Goal: Task Accomplishment & Management: Complete application form

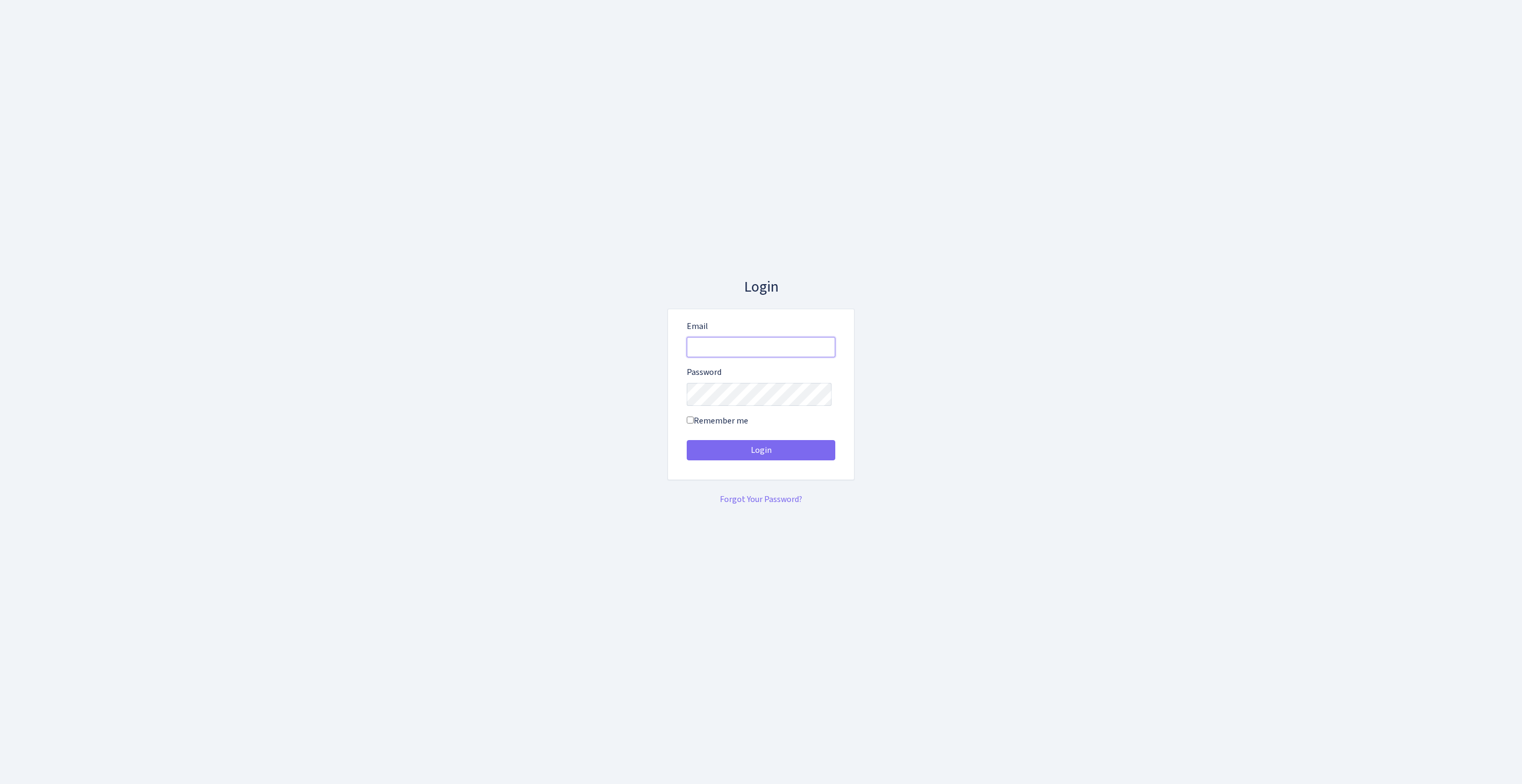
type input "feitan@bank.com"
click at [761, 454] on button "Login" at bounding box center [761, 450] width 148 height 20
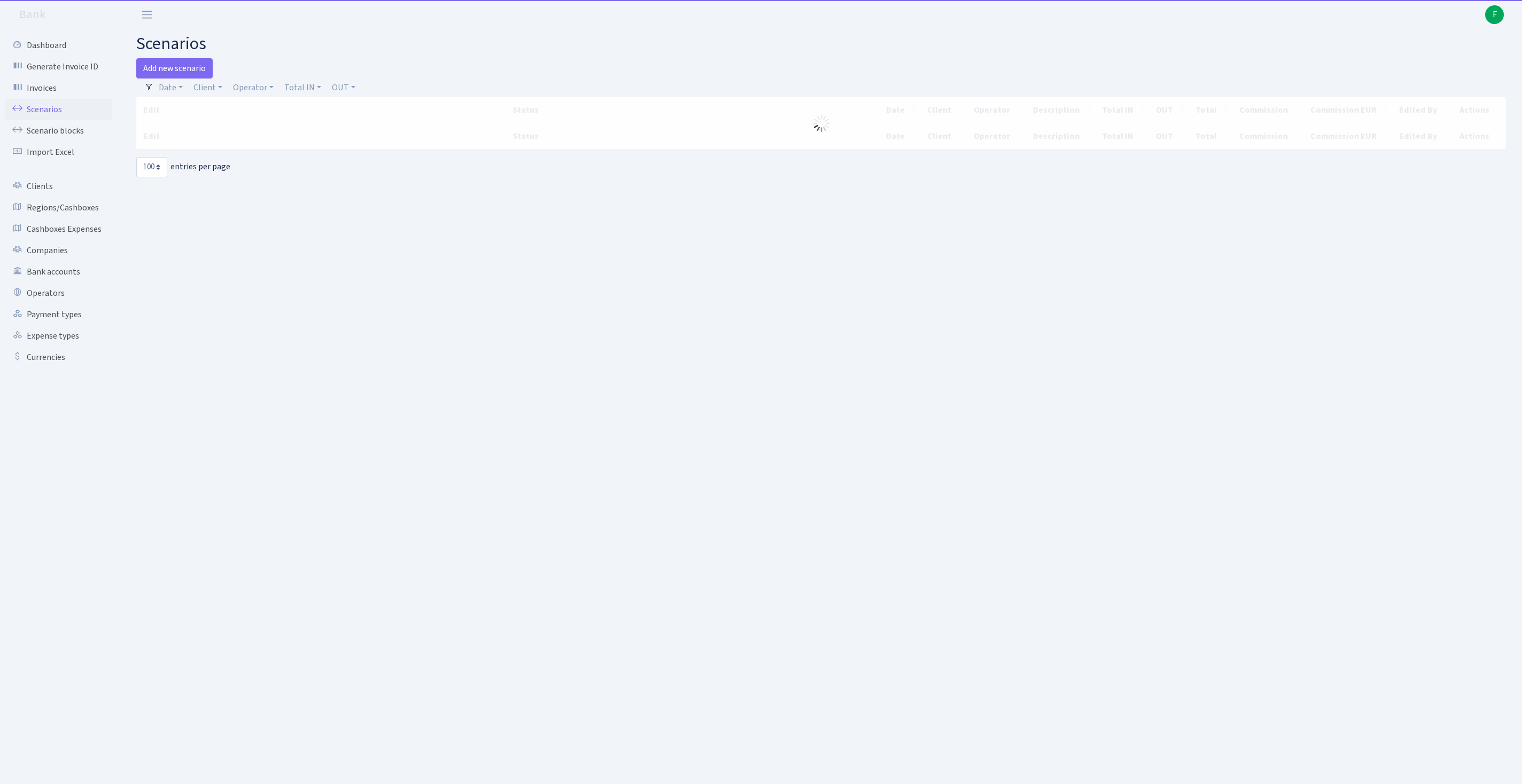
select select "100"
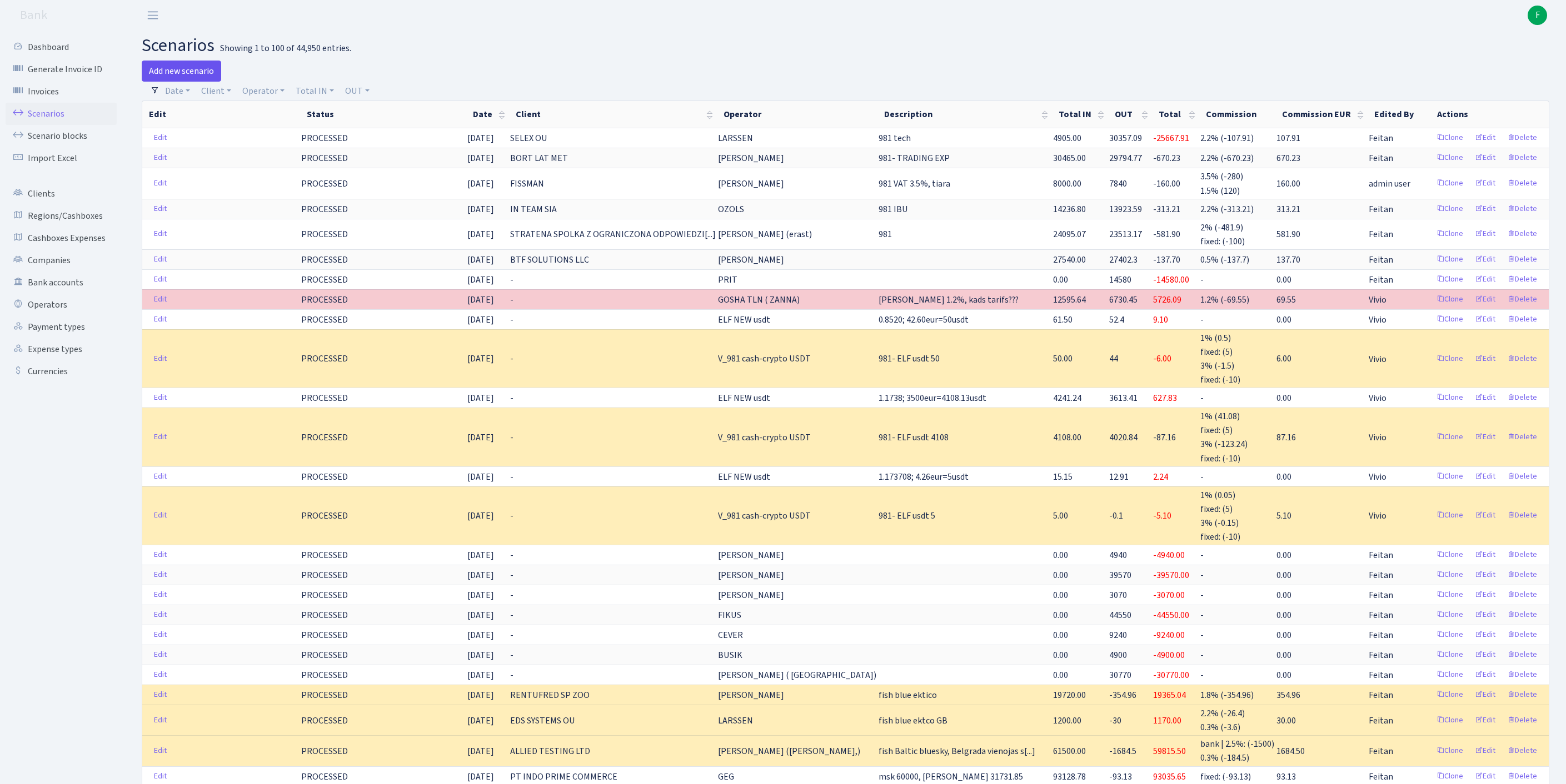
click at [200, 76] on link "Add new scenario" at bounding box center [181, 71] width 79 height 21
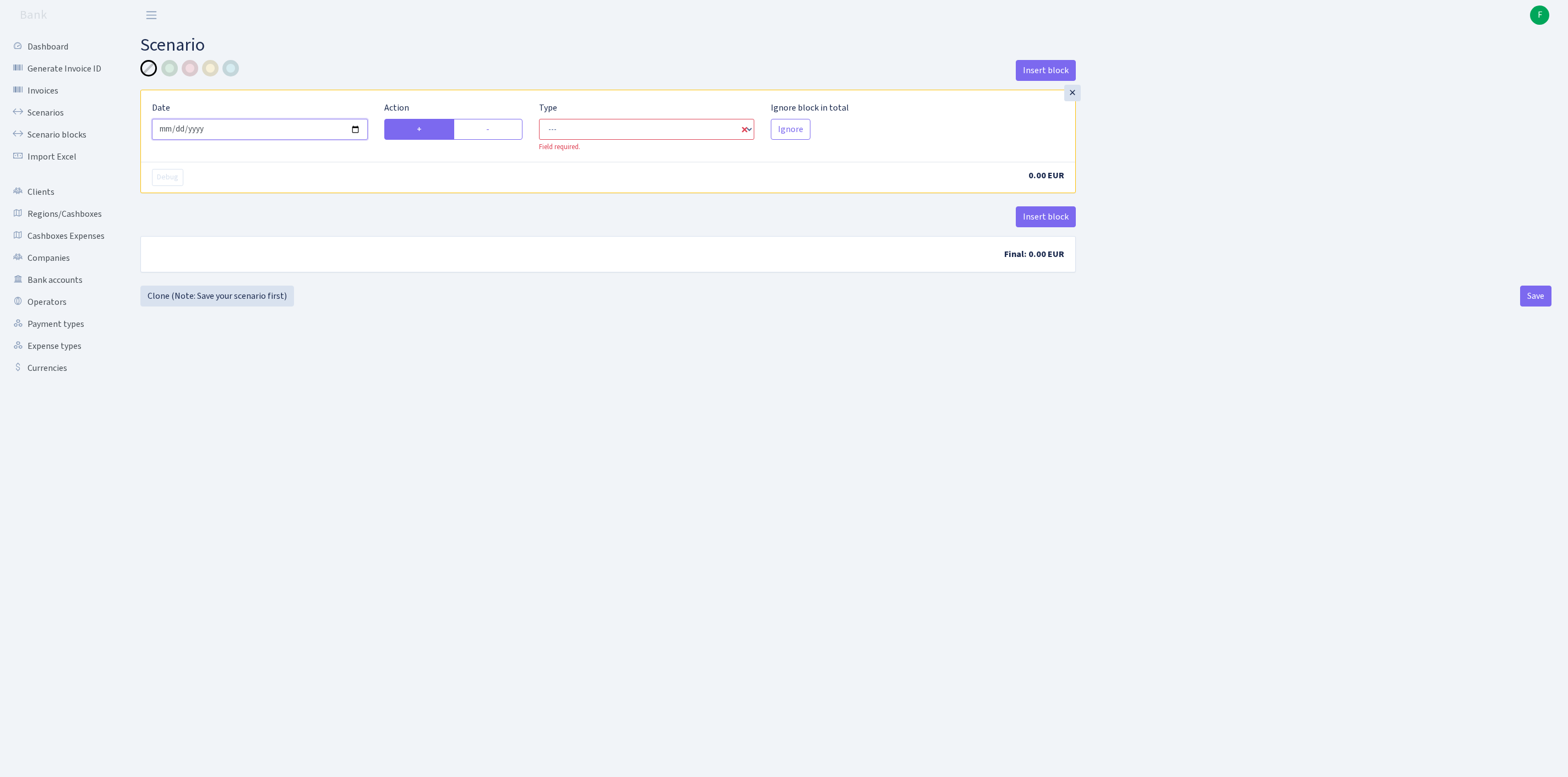
click at [285, 135] on input "[DATE]" at bounding box center [260, 129] width 216 height 21
type input "[DATE]"
click at [486, 140] on label "-" at bounding box center [488, 129] width 69 height 21
click at [486, 130] on input "-" at bounding box center [490, 126] width 7 height 7
radio input "true"
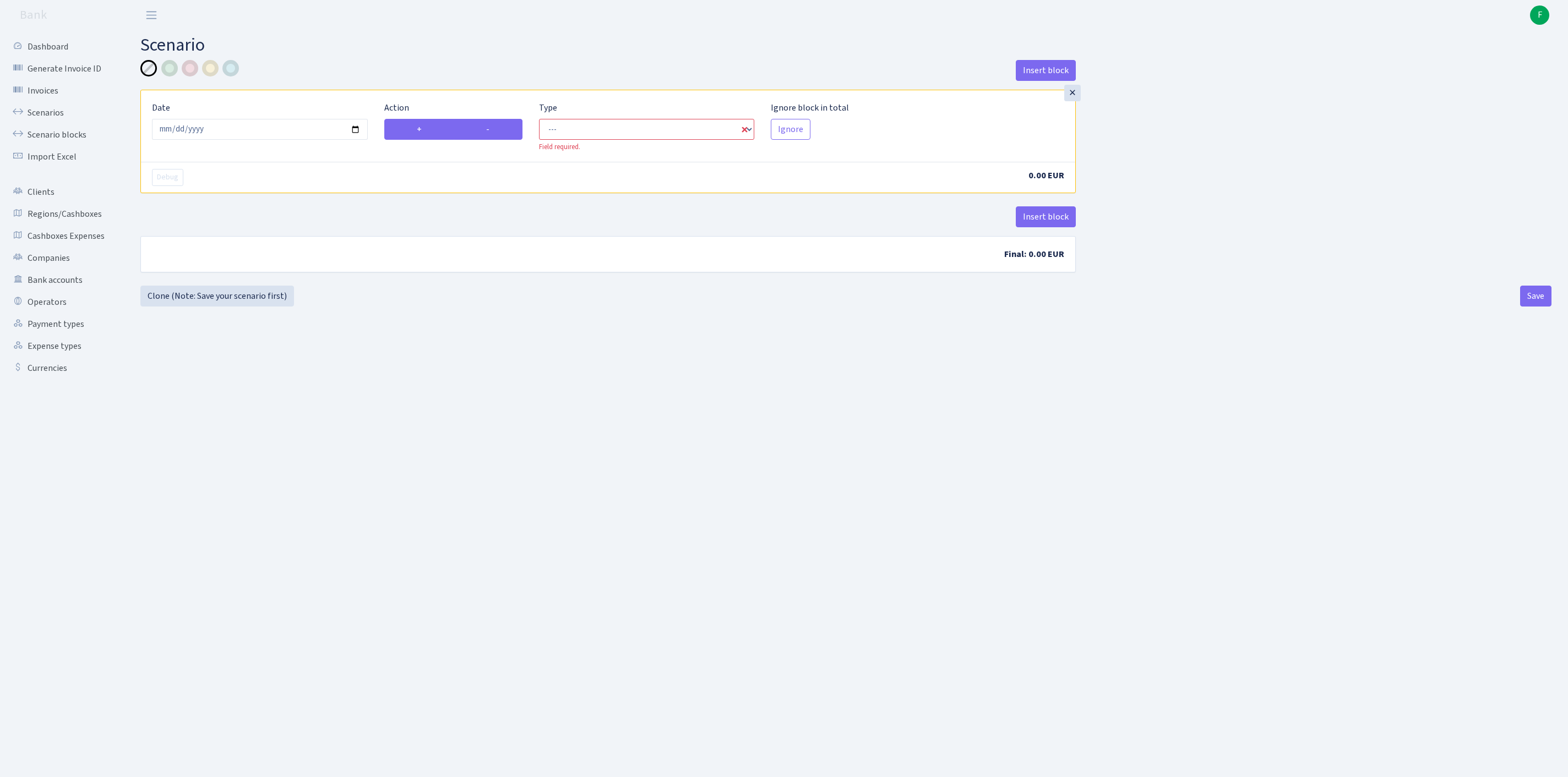
radio input "false"
select select "out"
select select "1"
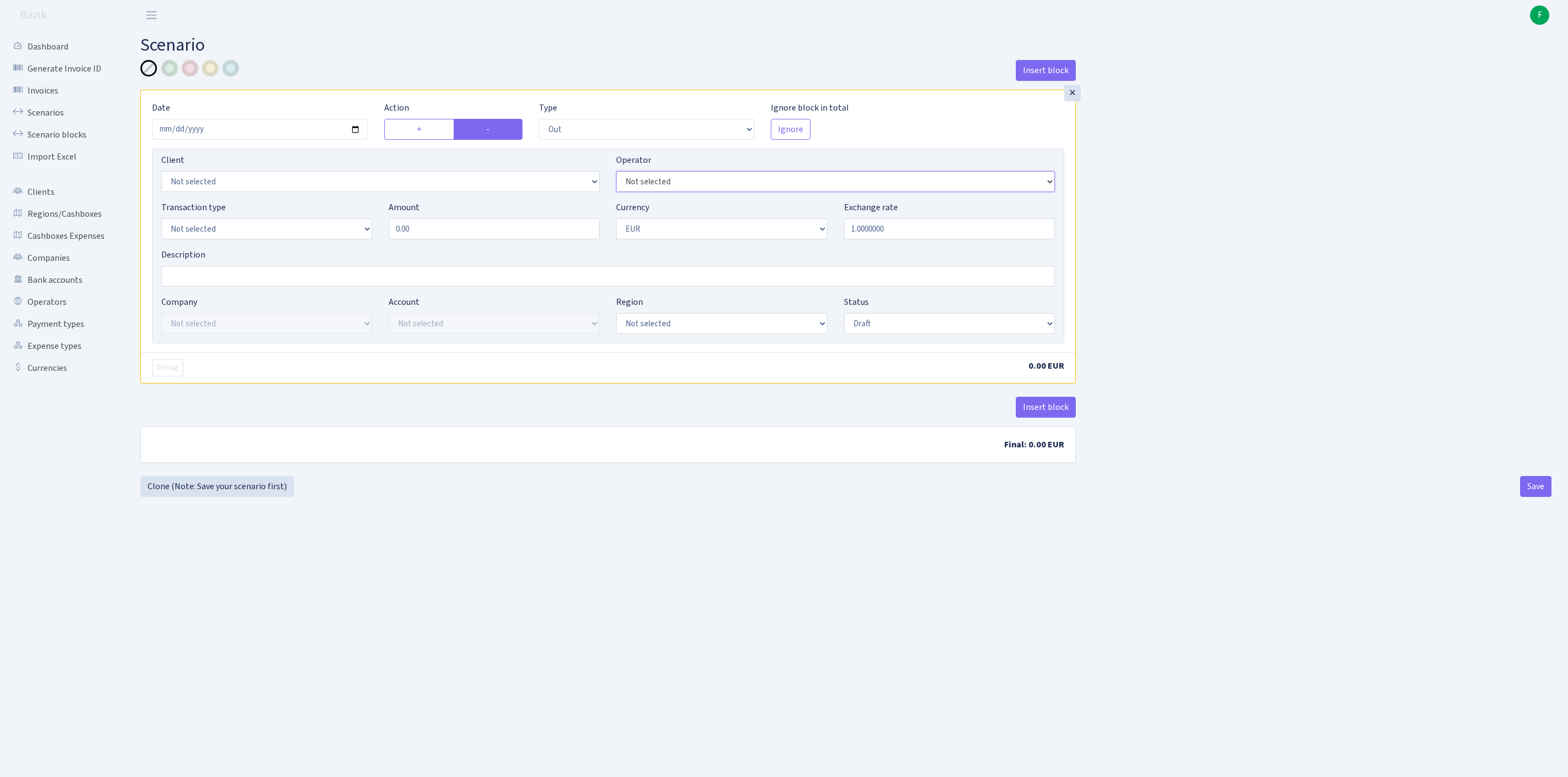
select select "493"
select select "1"
drag, startPoint x: 440, startPoint y: 249, endPoint x: 322, endPoint y: 245, distance: 118.1
click at [322, 245] on div "Transaction type Not selected 981 ELF FISH crypto GIRT IVO dekl MM-BALTIC eur U…" at bounding box center [608, 225] width 910 height 47
type input "31,730.00"
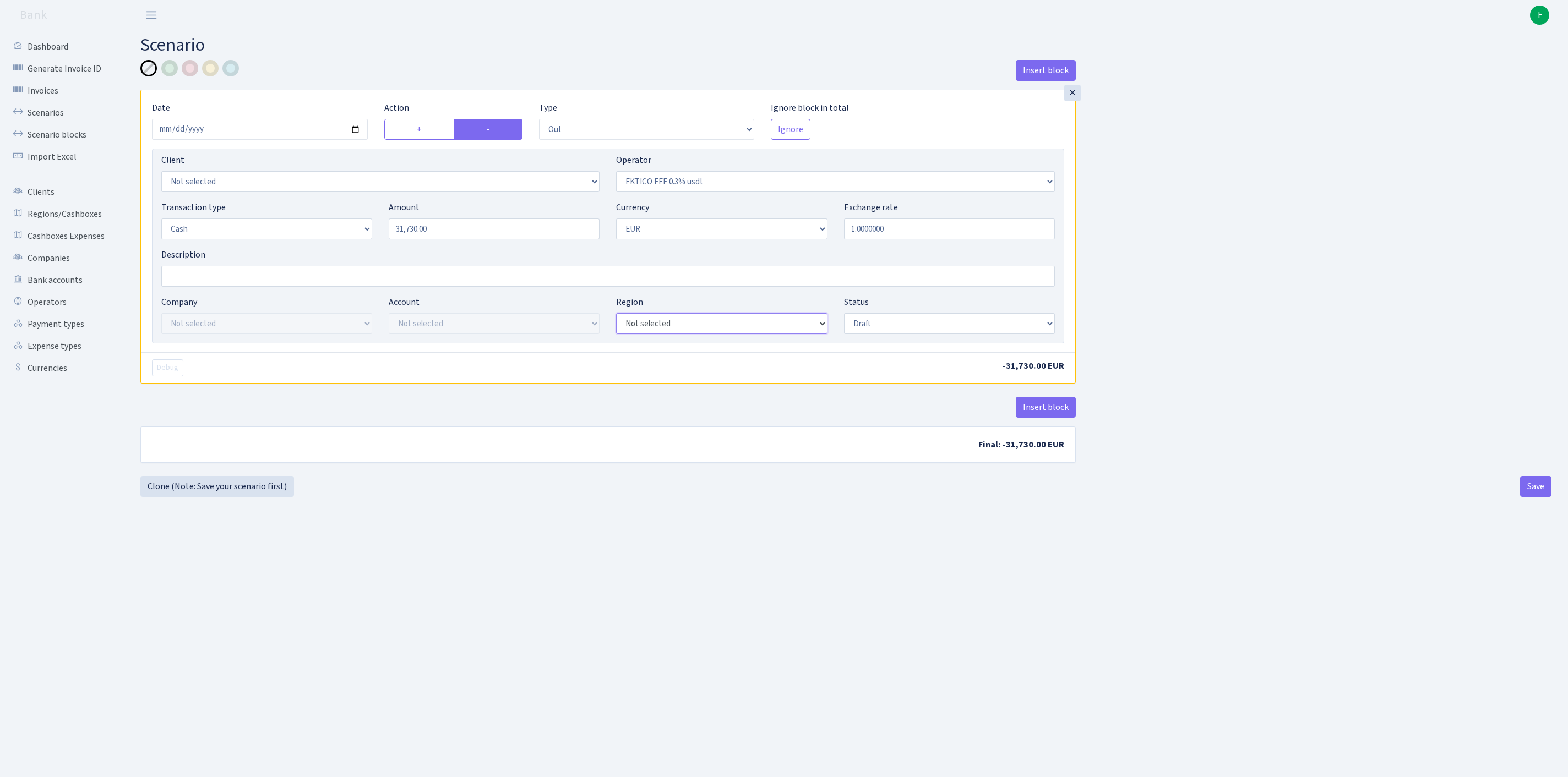
select select "1"
select select "processed"
click at [1530, 497] on button "Save" at bounding box center [1536, 486] width 32 height 21
select select "out"
select select "493"
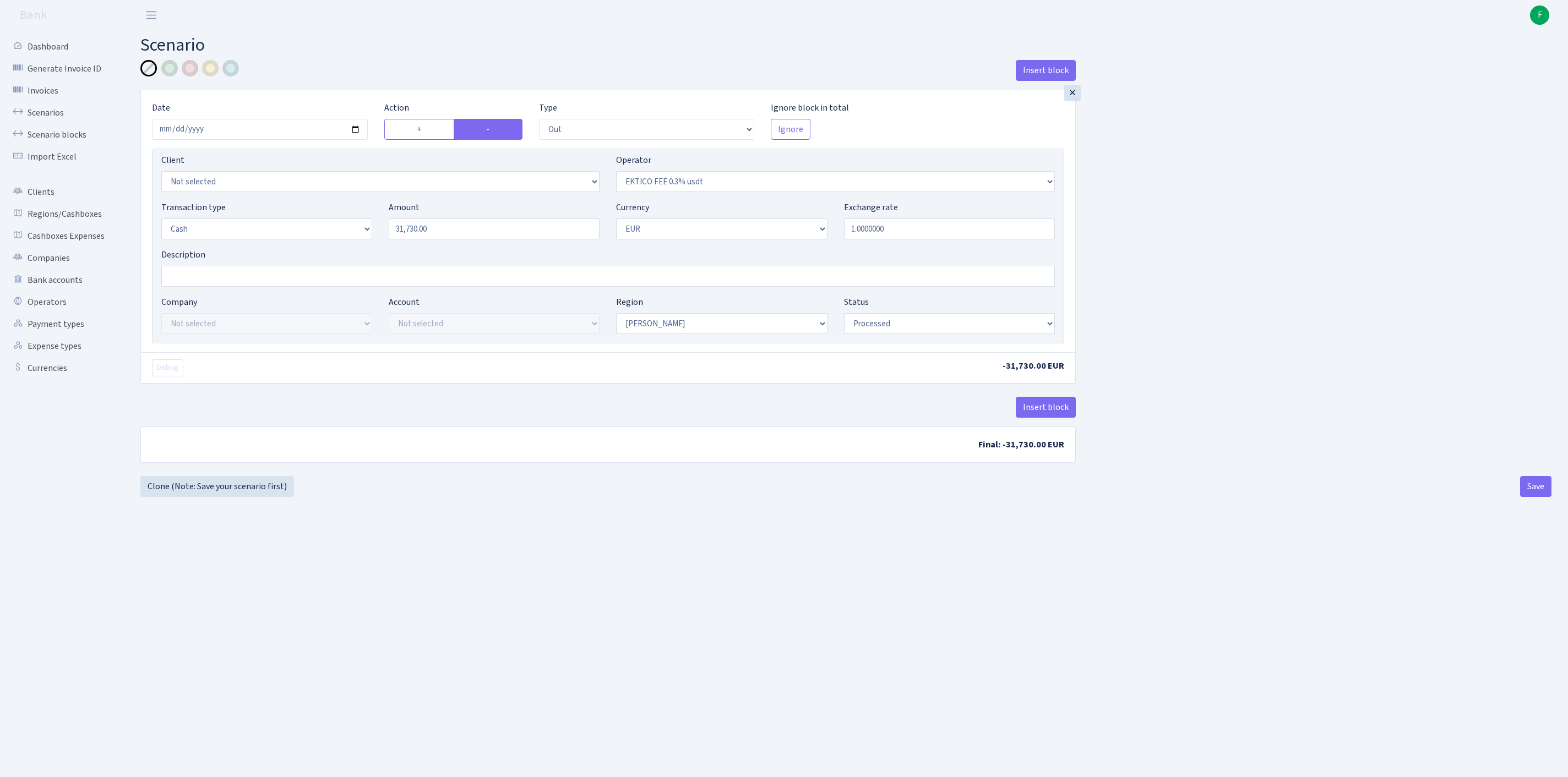
select select "1"
select select "processed"
click at [202, 497] on link "Clone (Note: Save your scenario first)" at bounding box center [217, 486] width 154 height 21
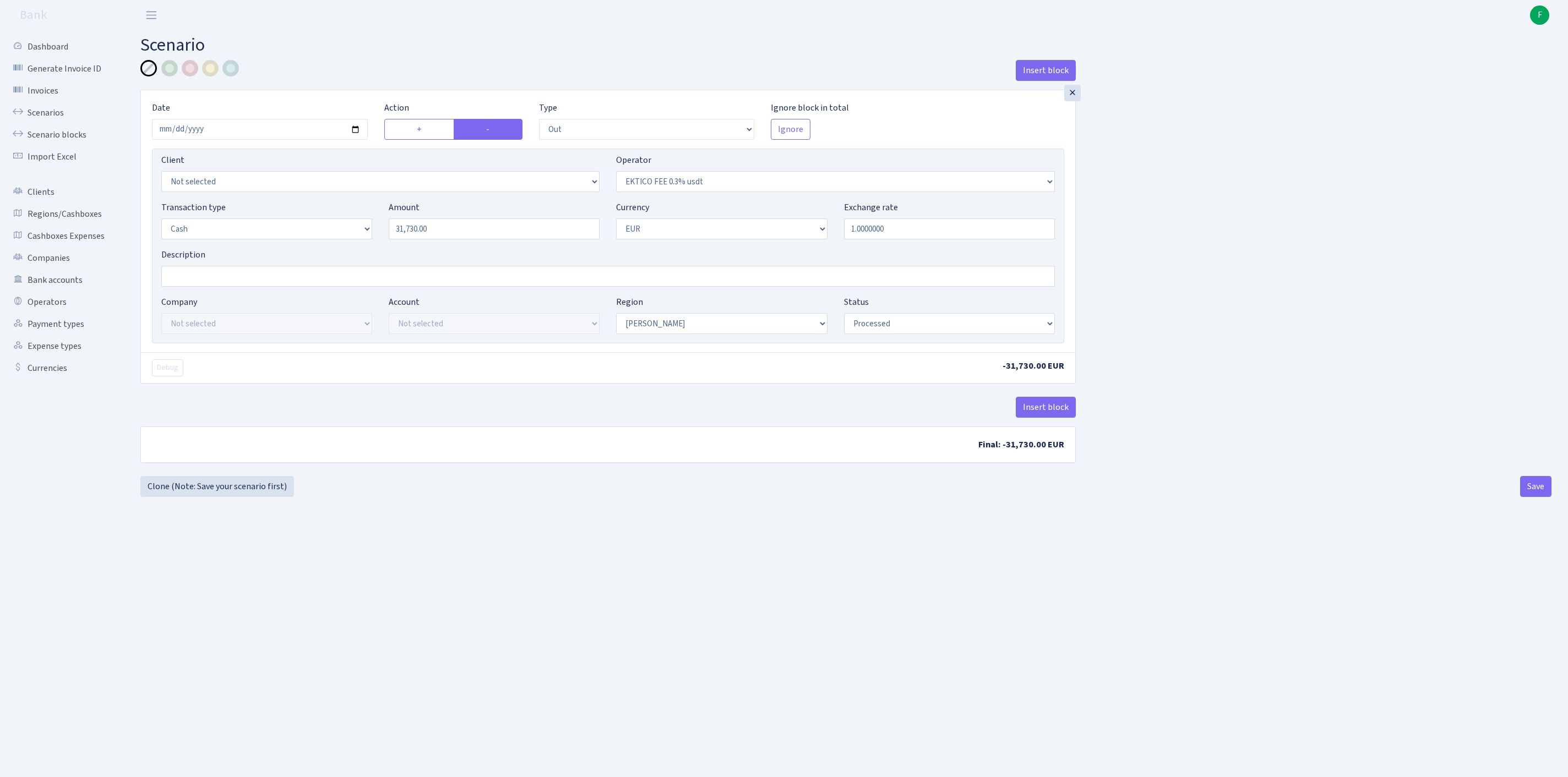
select select "out"
select select "493"
select select "1"
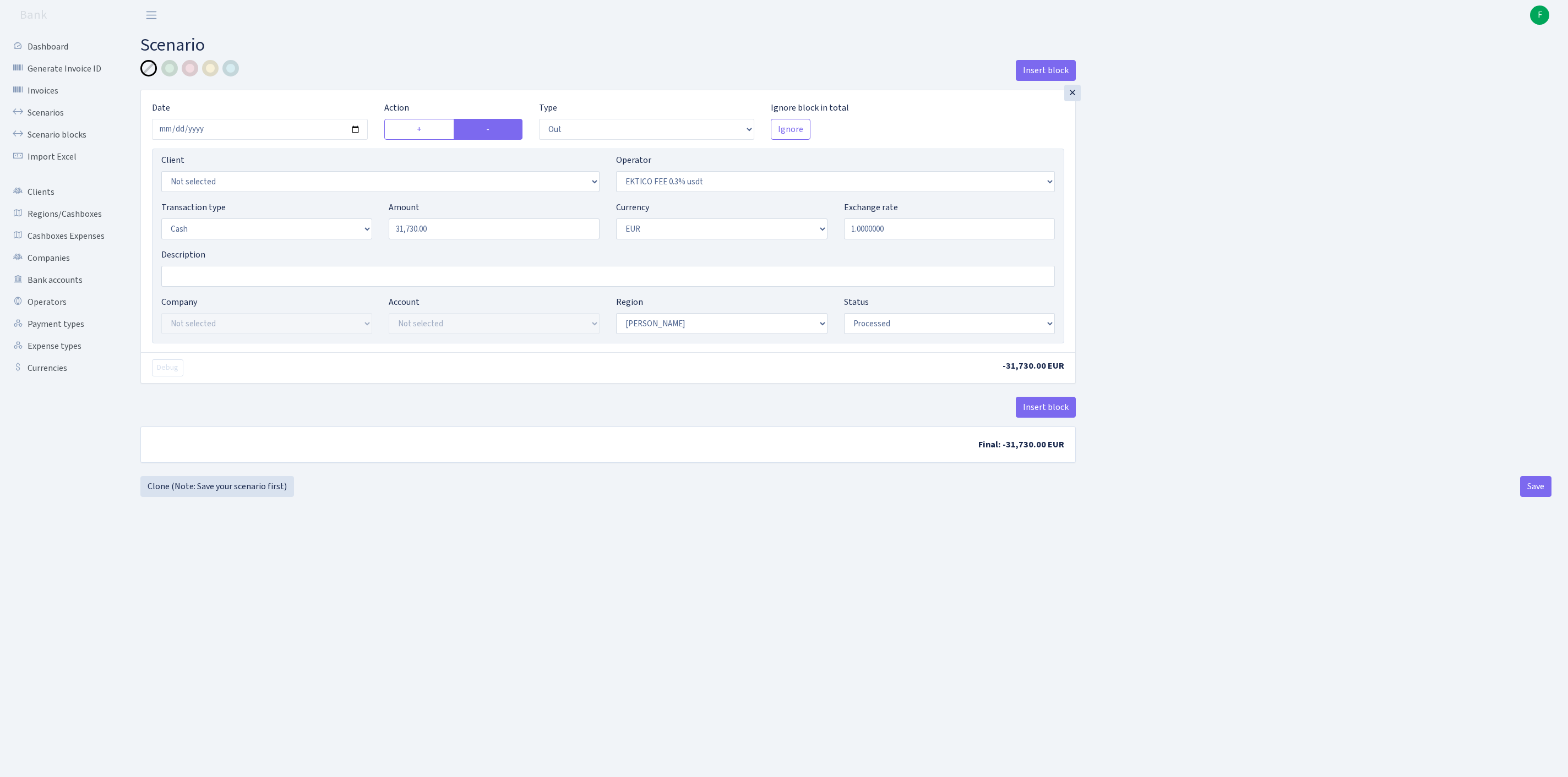
select select "processed"
select select "10"
drag, startPoint x: 514, startPoint y: 250, endPoint x: 220, endPoint y: 202, distance: 297.9
click at [220, 202] on div "Client Not selected 1 KOC GEMICILIK VE TASIMACILIK 1/BALDERE-SILDEDZE SIGNE 1/S…" at bounding box center [608, 246] width 912 height 195
type input "19,365.00"
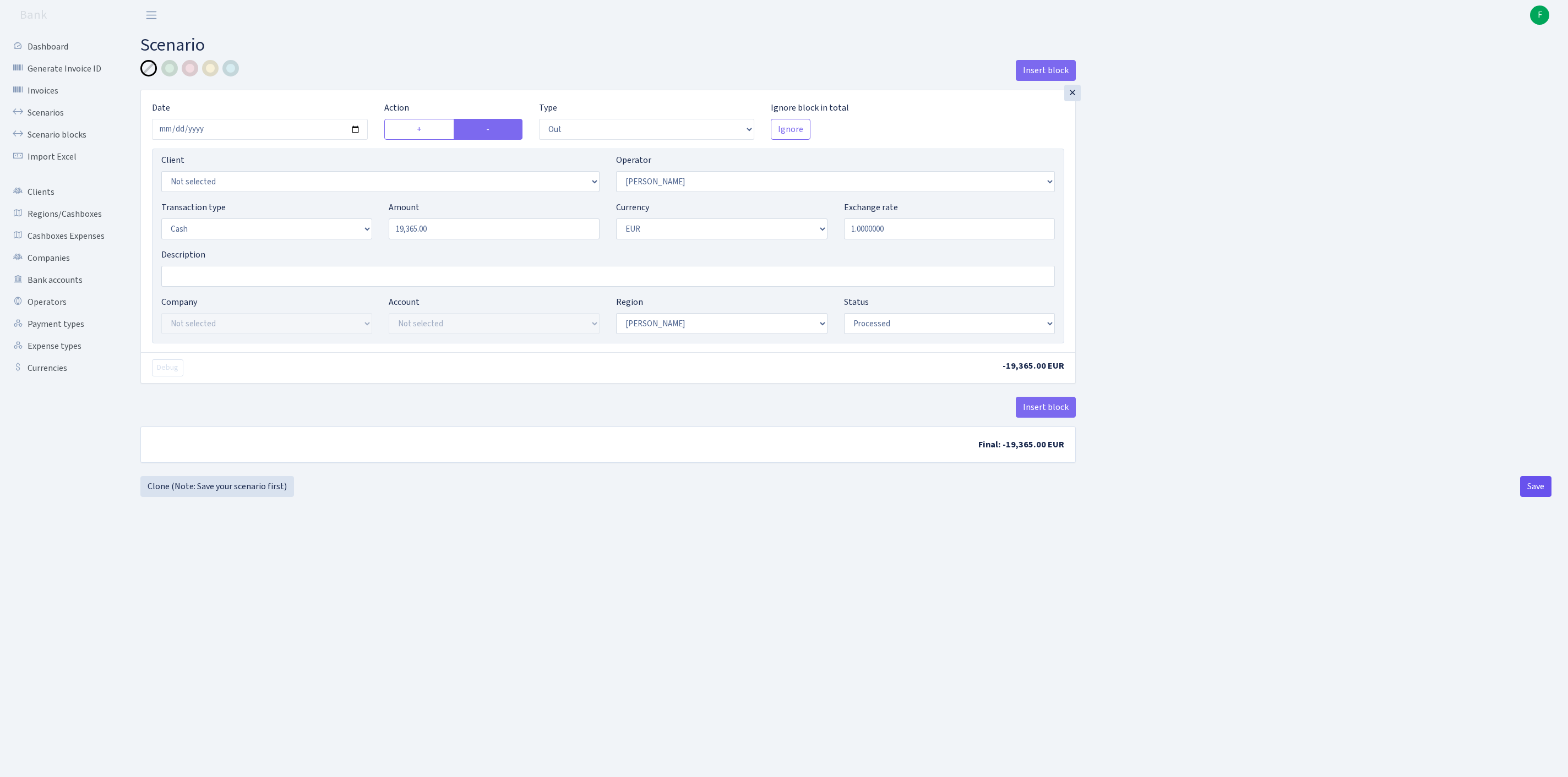
click at [1532, 497] on button "Save" at bounding box center [1536, 486] width 32 height 21
select select "out"
select select "10"
select select "1"
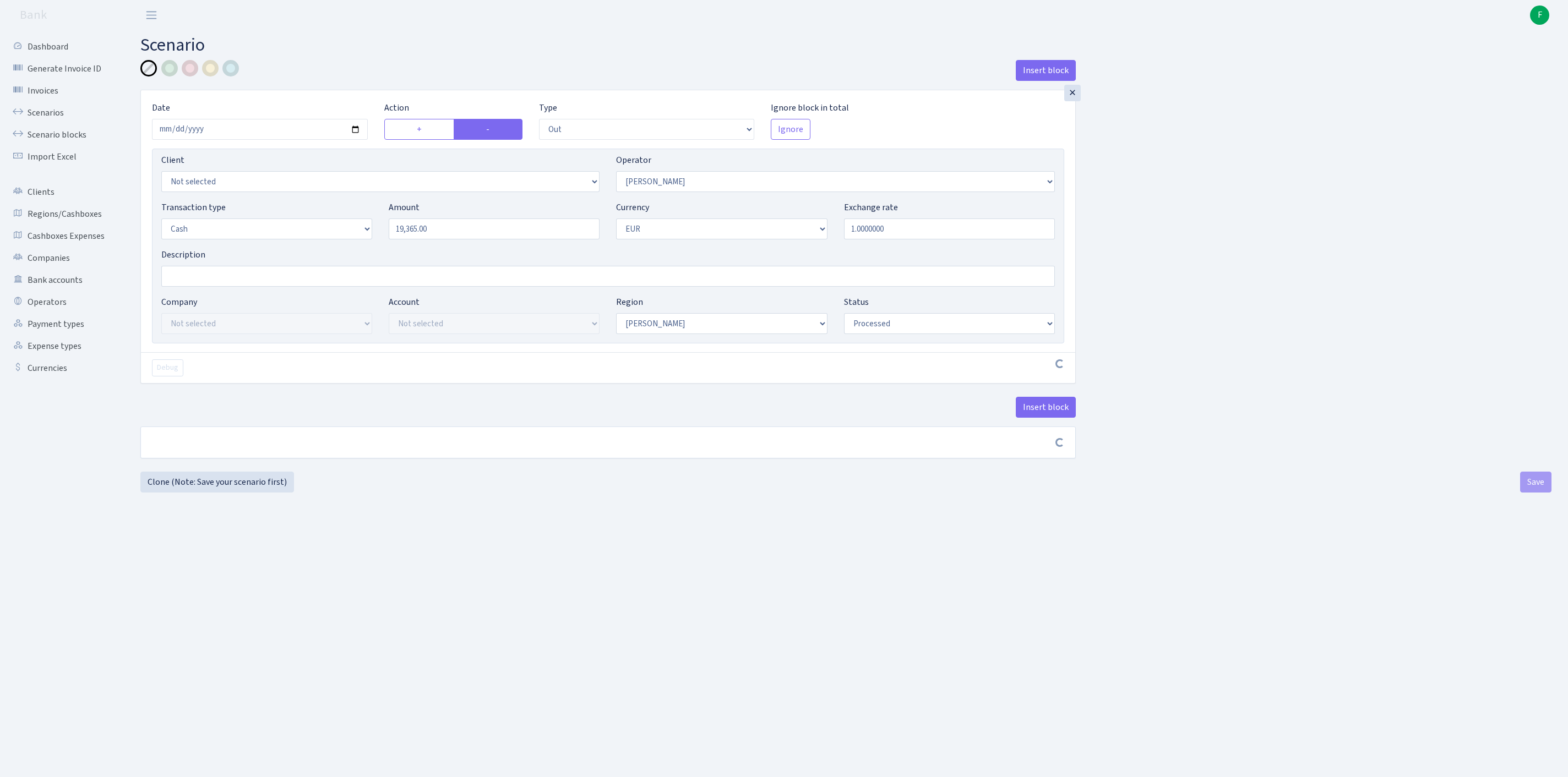
select select "1"
select select "processed"
click at [1221, 497] on div "Insert block × Date 2025-10-04 Action + - Type --- In Out Commission Field requ…" at bounding box center [846, 278] width 1411 height 437
click at [63, 124] on link "Scenarios" at bounding box center [60, 113] width 110 height 22
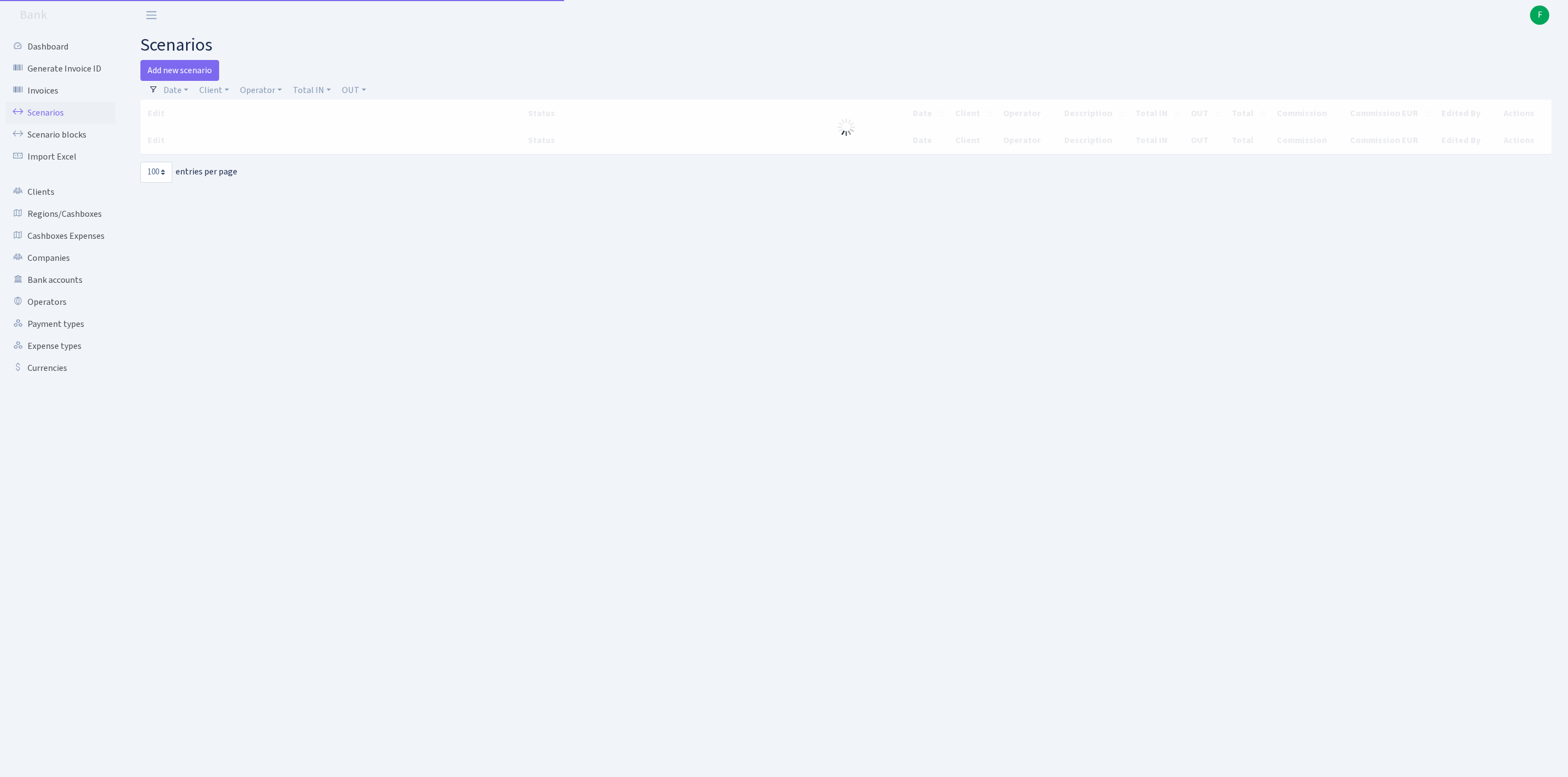
select select "100"
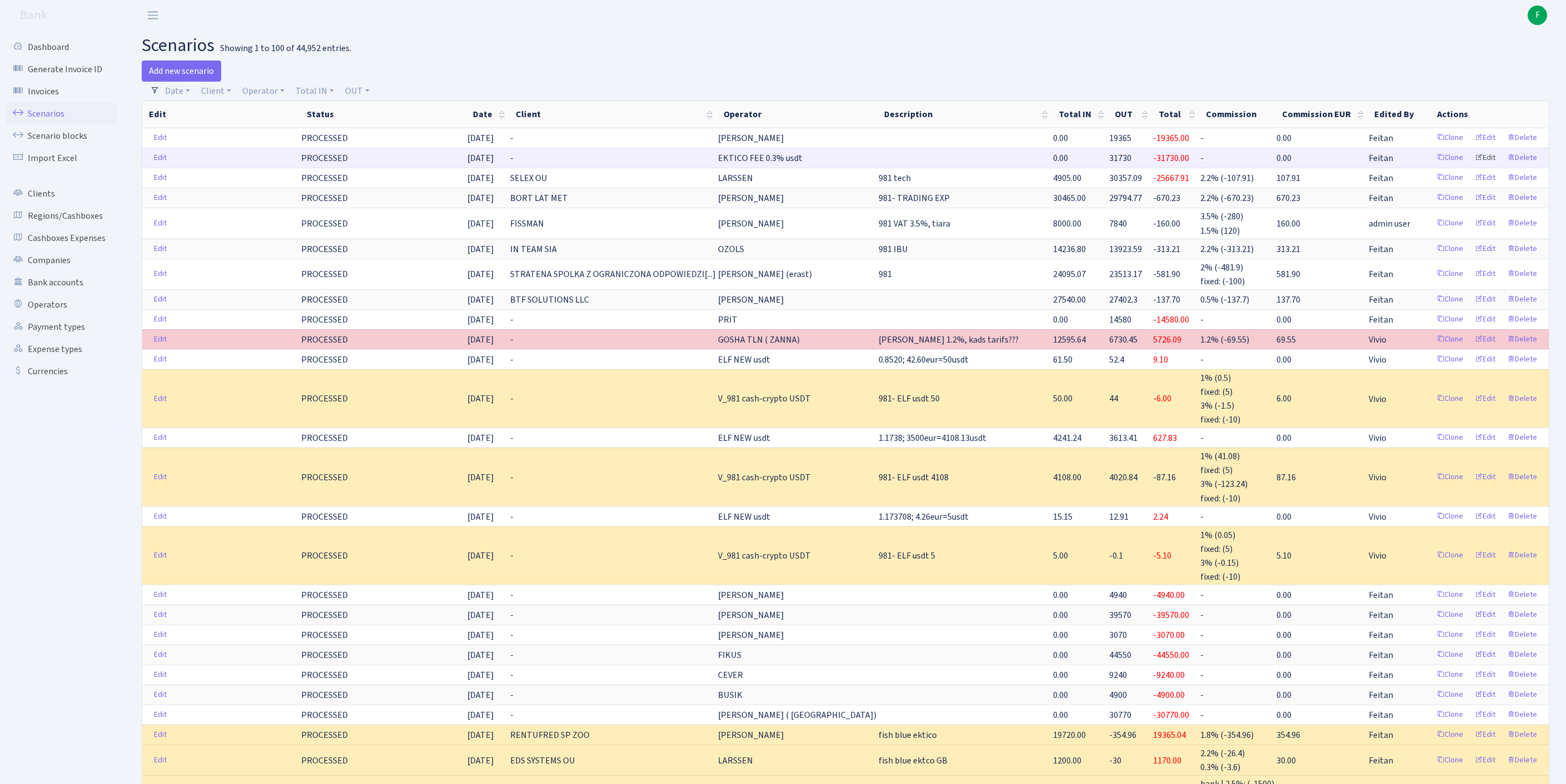
click at [1476, 167] on link "Edit" at bounding box center [1485, 158] width 31 height 17
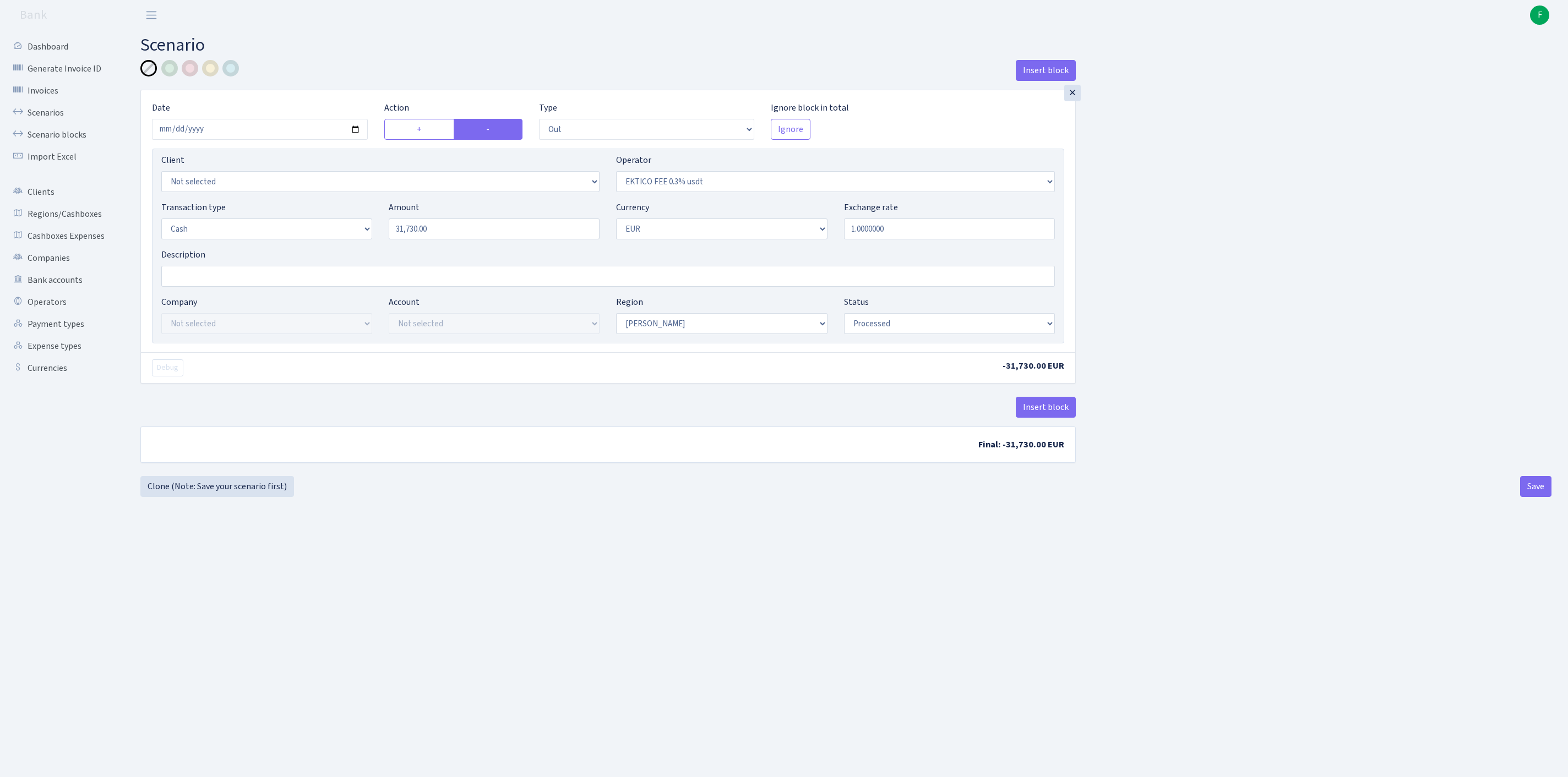
select select "out"
select select "493"
select select "1"
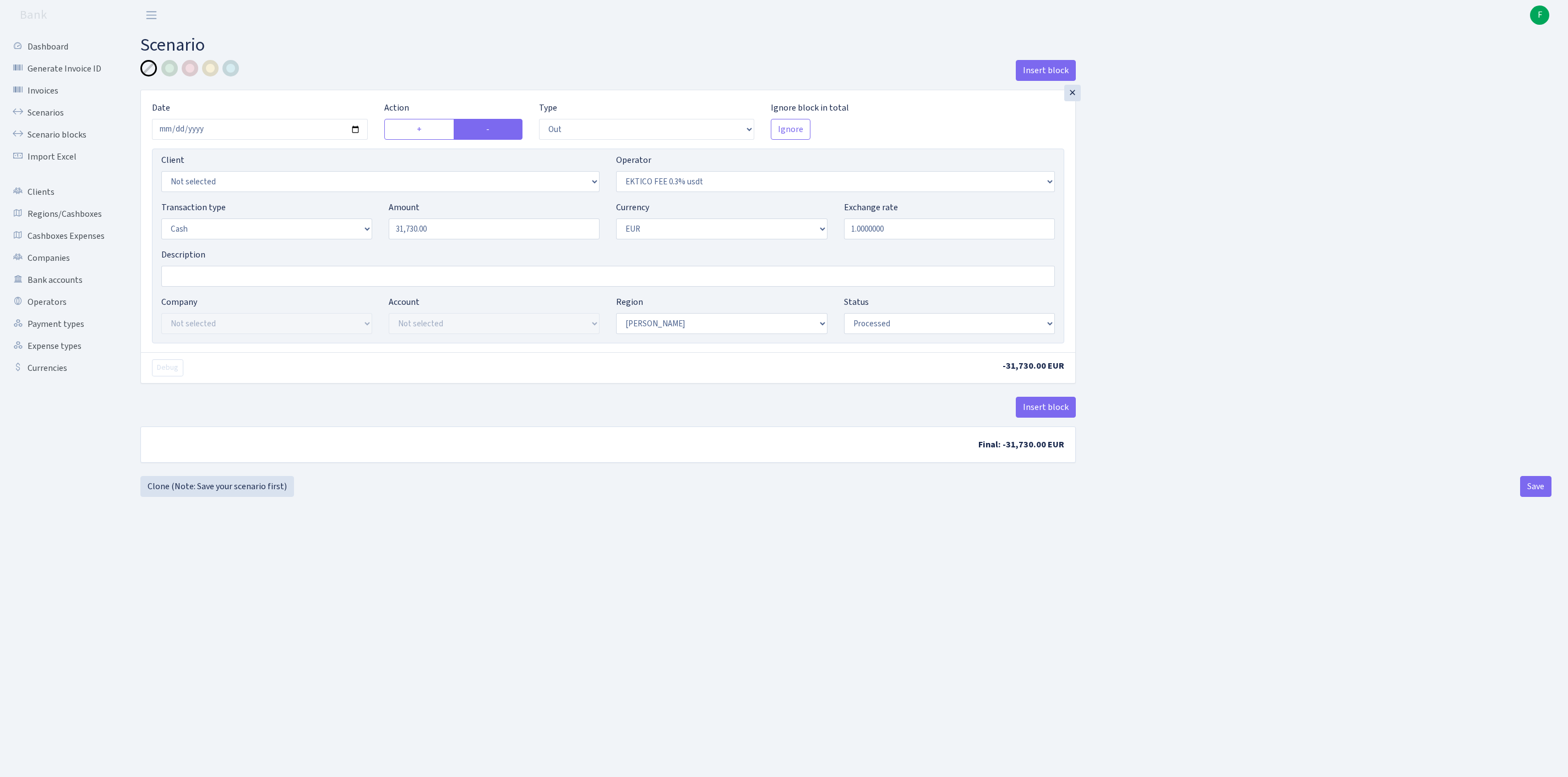
select select "processed"
select select "65"
click at [1532, 497] on button "Save" at bounding box center [1536, 486] width 32 height 21
select select "out"
select select "65"
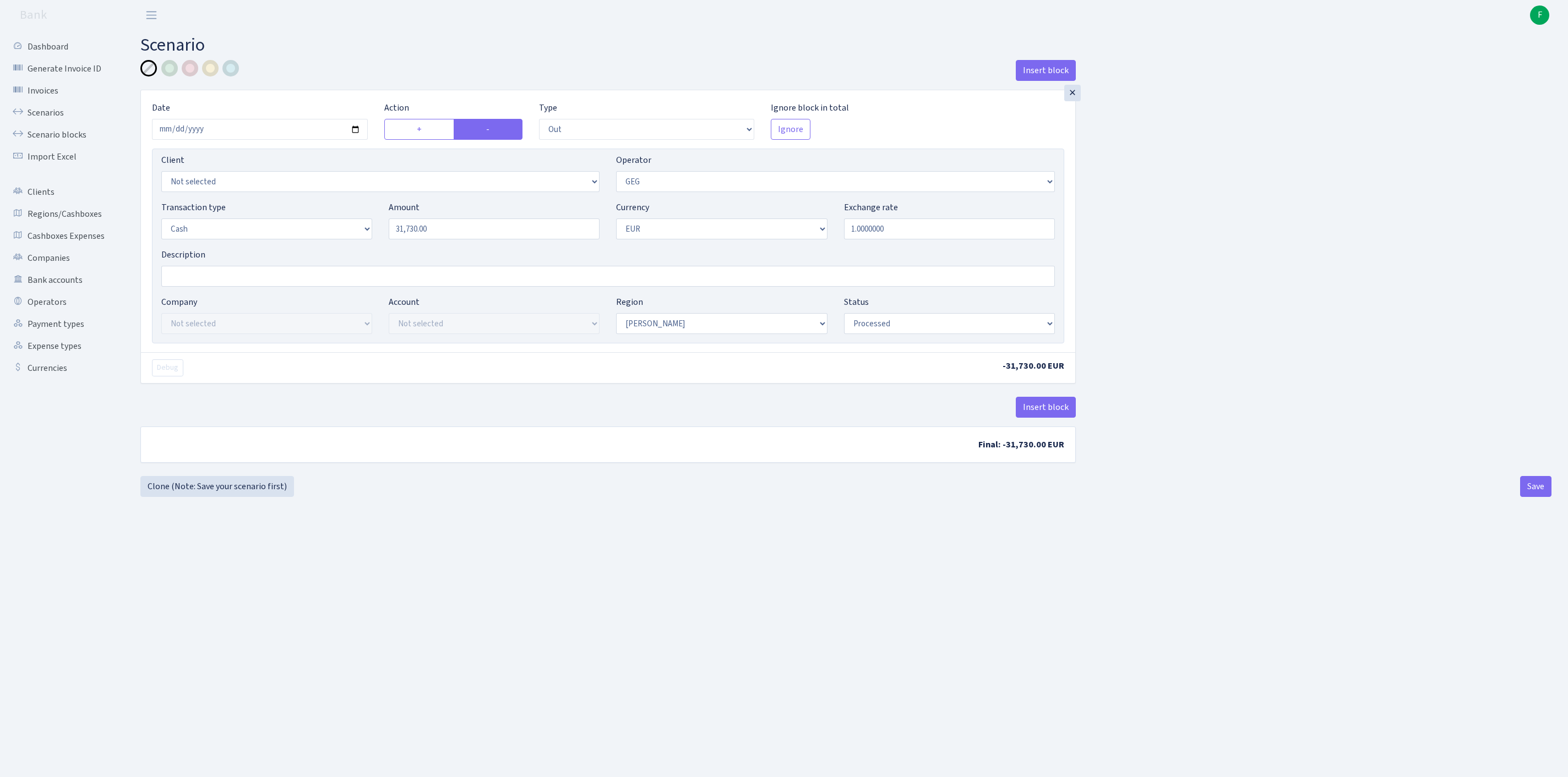
select select "1"
select select "processed"
click at [1535, 497] on button "Save" at bounding box center [1536, 486] width 32 height 21
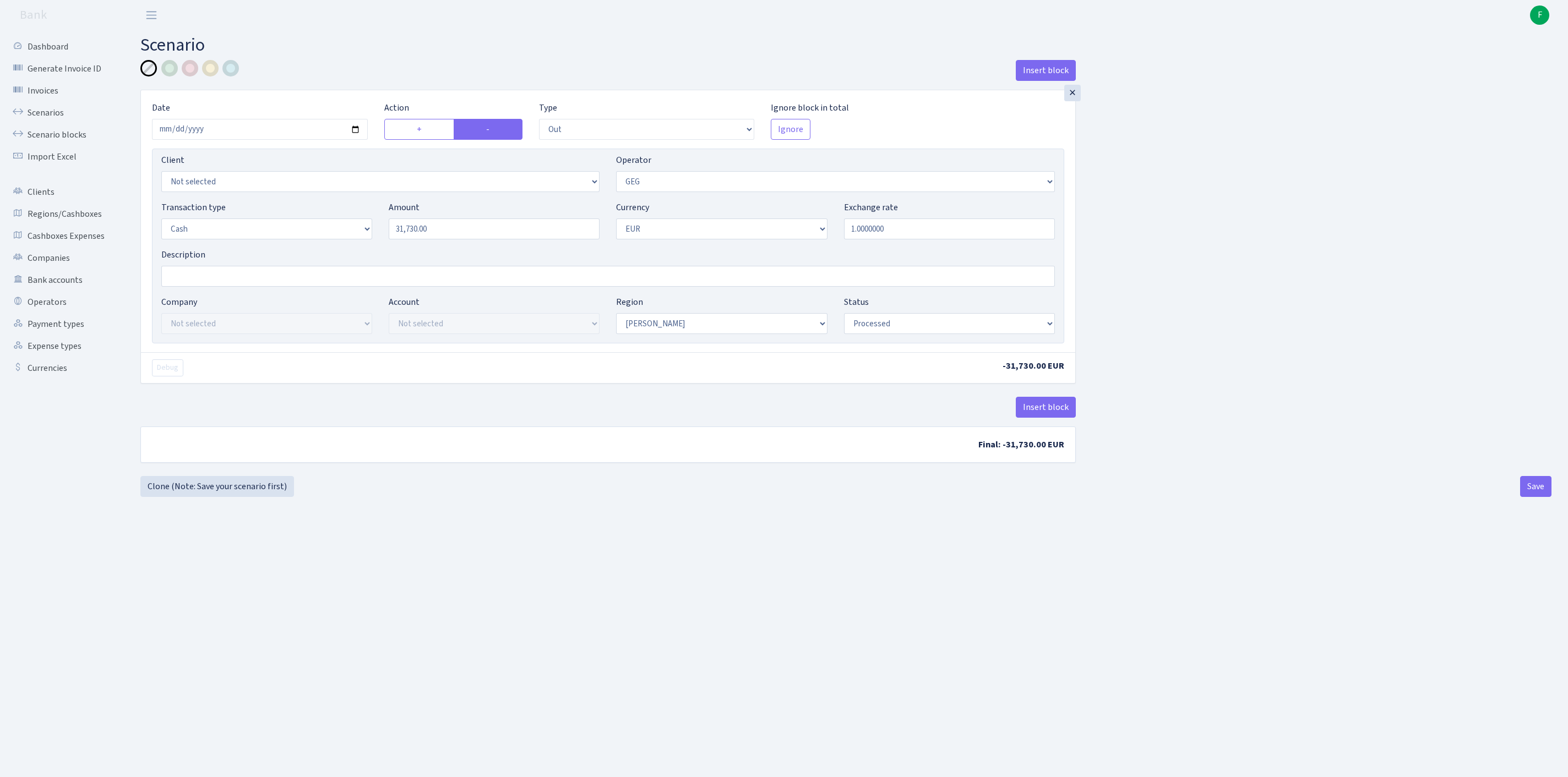
select select "out"
select select "65"
select select "1"
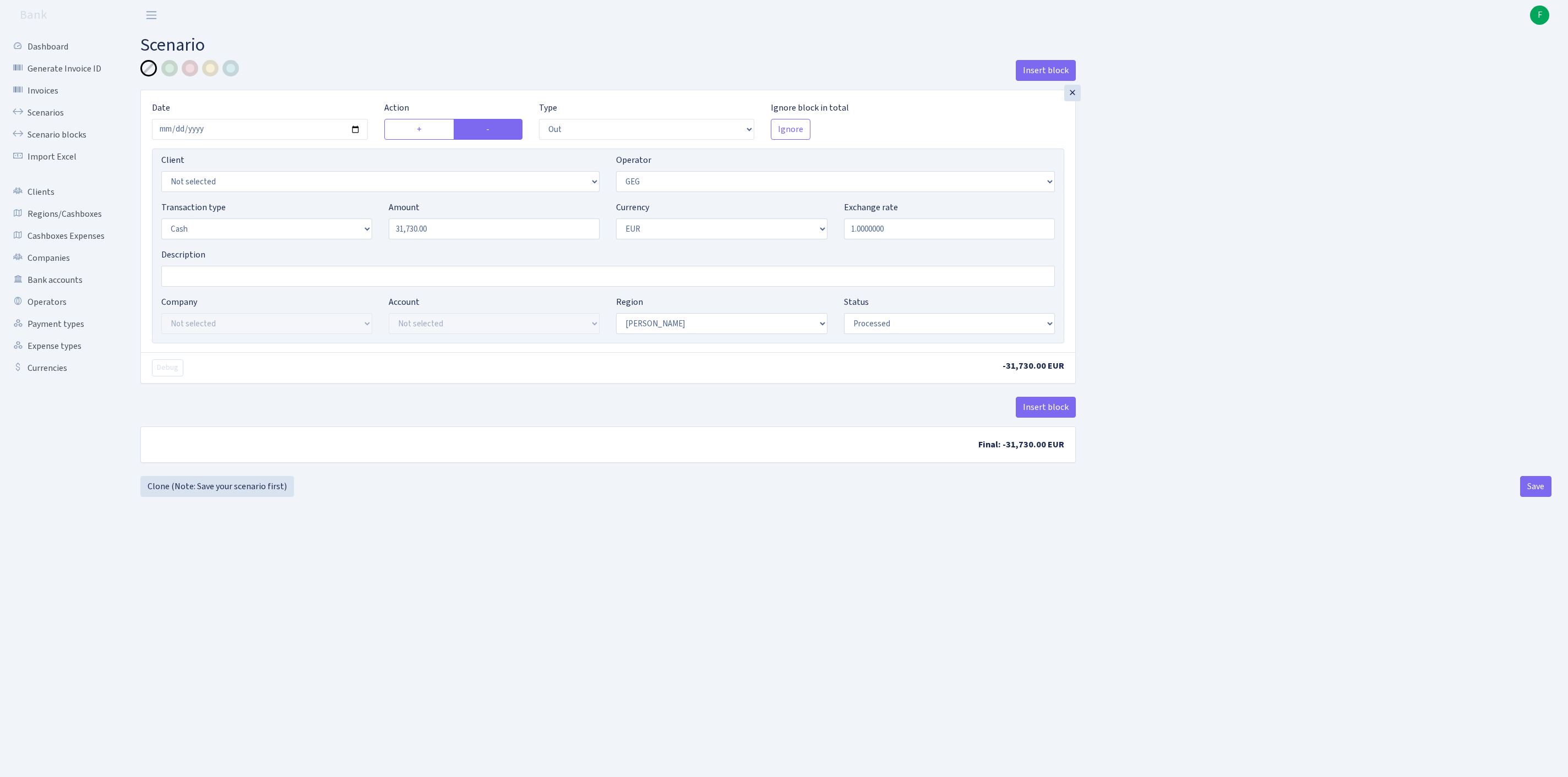
select select "processed"
click at [1540, 497] on button "Save" at bounding box center [1536, 486] width 32 height 21
select select "out"
select select "65"
select select "1"
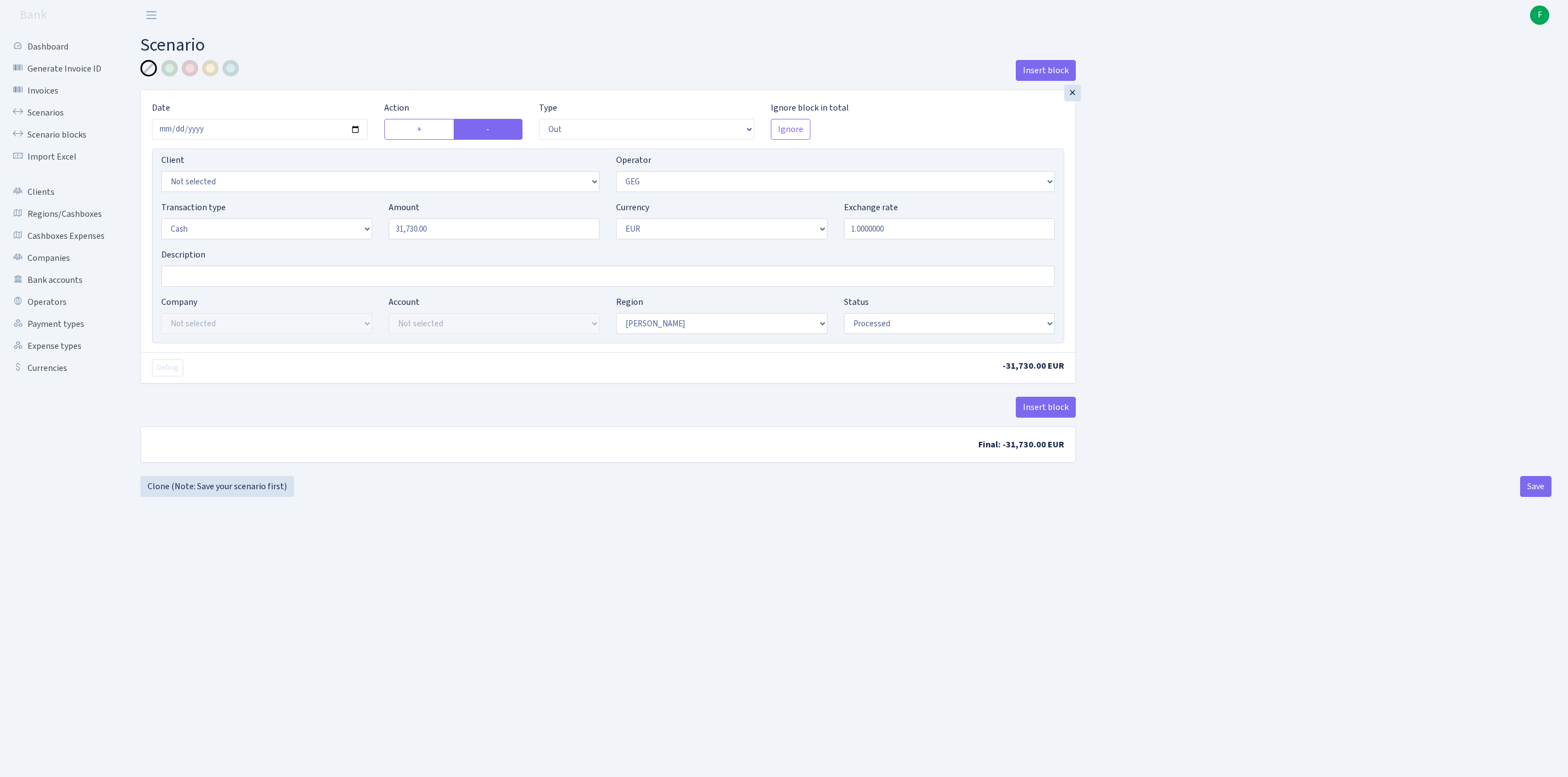
select select "1"
select select "processed"
click at [52, 121] on link "Scenarios" at bounding box center [60, 113] width 110 height 22
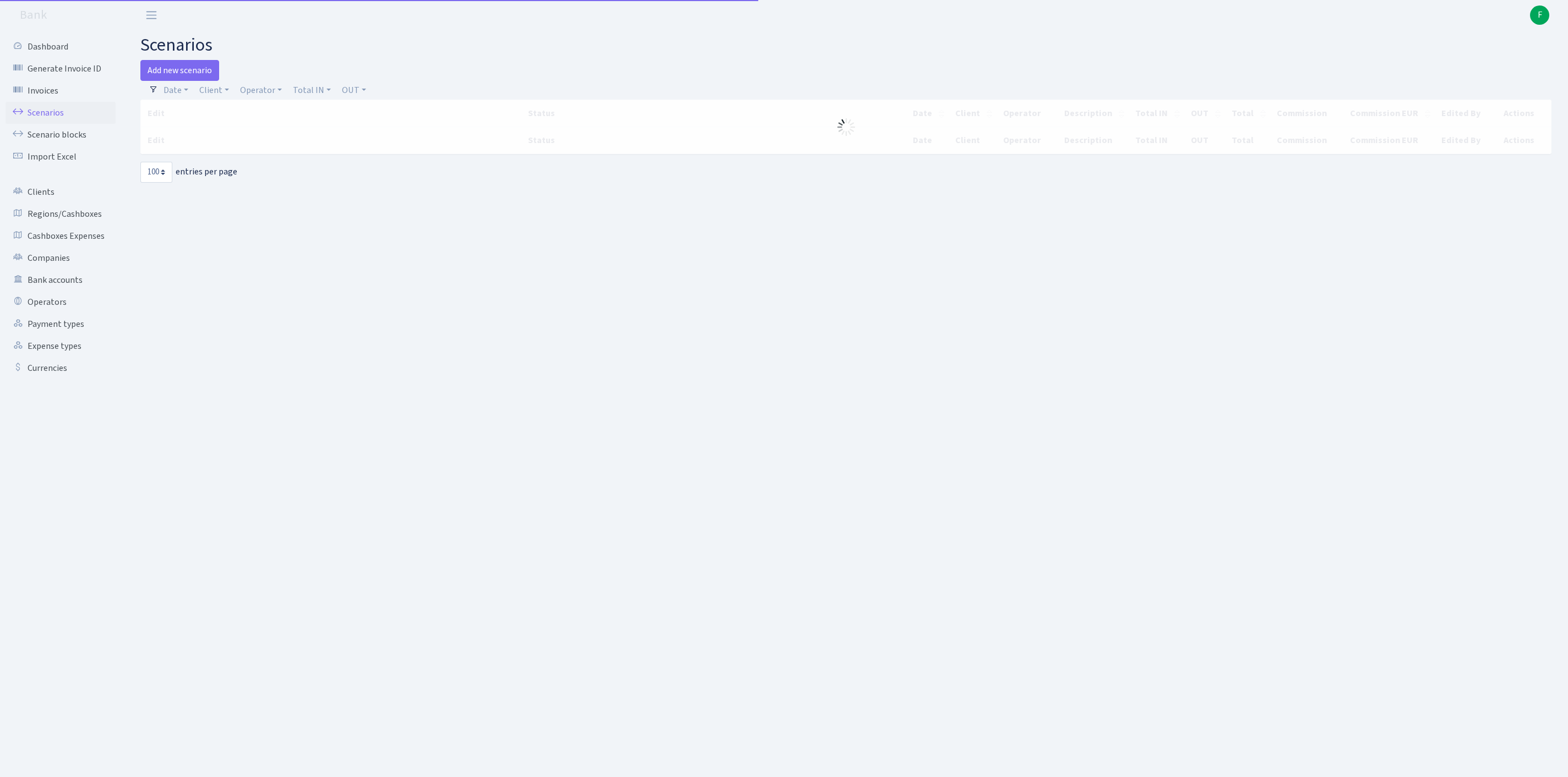
select select "100"
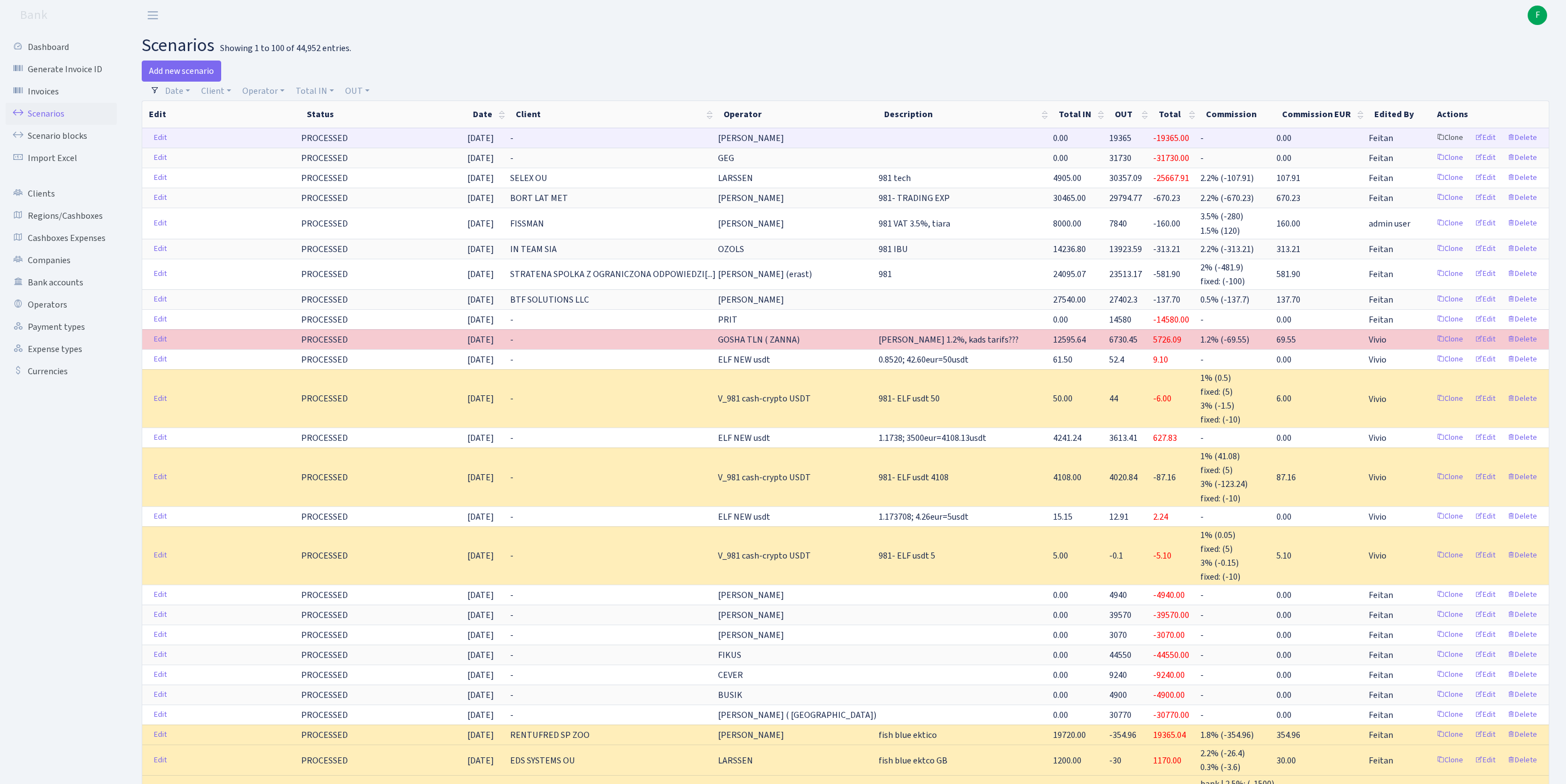
click at [1432, 147] on link "Clone" at bounding box center [1450, 138] width 37 height 17
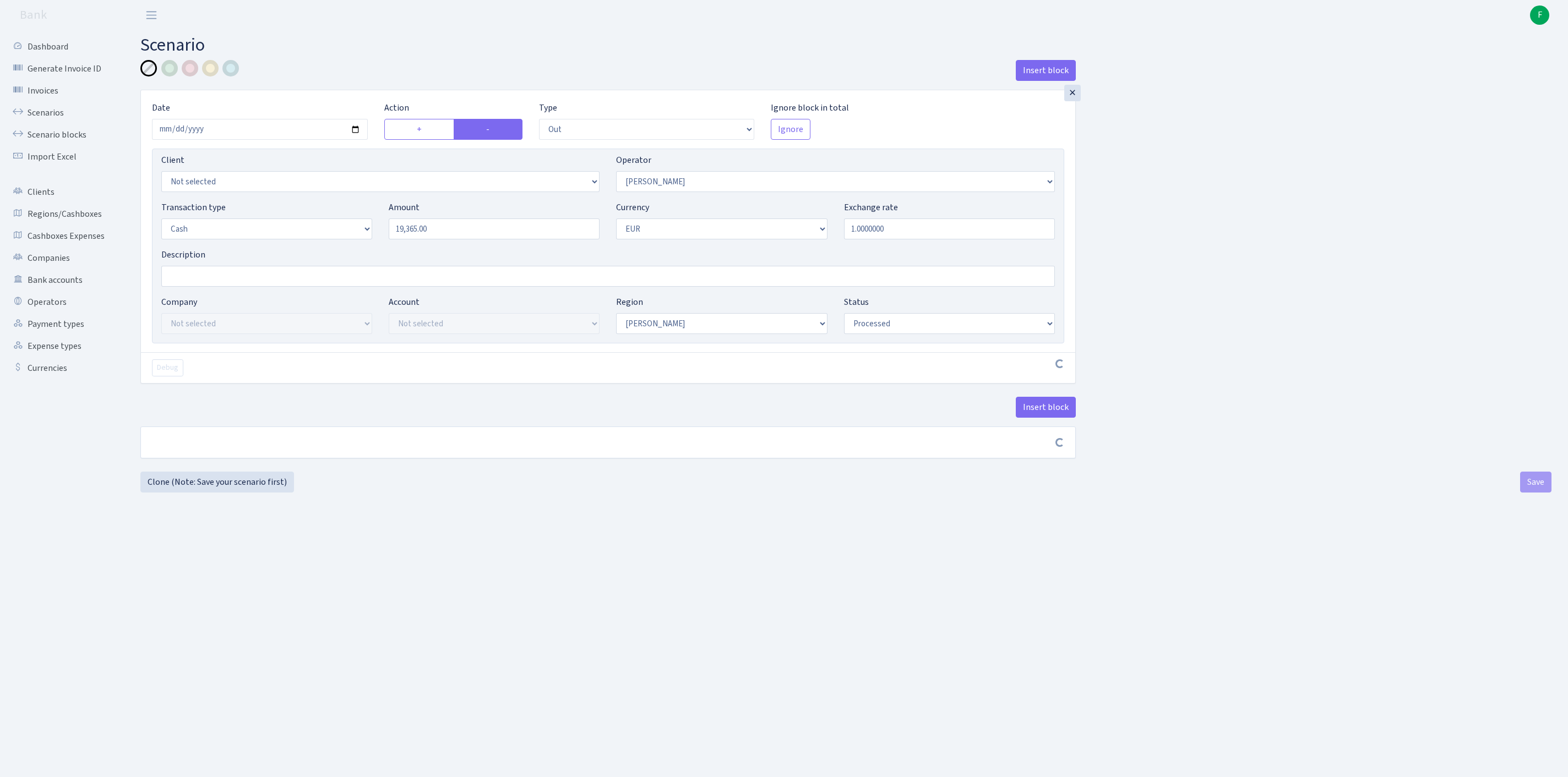
select select "out"
select select "10"
select select "1"
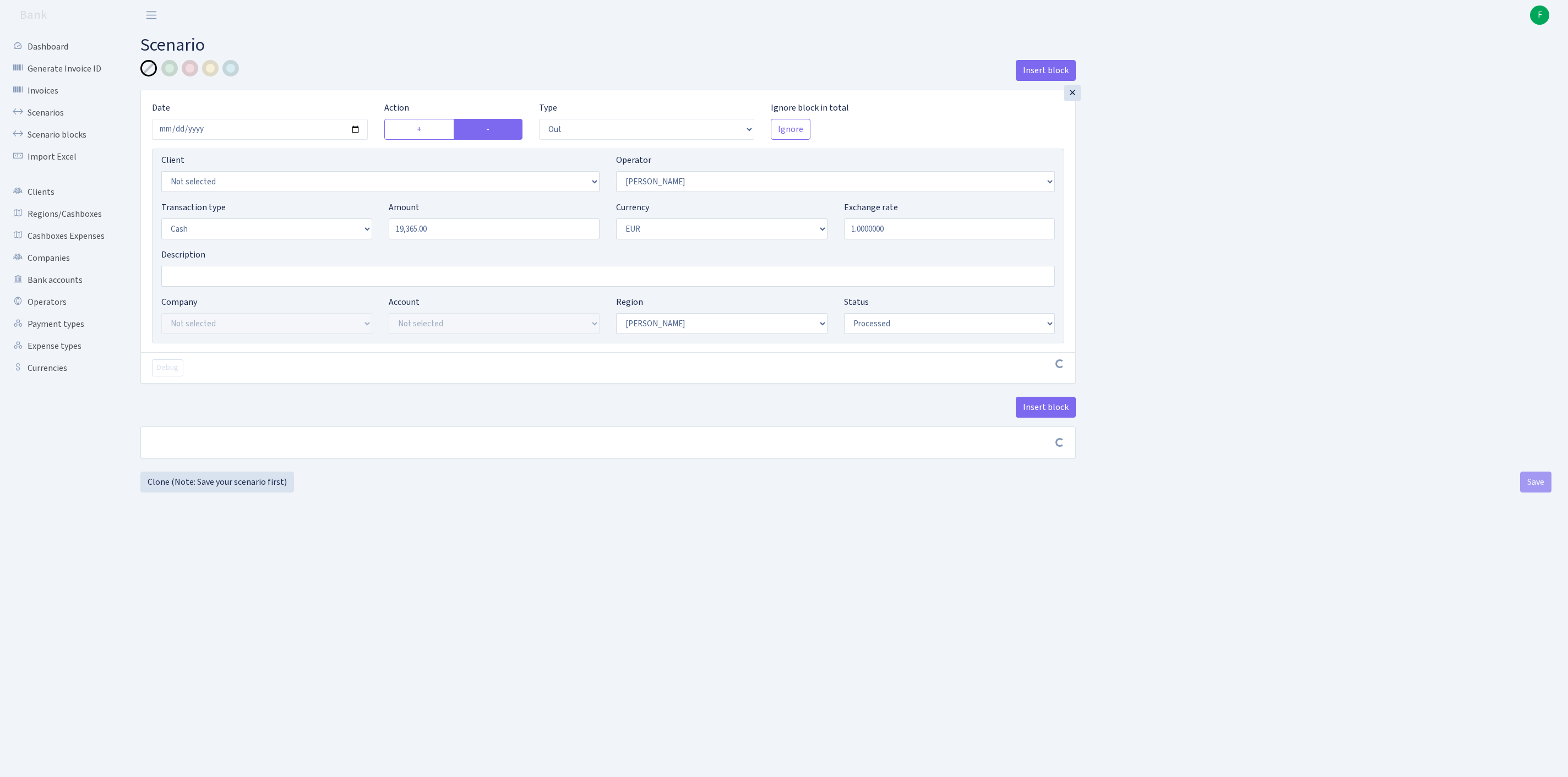
select select "processed"
select select "28"
drag, startPoint x: 476, startPoint y: 249, endPoint x: 318, endPoint y: 243, distance: 158.1
click at [318, 243] on div "Transaction type Not selected 981 ELF FISH crypto GIRT IVO dekl MM-BALTIC eur U…" at bounding box center [608, 225] width 910 height 47
type input "23,585.00"
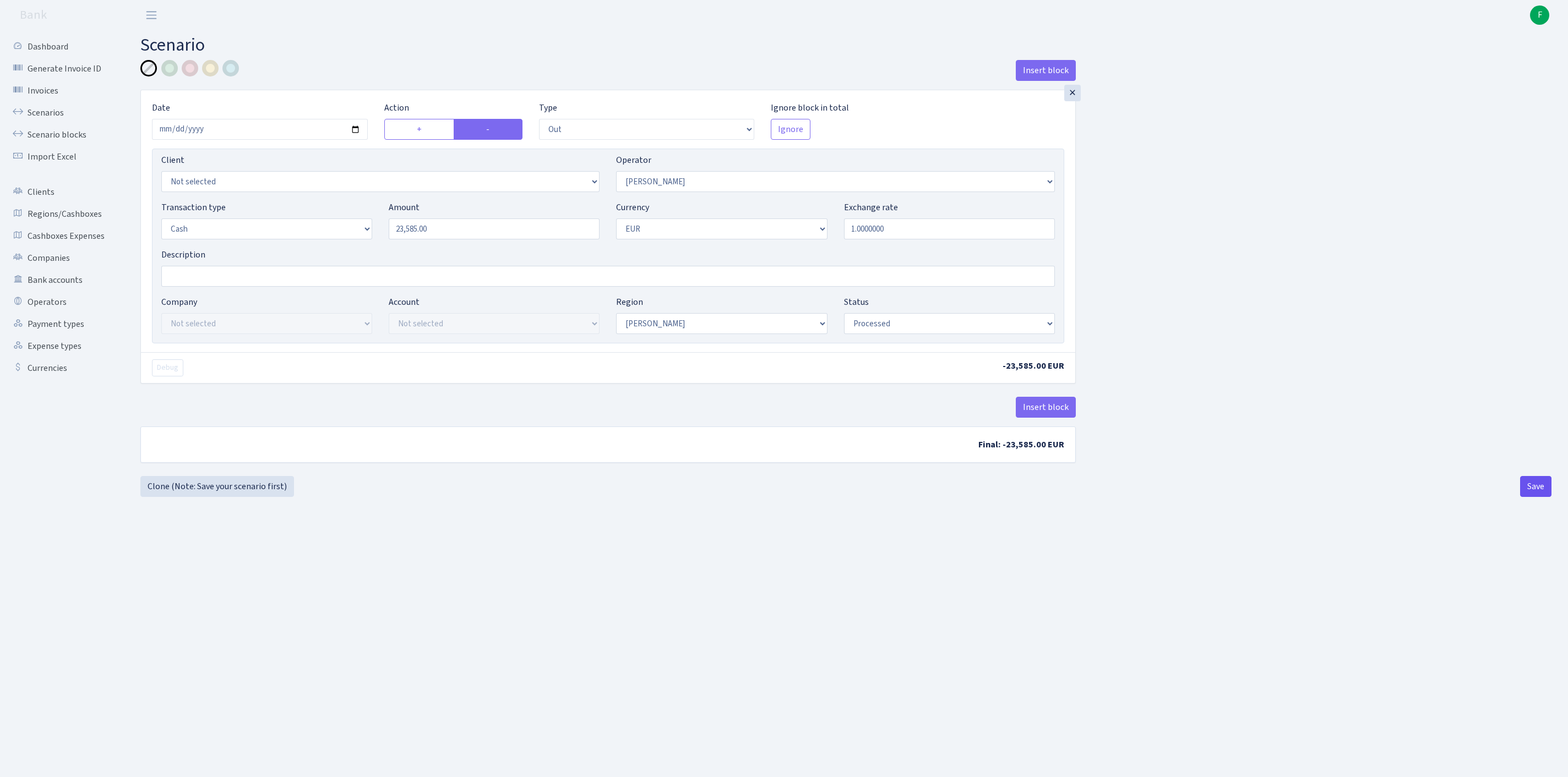
click at [1532, 497] on button "Save" at bounding box center [1536, 486] width 32 height 21
select select "out"
select select "28"
select select "1"
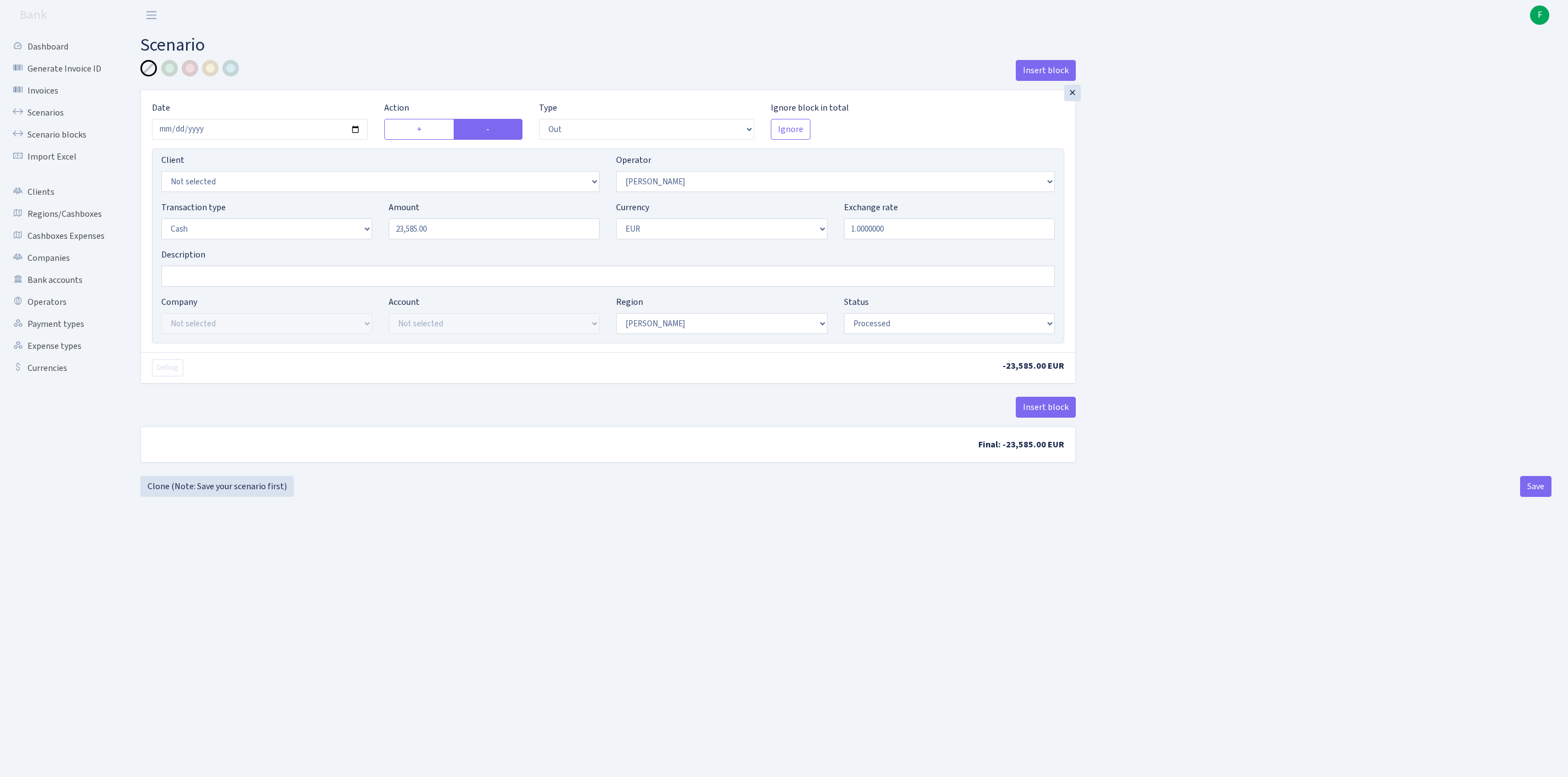
select select "1"
select select "processed"
click at [46, 120] on link "Scenarios" at bounding box center [60, 113] width 110 height 22
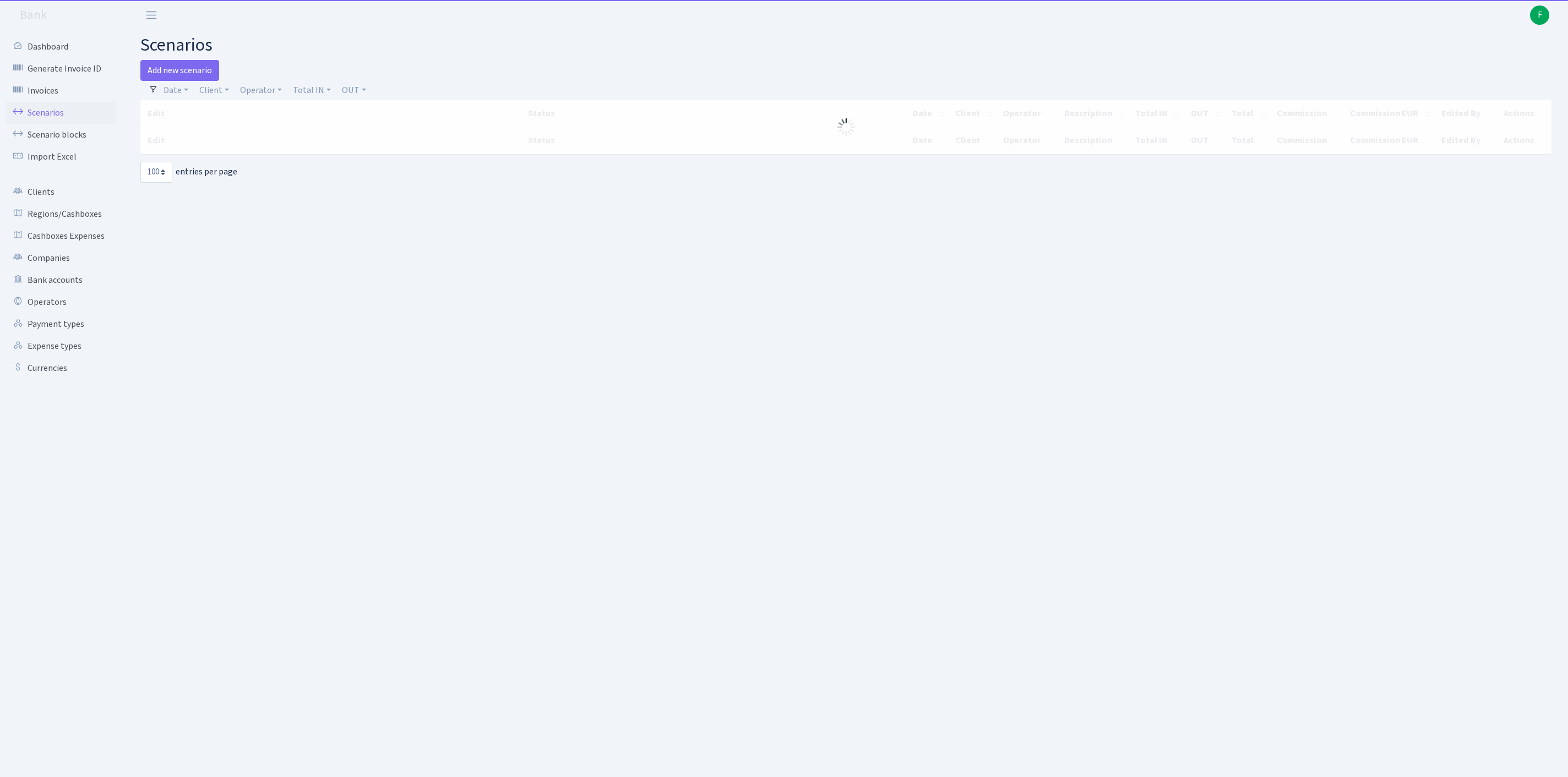
select select "100"
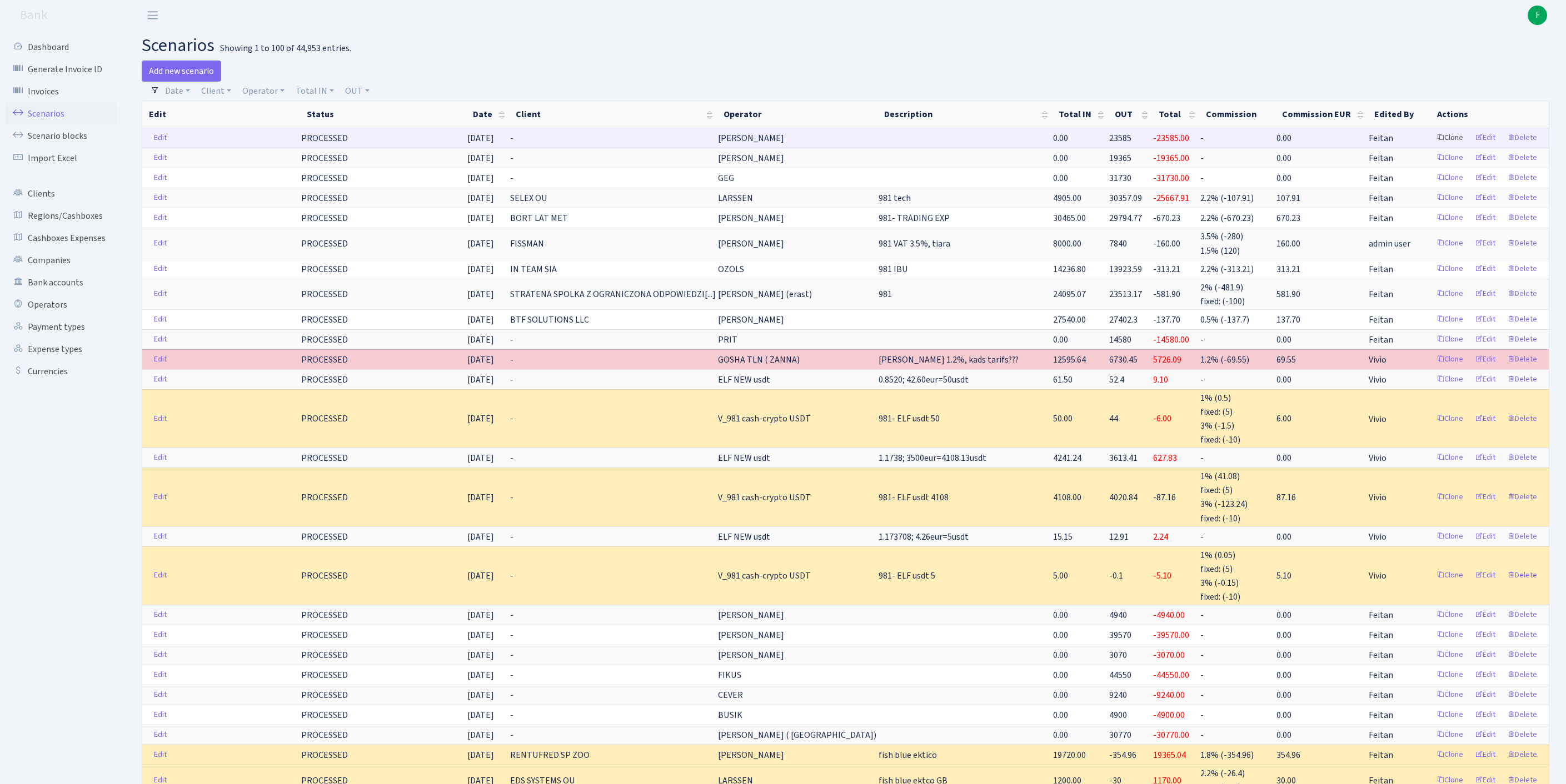
click at [1432, 147] on link "Clone" at bounding box center [1450, 138] width 37 height 17
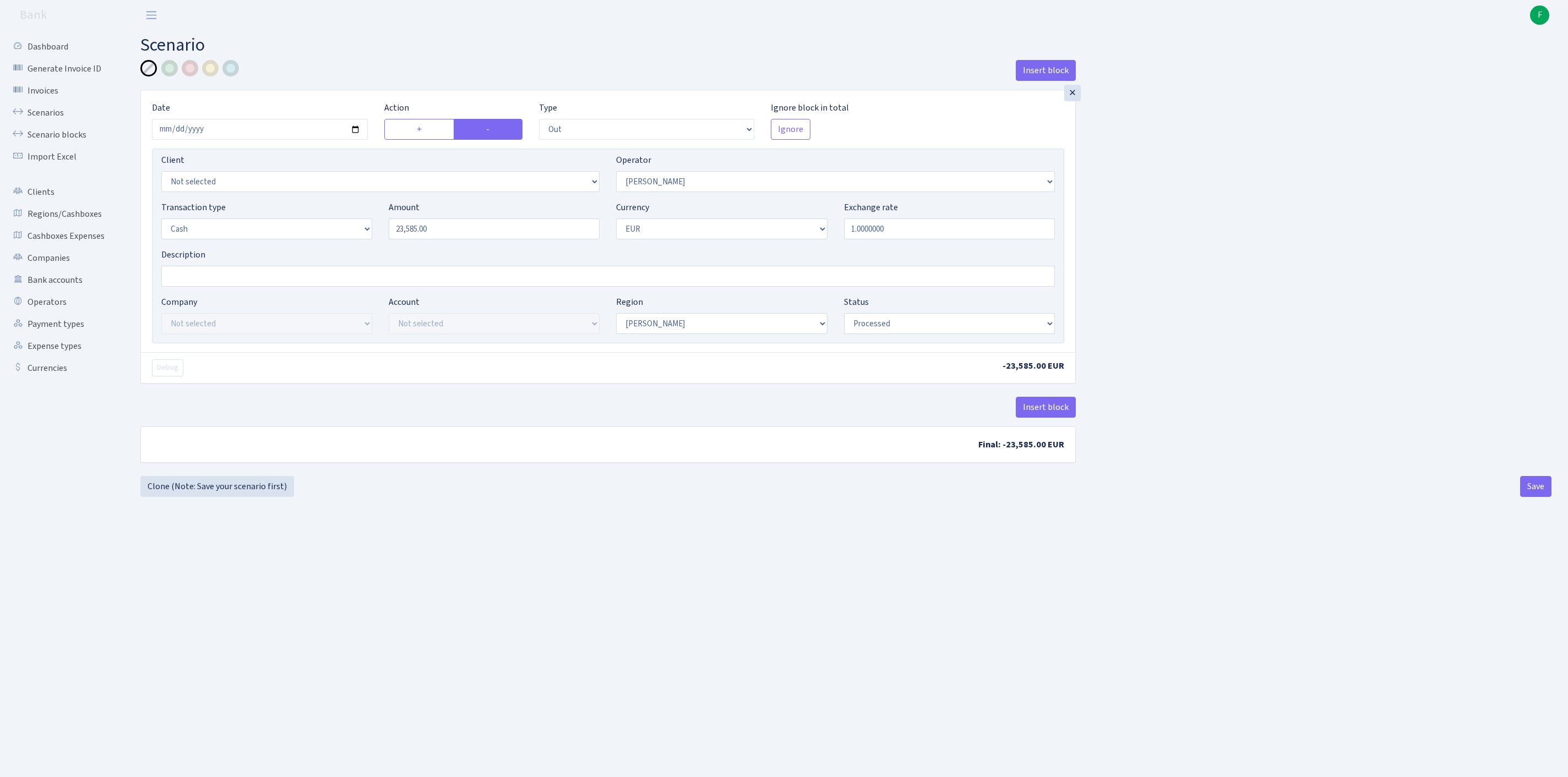
select select "out"
select select "28"
select select "1"
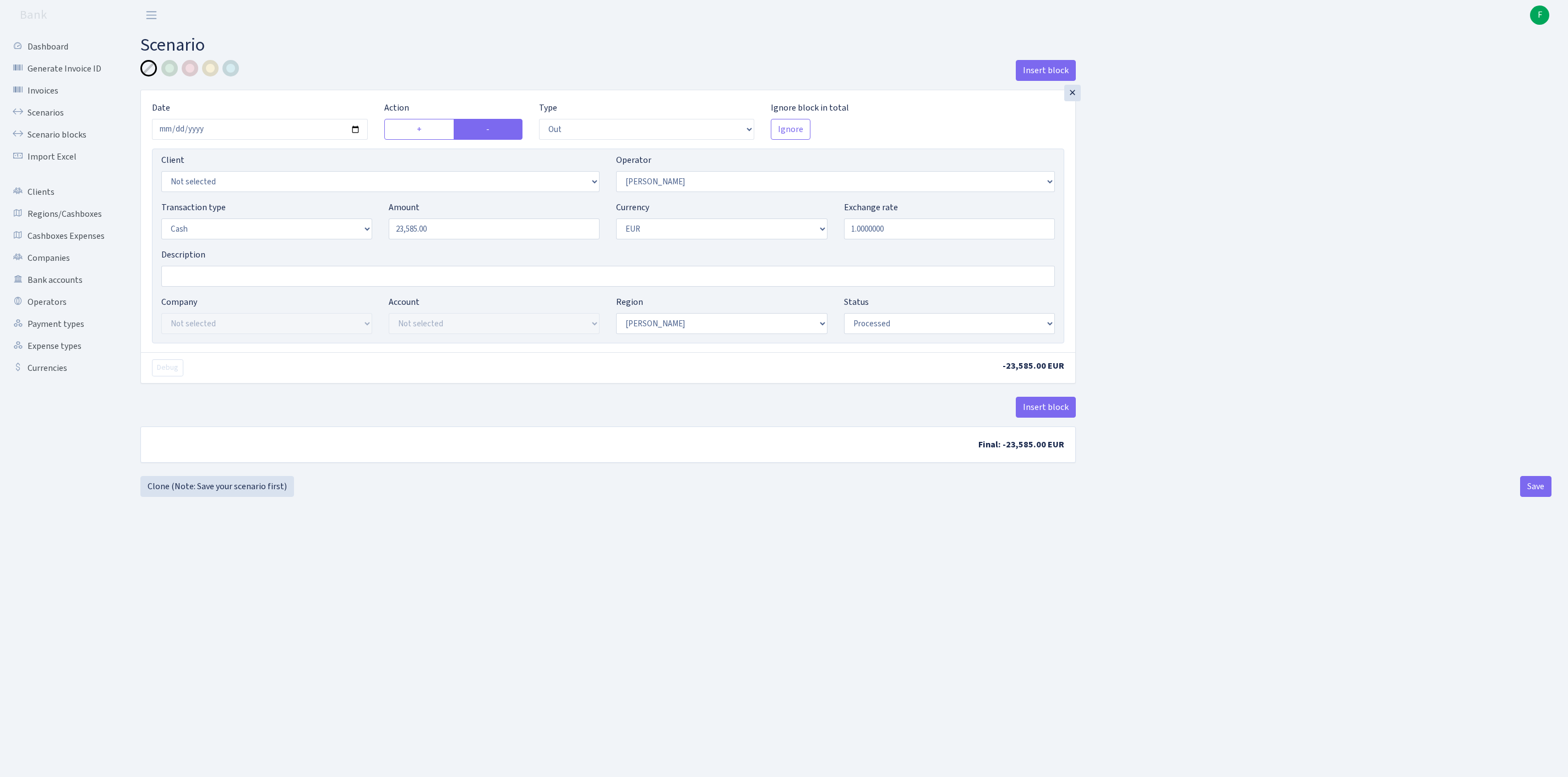
select select "processed"
click at [1534, 497] on button "Save" at bounding box center [1536, 486] width 32 height 21
select select "out"
select select "28"
select select "1"
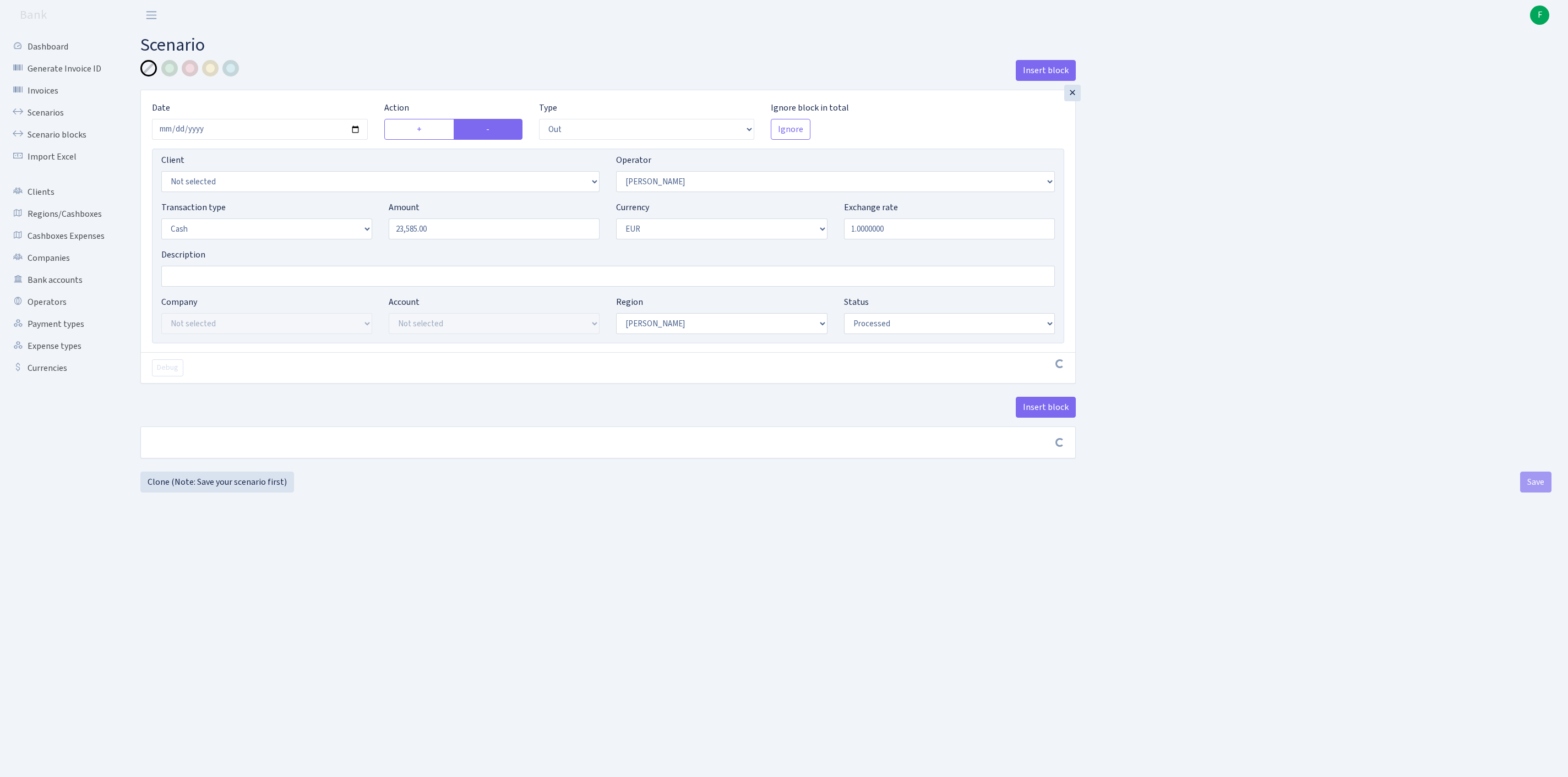
select select "1"
select select "processed"
click at [1532, 497] on button "Save" at bounding box center [1536, 486] width 32 height 21
select select "out"
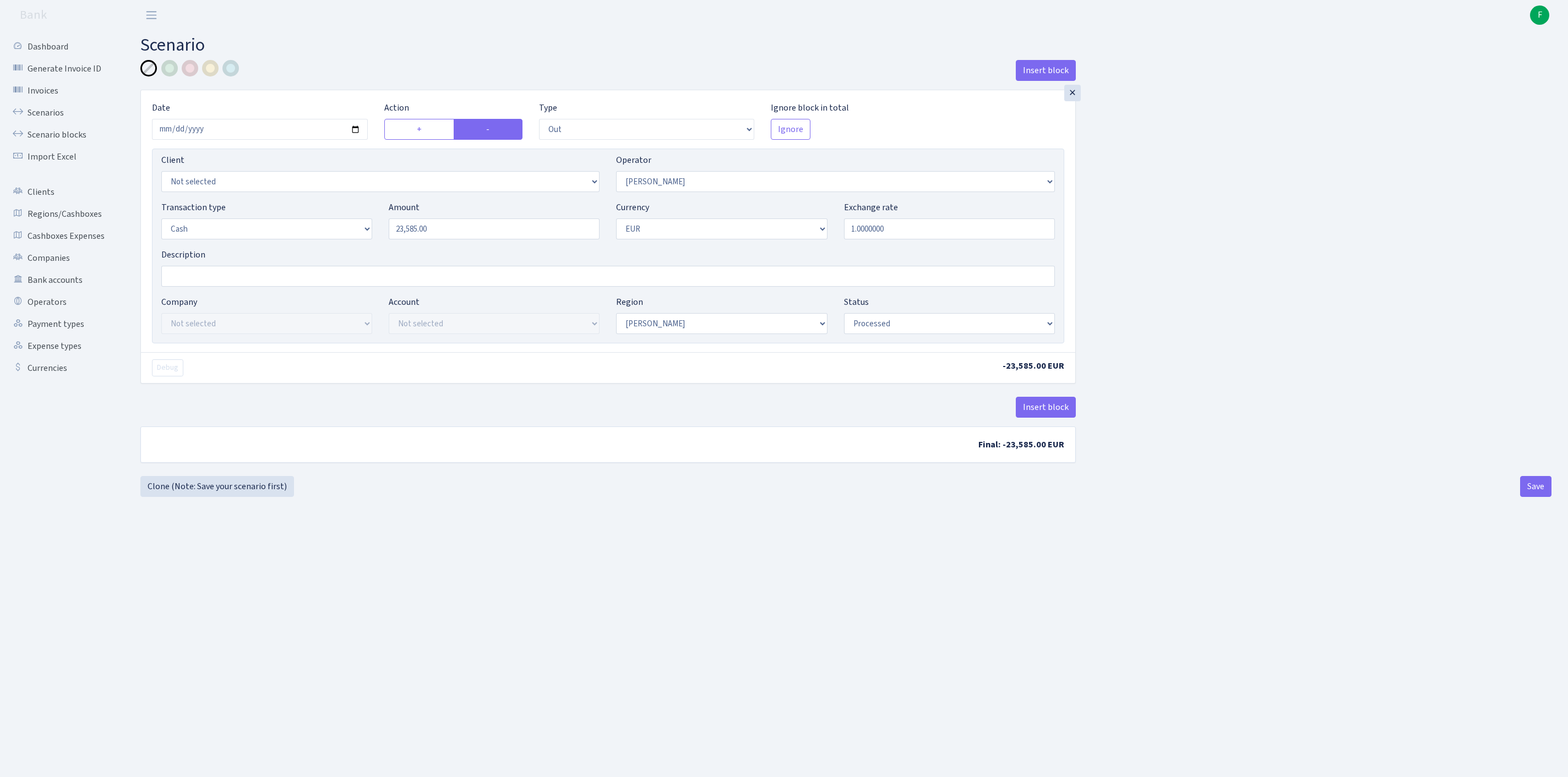
select select "28"
select select "1"
select select "processed"
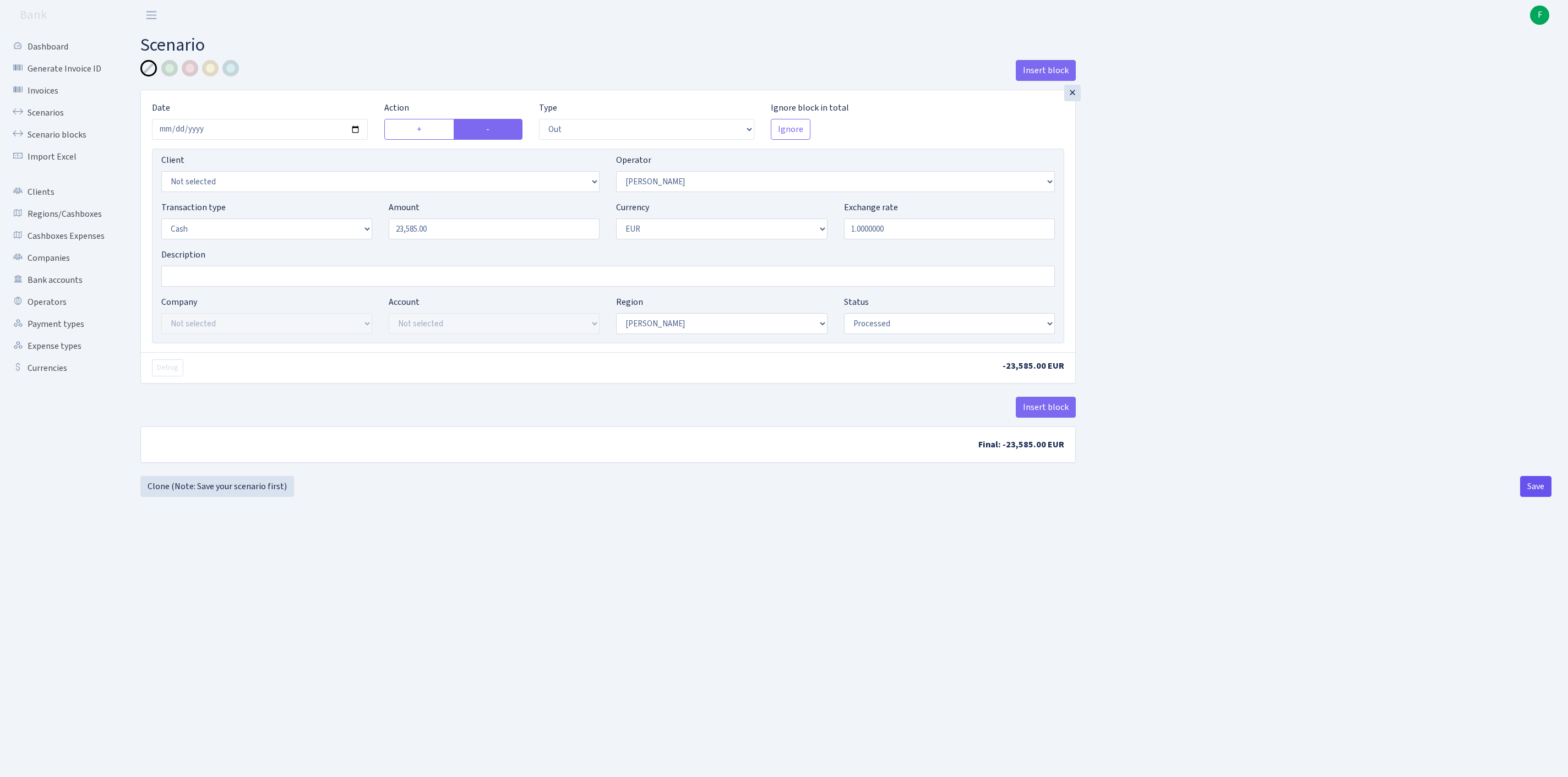
click at [1528, 497] on button "Save" at bounding box center [1536, 486] width 32 height 21
select select "out"
select select "28"
select select "1"
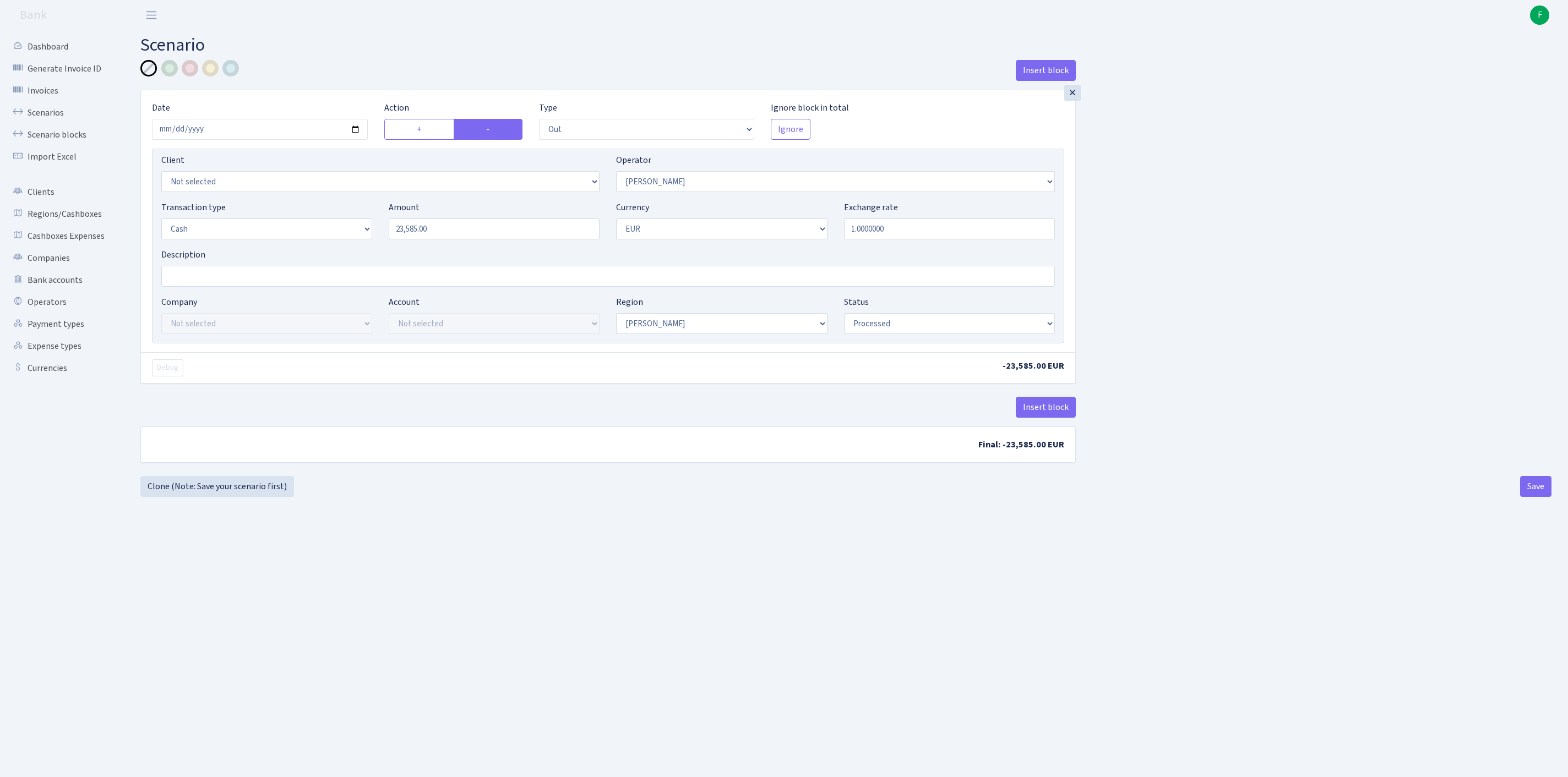
select select "1"
select select "processed"
click at [56, 120] on link "Scenarios" at bounding box center [60, 113] width 110 height 22
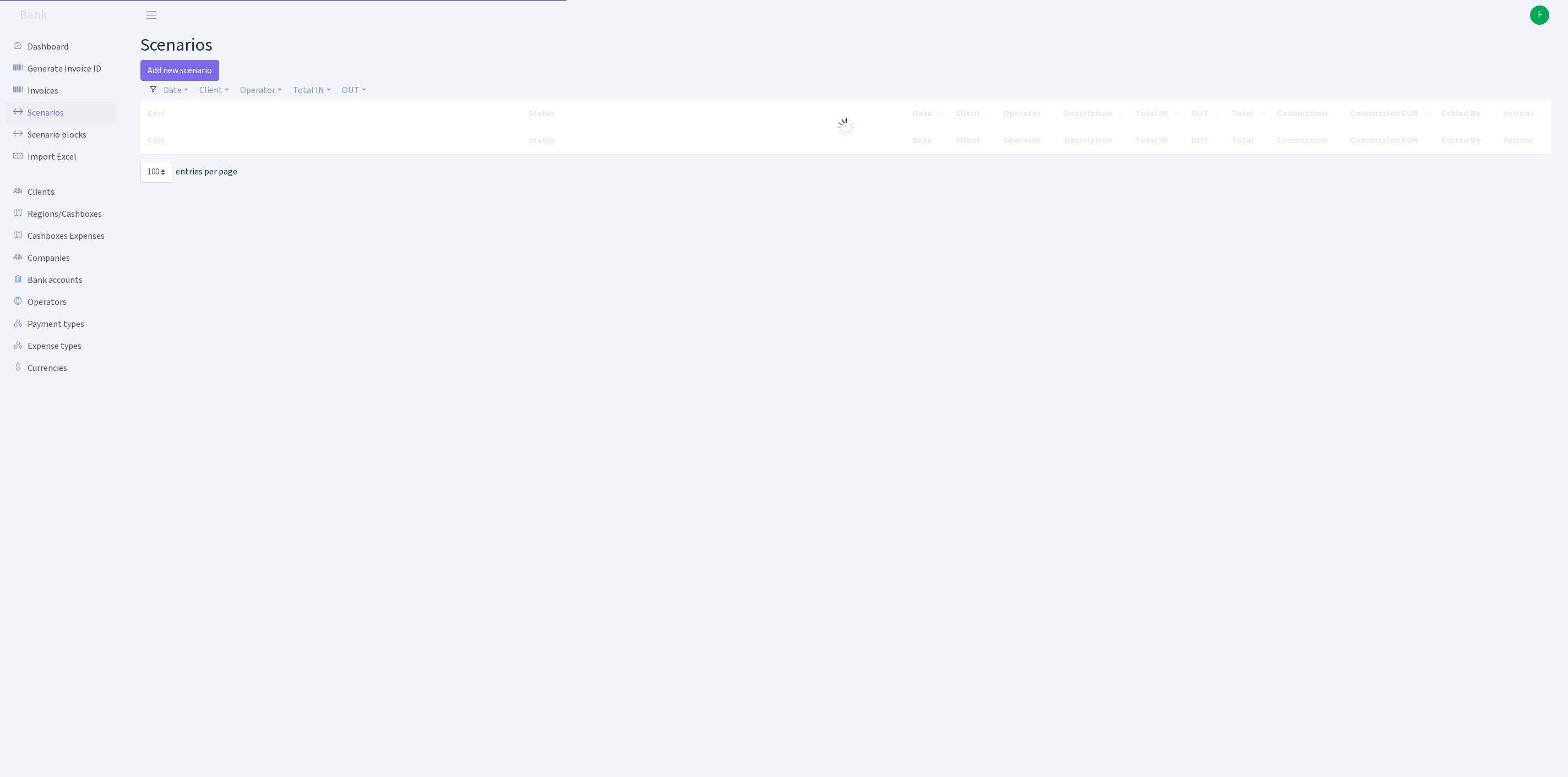
select select "100"
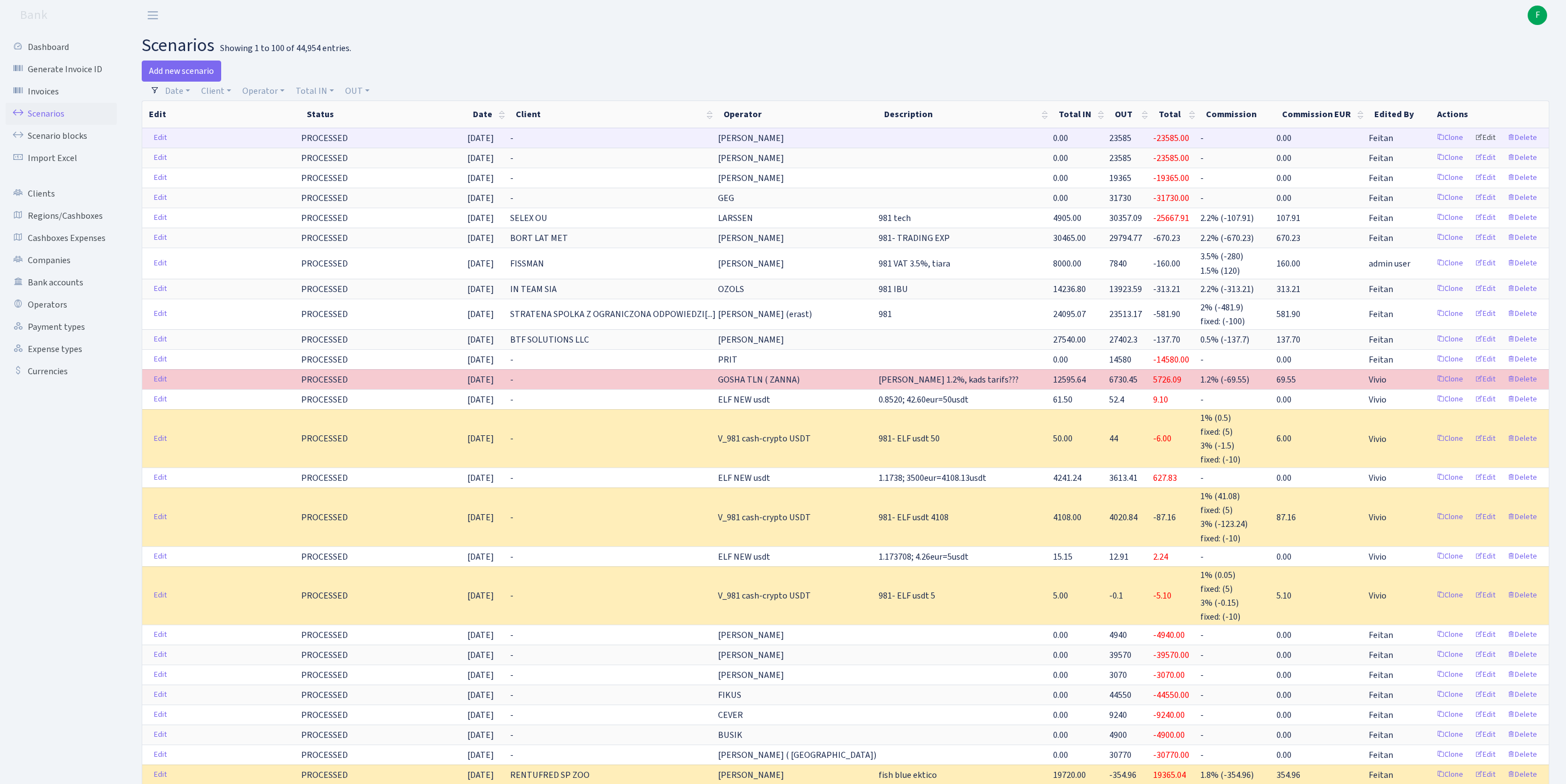
click at [1472, 147] on link "Edit" at bounding box center [1485, 138] width 31 height 17
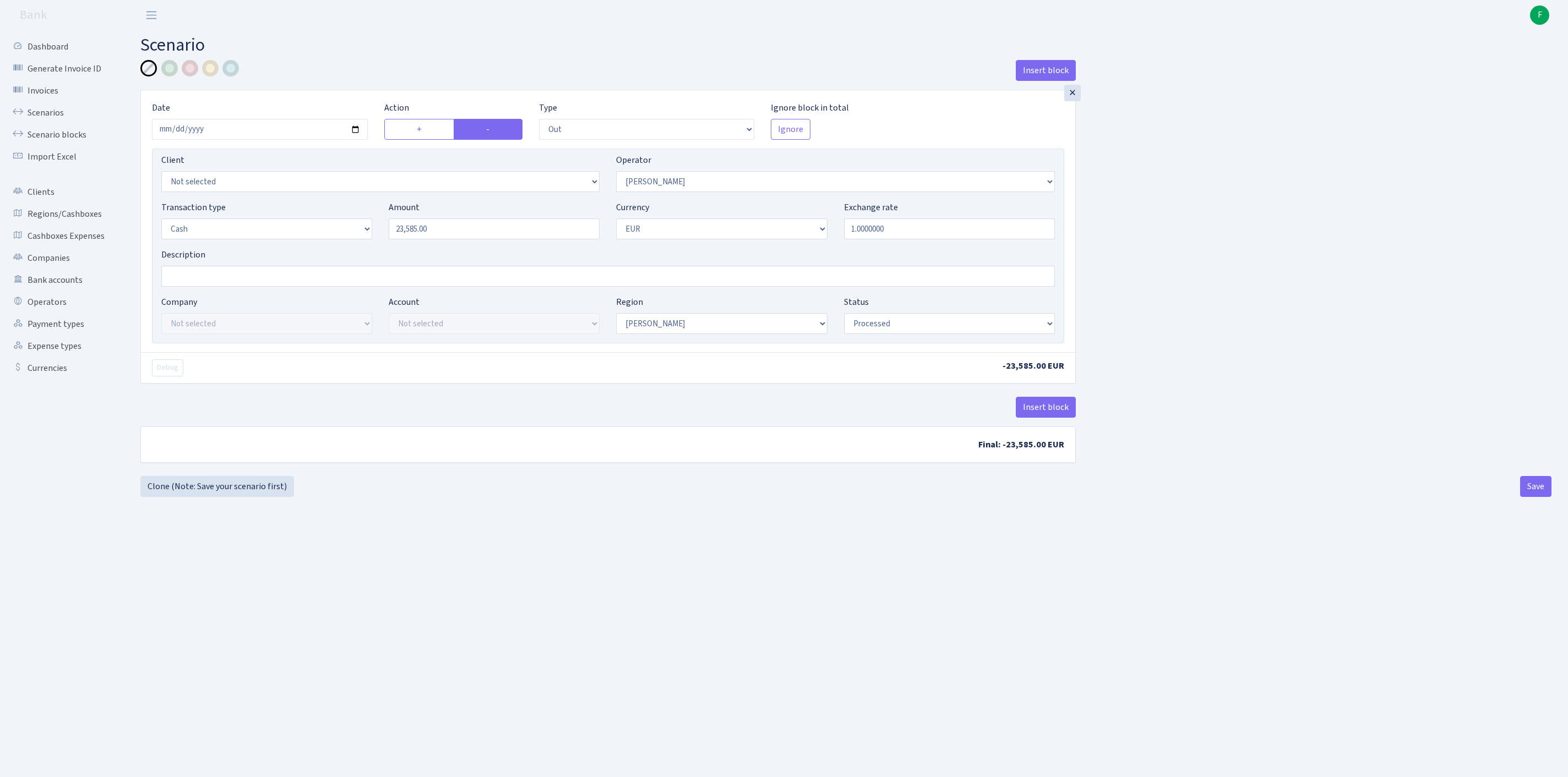
select select "out"
select select "28"
select select "1"
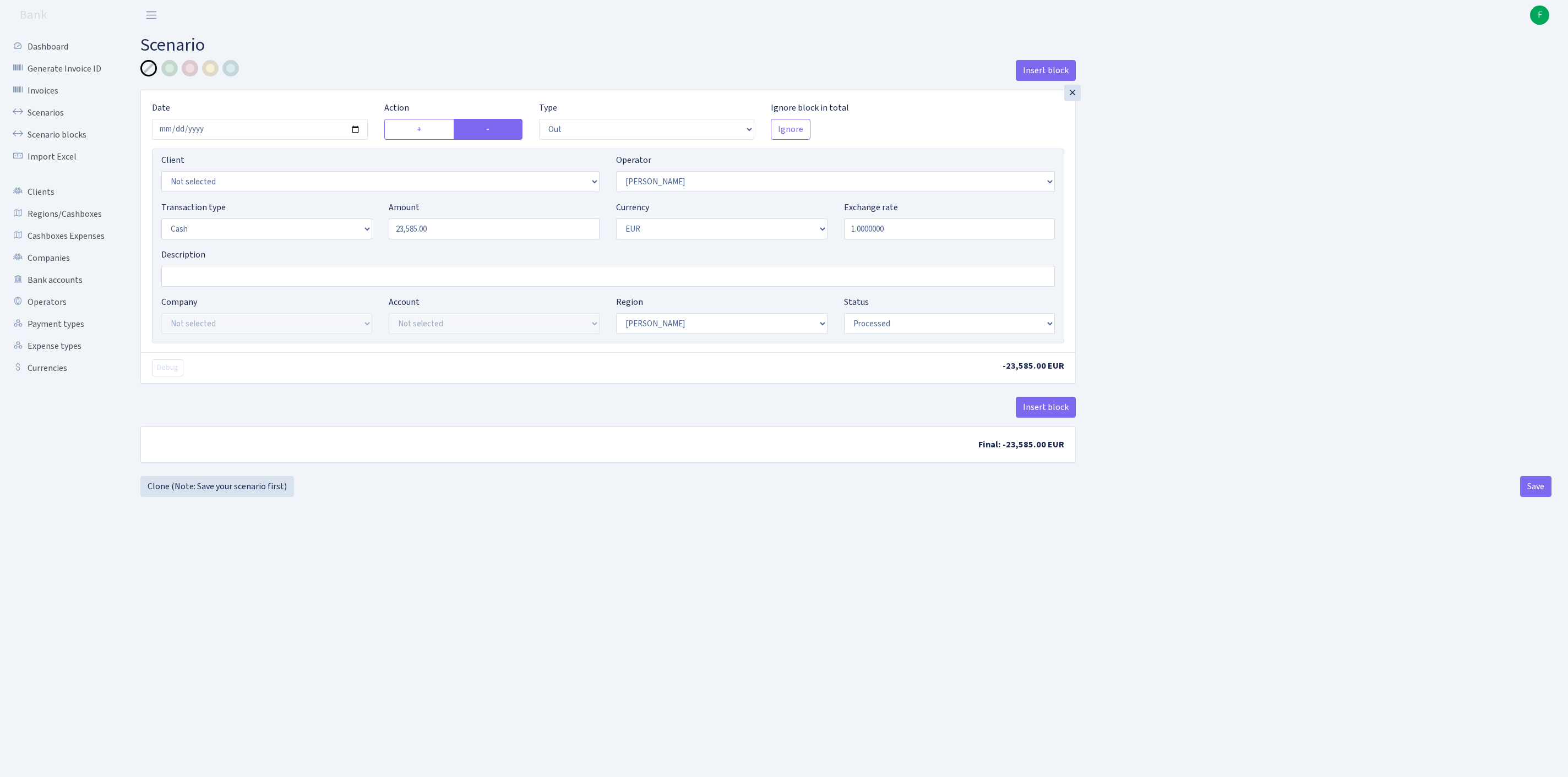
select select "processed"
select select "23"
drag, startPoint x: 470, startPoint y: 254, endPoint x: 304, endPoint y: 251, distance: 166.0
click at [304, 248] on div "Transaction type Not selected 981 ELF FISH crypto GIRT IVO dekl MM-BALTIC eur U…" at bounding box center [608, 225] width 910 height 47
type input "13,925.00"
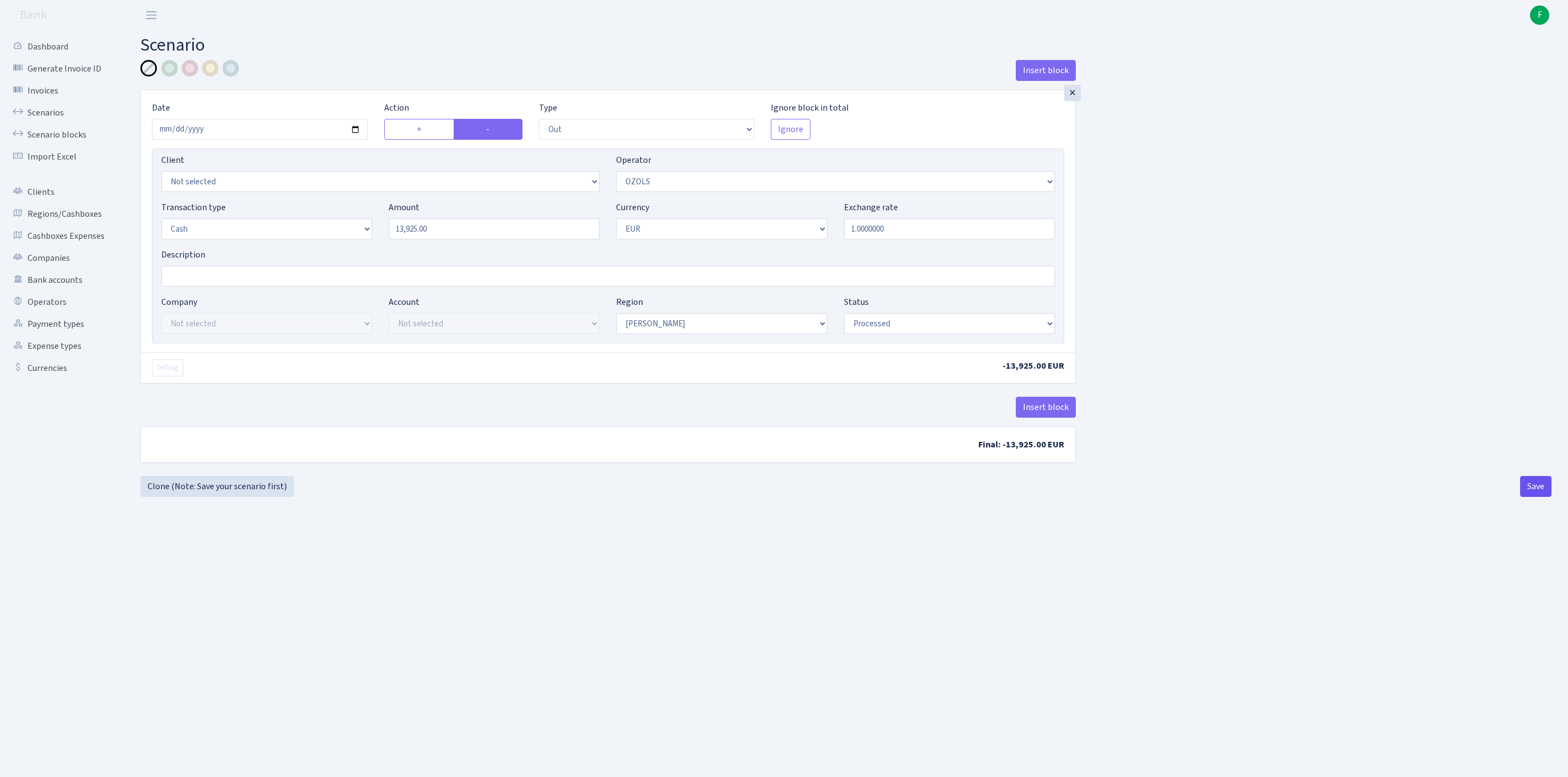
click at [1530, 497] on button "Save" at bounding box center [1536, 486] width 32 height 21
select select "out"
select select "23"
select select "1"
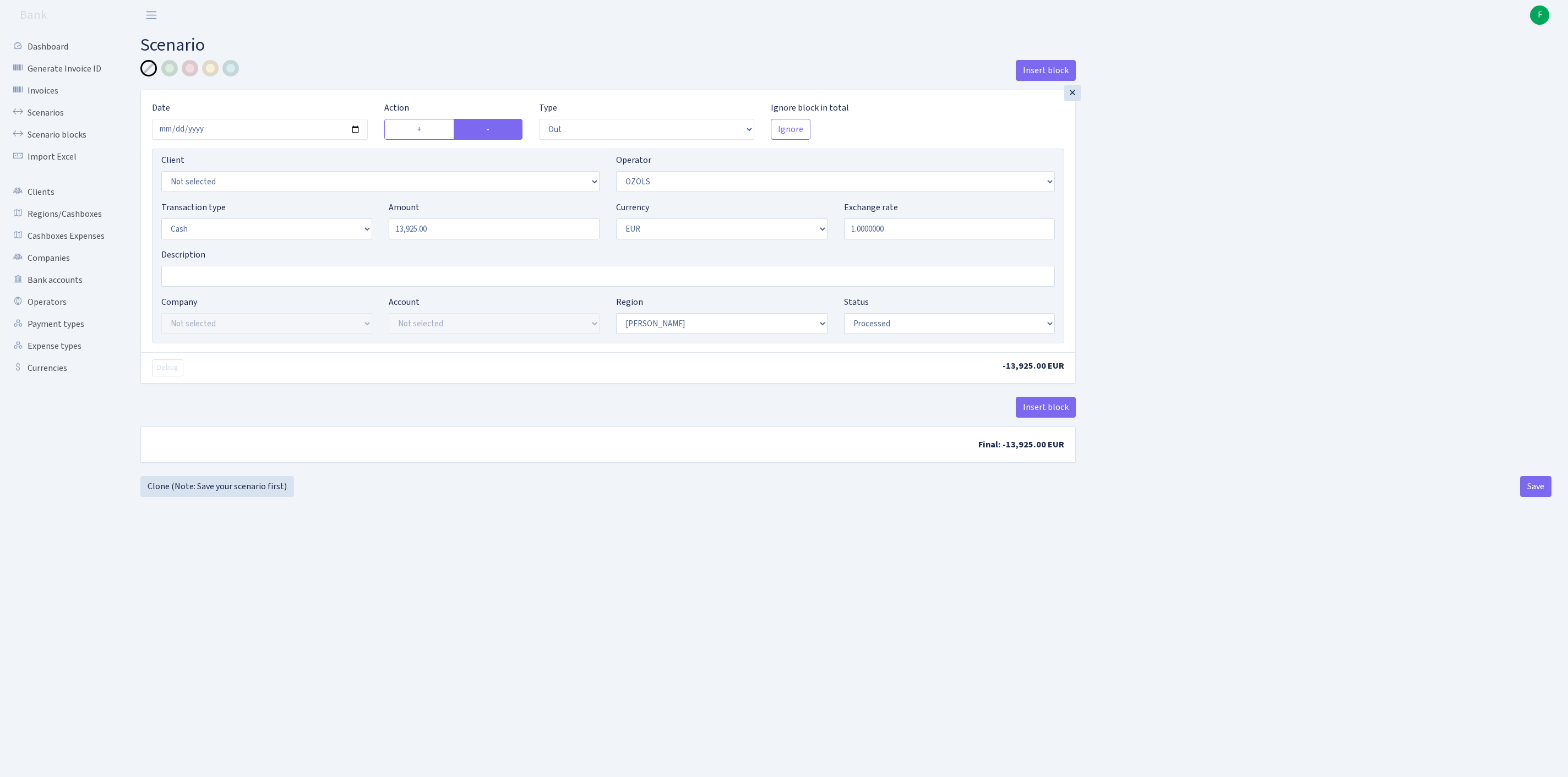
select select "1"
select select "processed"
click at [218, 497] on link "Clone (Note: Save your scenario first)" at bounding box center [217, 486] width 154 height 21
select select "out"
select select "23"
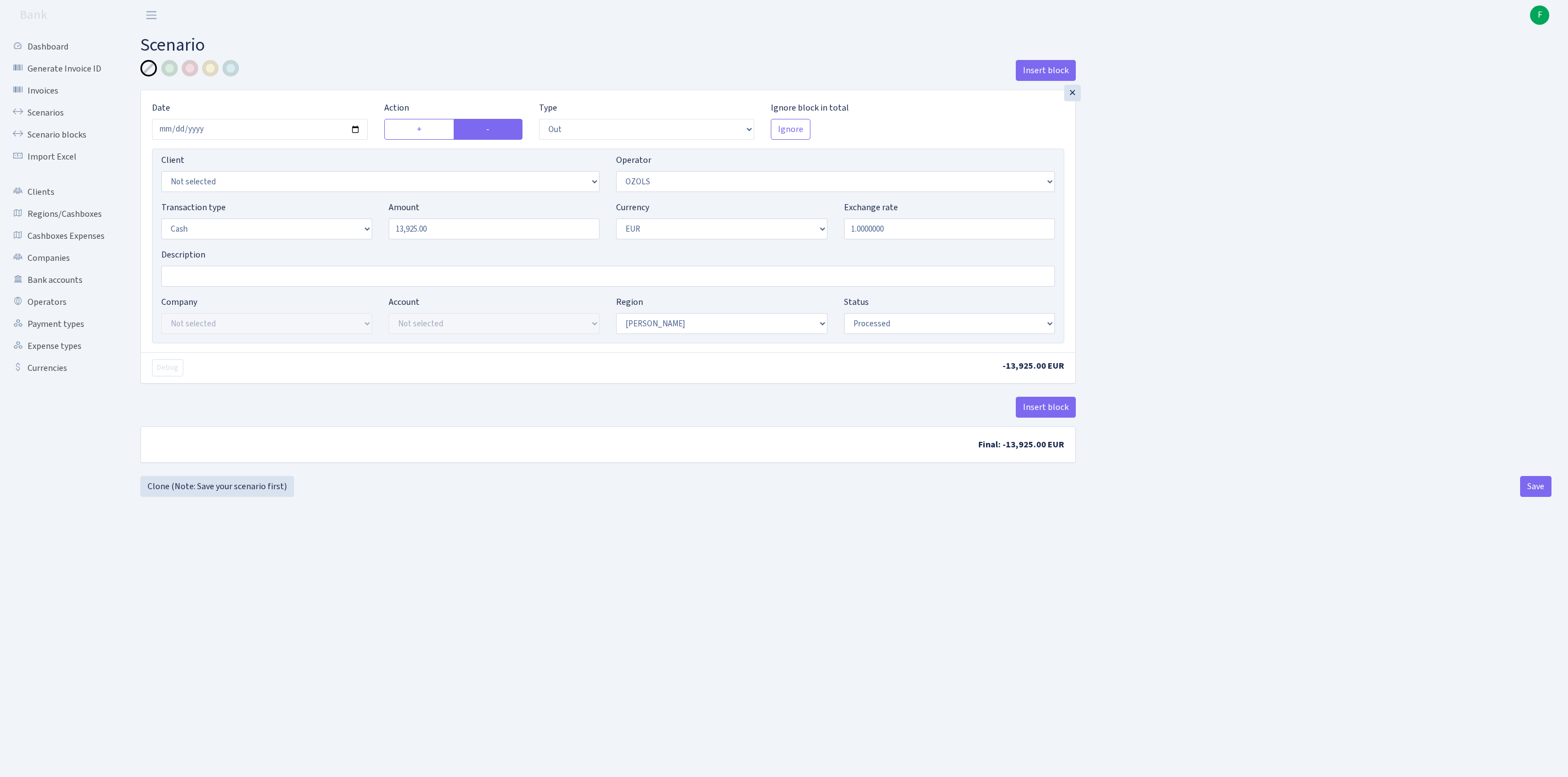
select select "1"
select select "processed"
select select "2"
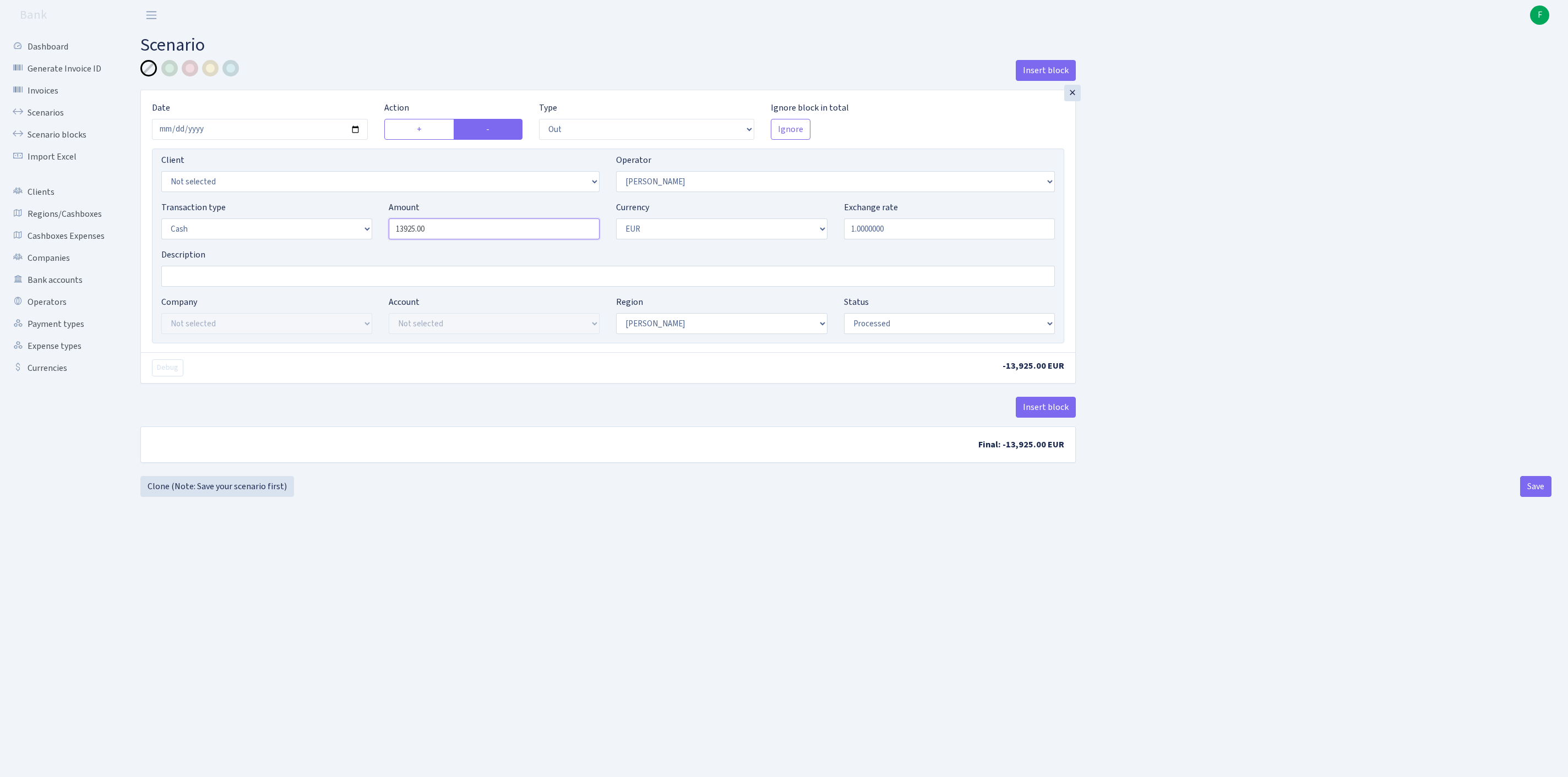
drag, startPoint x: 471, startPoint y: 248, endPoint x: 358, endPoint y: 260, distance: 113.6
click at [358, 248] on div "Transaction type Not selected 981 ELF FISH crypto GIRT IVO dekl MM-BALTIC eur U…" at bounding box center [608, 225] width 910 height 47
drag, startPoint x: 461, startPoint y: 256, endPoint x: 340, endPoint y: 251, distance: 121.1
click at [340, 248] on div "Transaction type Not selected 981 ELF FISH crypto GIRT IVO dekl MM-BALTIC eur U…" at bounding box center [608, 225] width 910 height 47
type input "13,740.00"
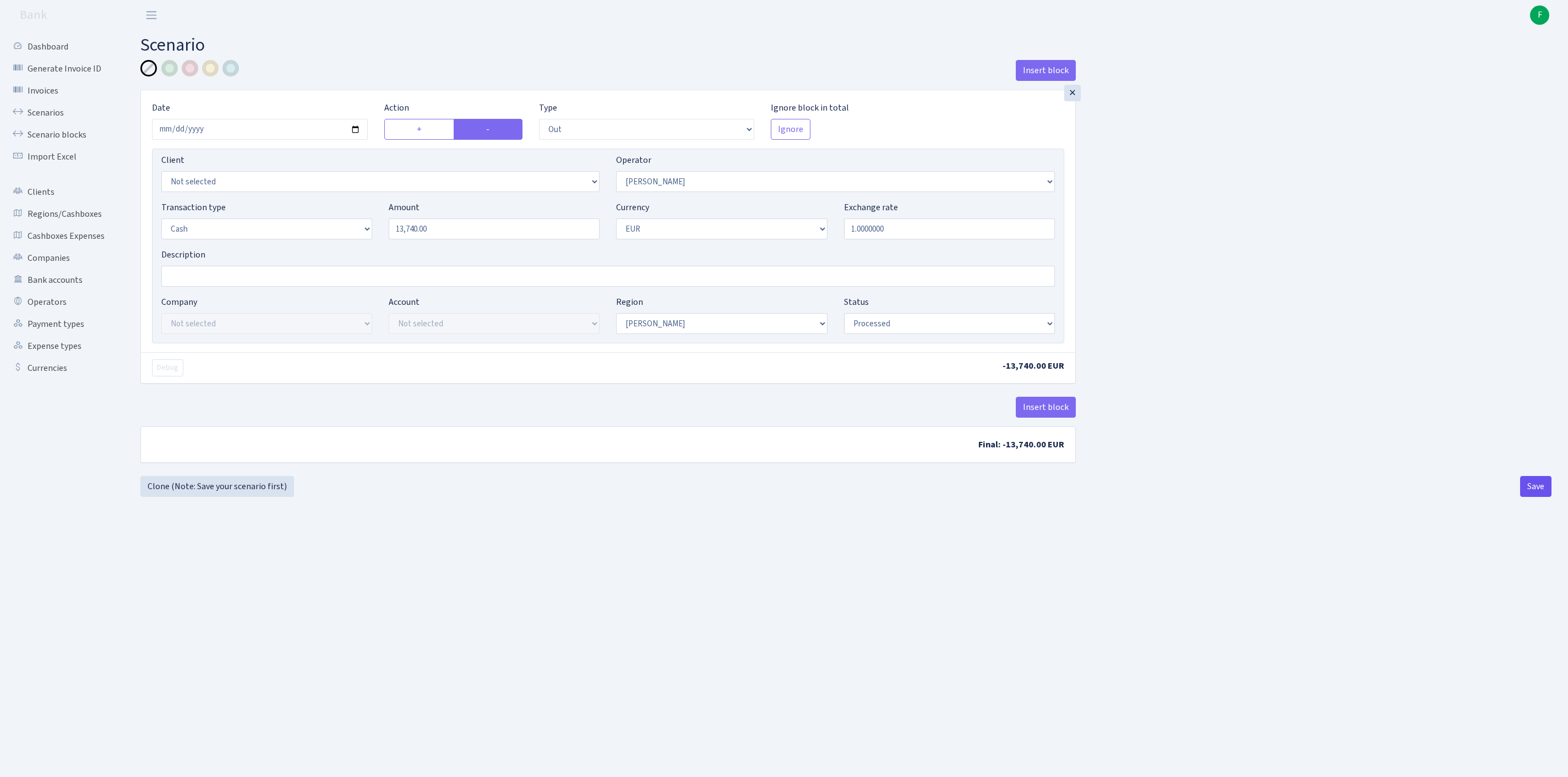
click at [1534, 497] on button "Save" at bounding box center [1536, 486] width 32 height 21
select select "out"
select select "2"
select select "1"
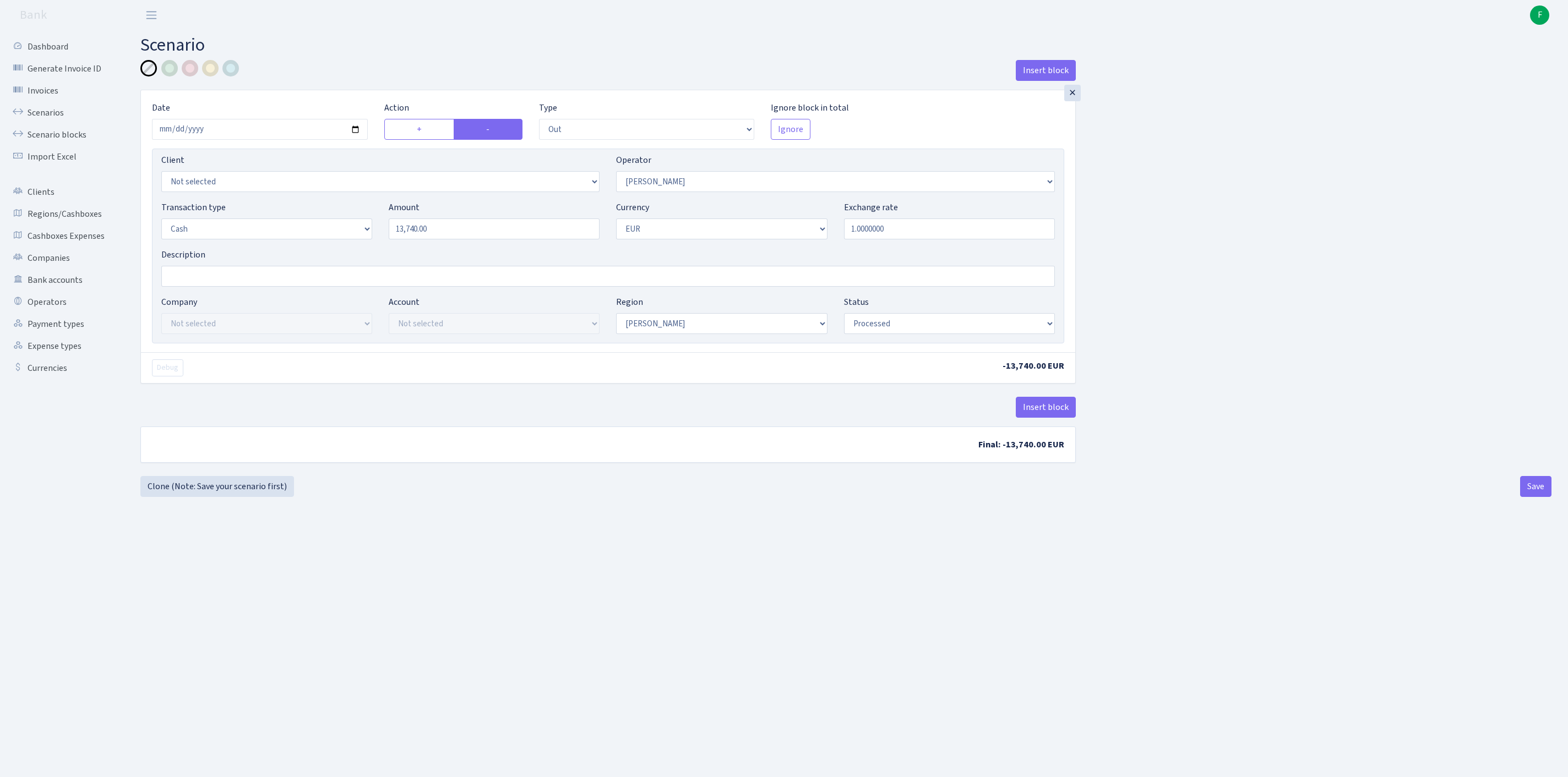
select select "1"
select select "processed"
click at [212, 497] on link "Clone (Note: Save your scenario first)" at bounding box center [217, 486] width 154 height 21
select select "out"
select select "2"
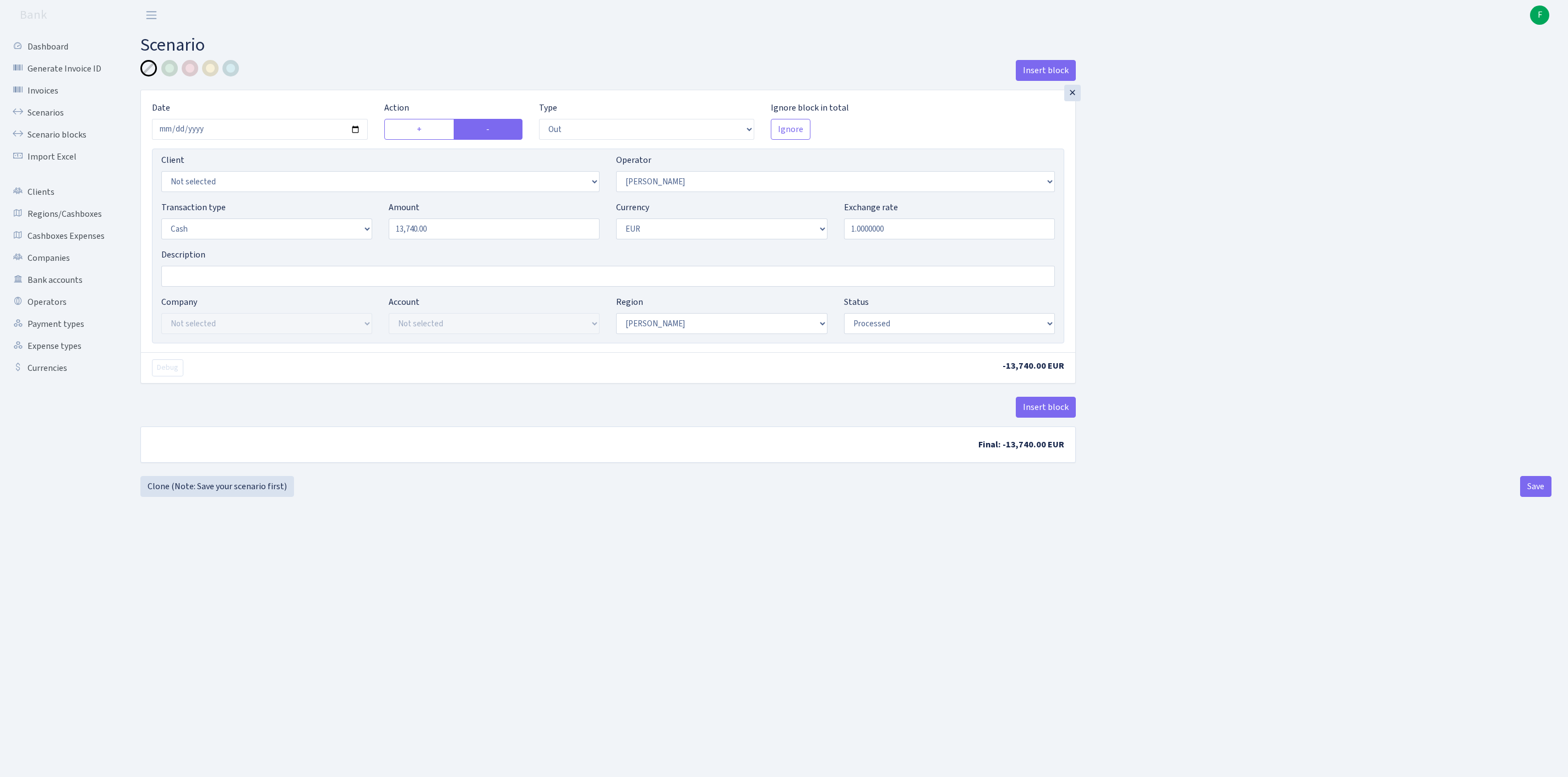
select select "1"
select select "processed"
select select "72"
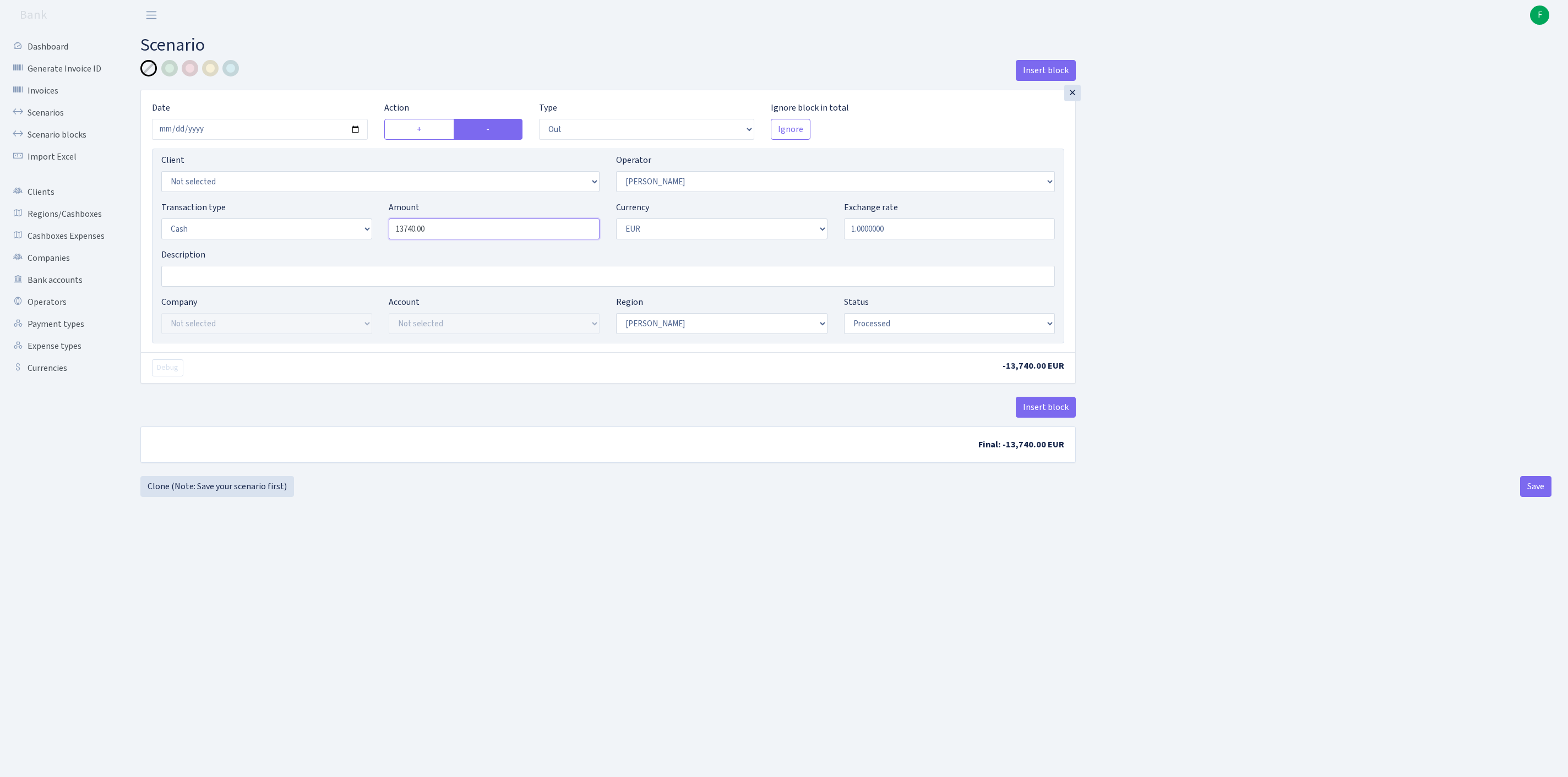
drag, startPoint x: 477, startPoint y: 254, endPoint x: 283, endPoint y: 240, distance: 194.5
click at [283, 240] on div "Transaction type Not selected 981 ELF FISH crypto GIRT IVO dekl MM-BALTIC eur U…" at bounding box center [608, 225] width 910 height 47
type input "5,730.00"
click at [1539, 497] on button "Save" at bounding box center [1536, 486] width 32 height 21
select select "out"
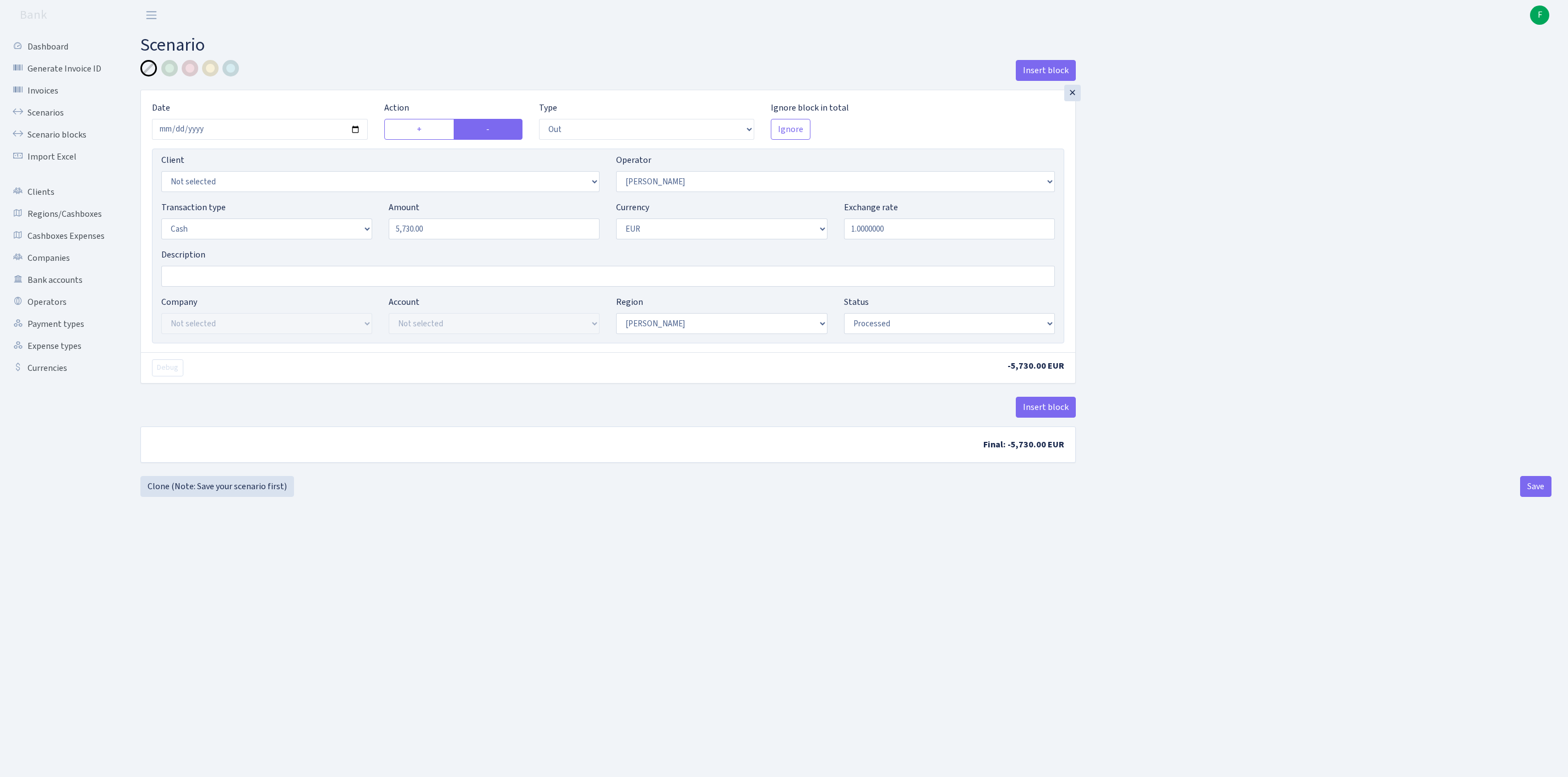
select select "72"
select select "1"
select select "processed"
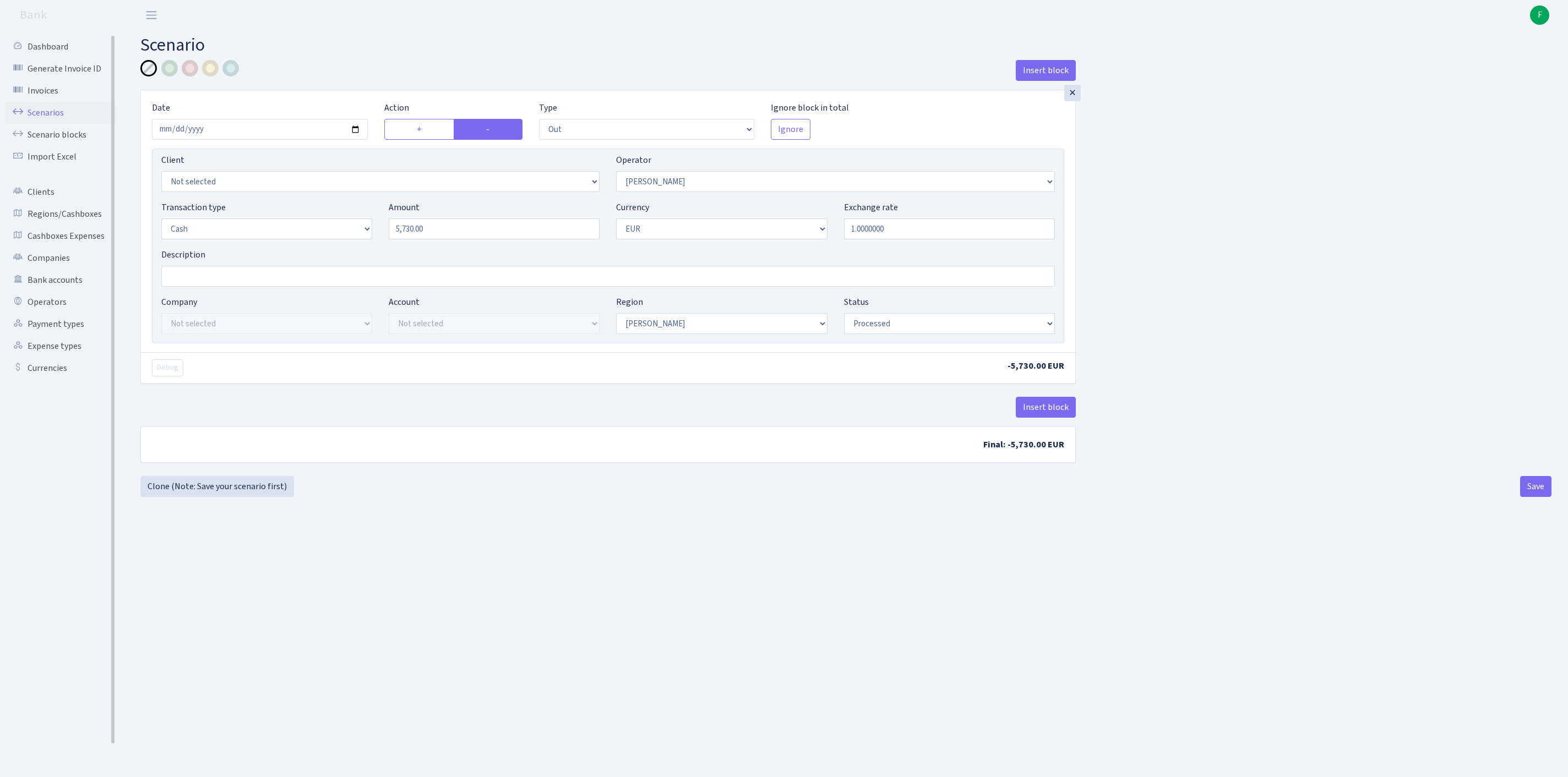
click at [47, 119] on link "Scenarios" at bounding box center [60, 113] width 110 height 22
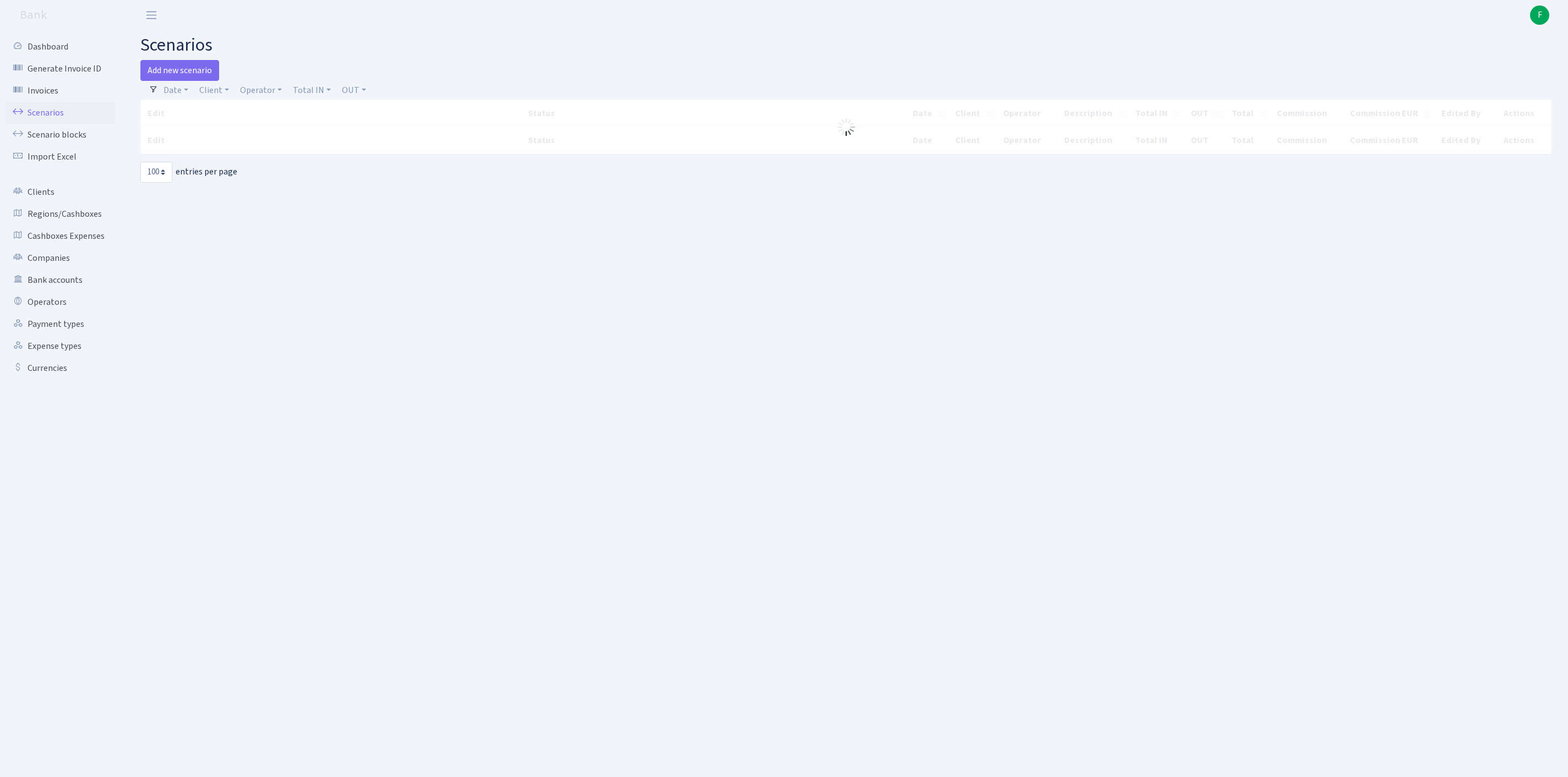
select select "100"
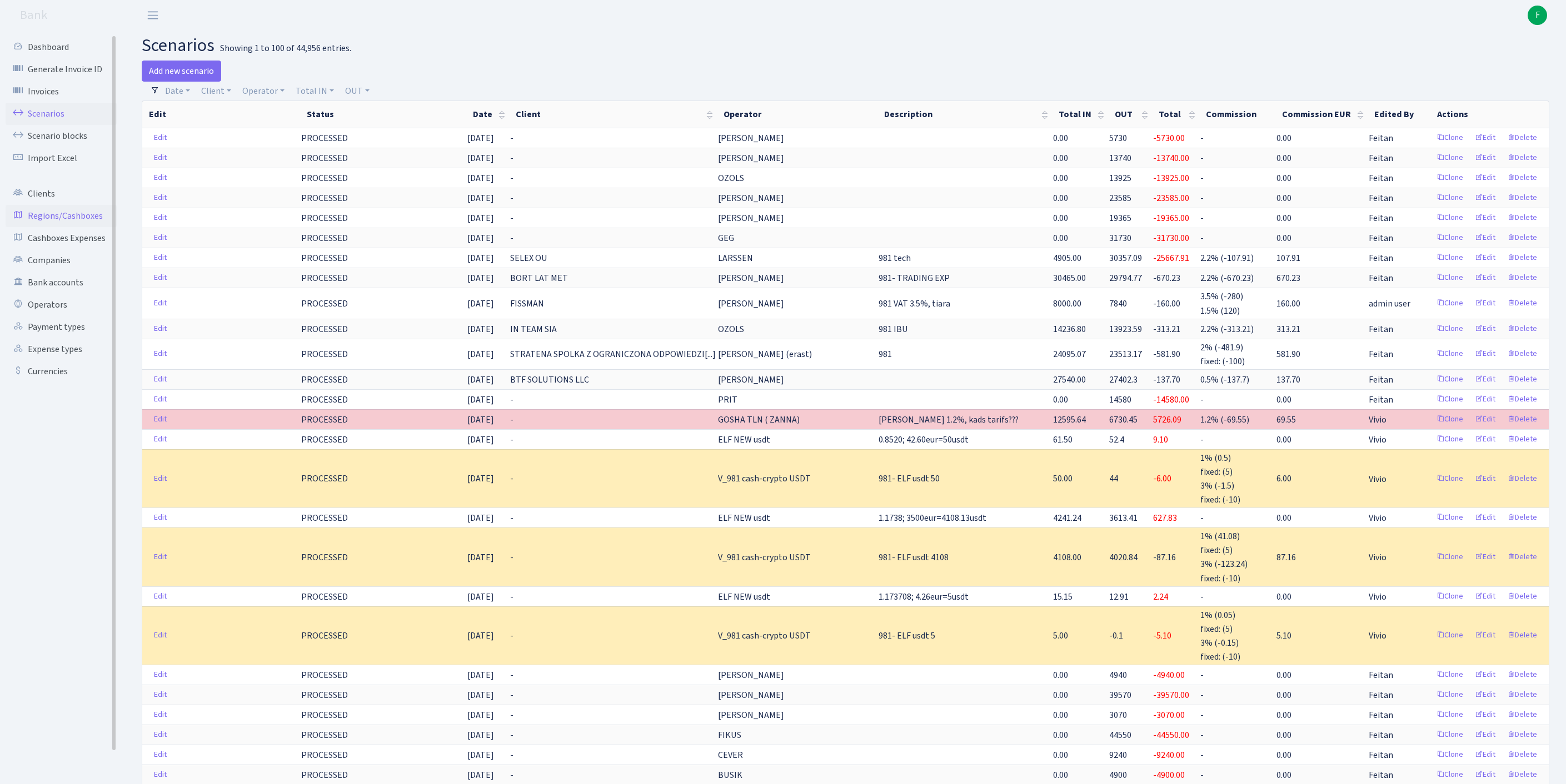
click at [78, 227] on link "Regions/Cashboxes" at bounding box center [61, 215] width 111 height 22
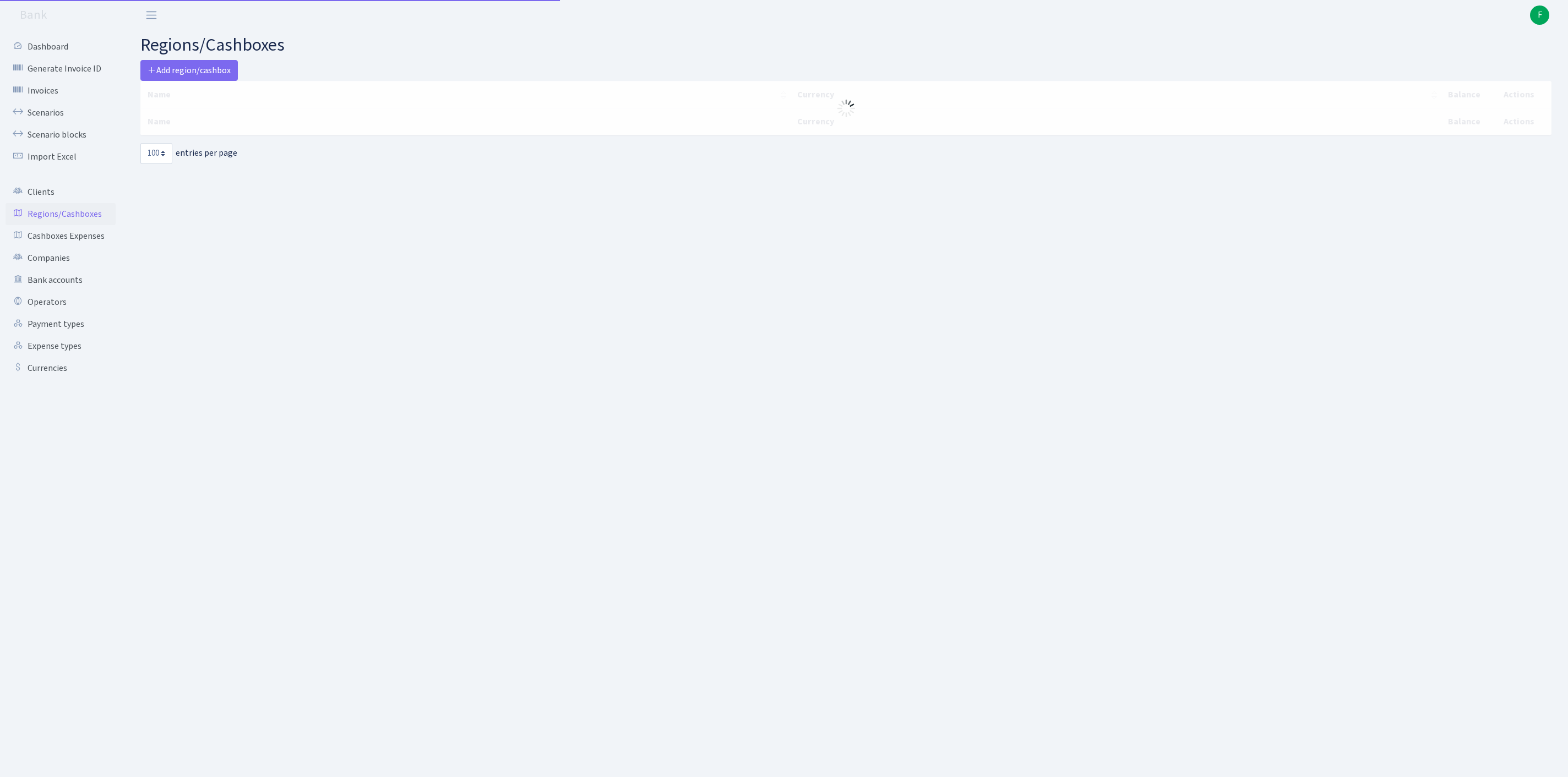
select select "100"
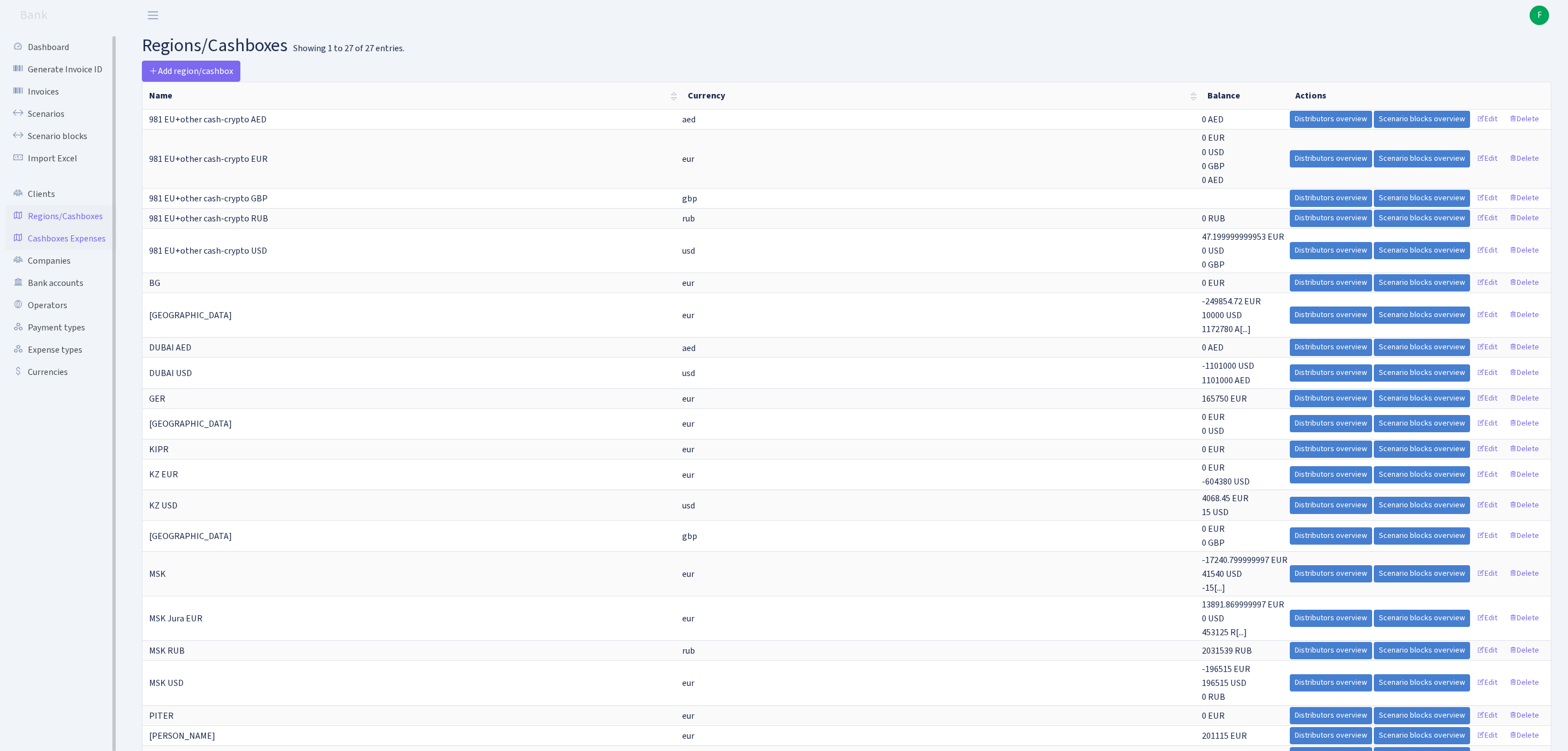
click at [48, 250] on link "Cashboxes Expenses" at bounding box center [61, 238] width 111 height 22
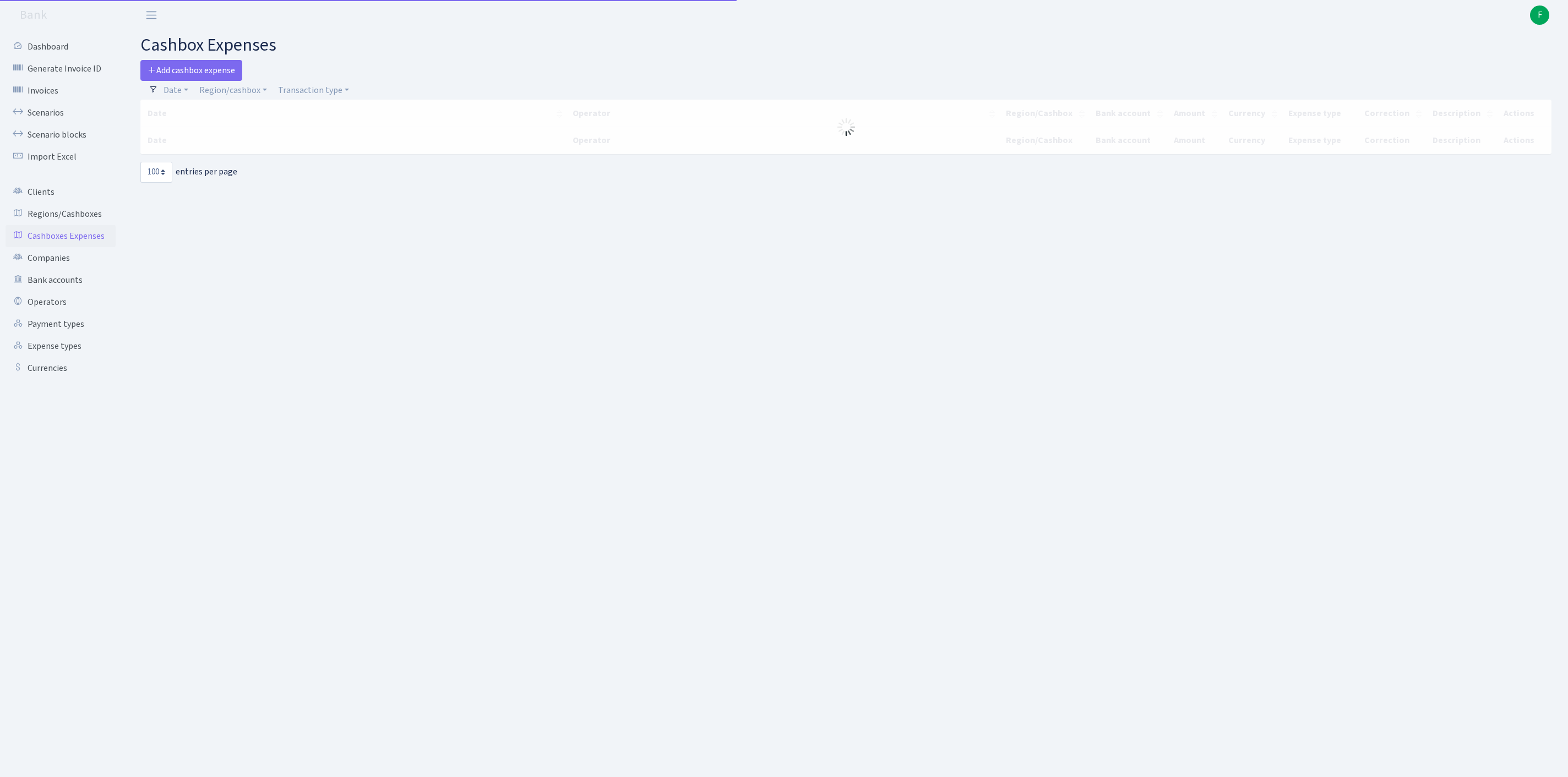
select select "100"
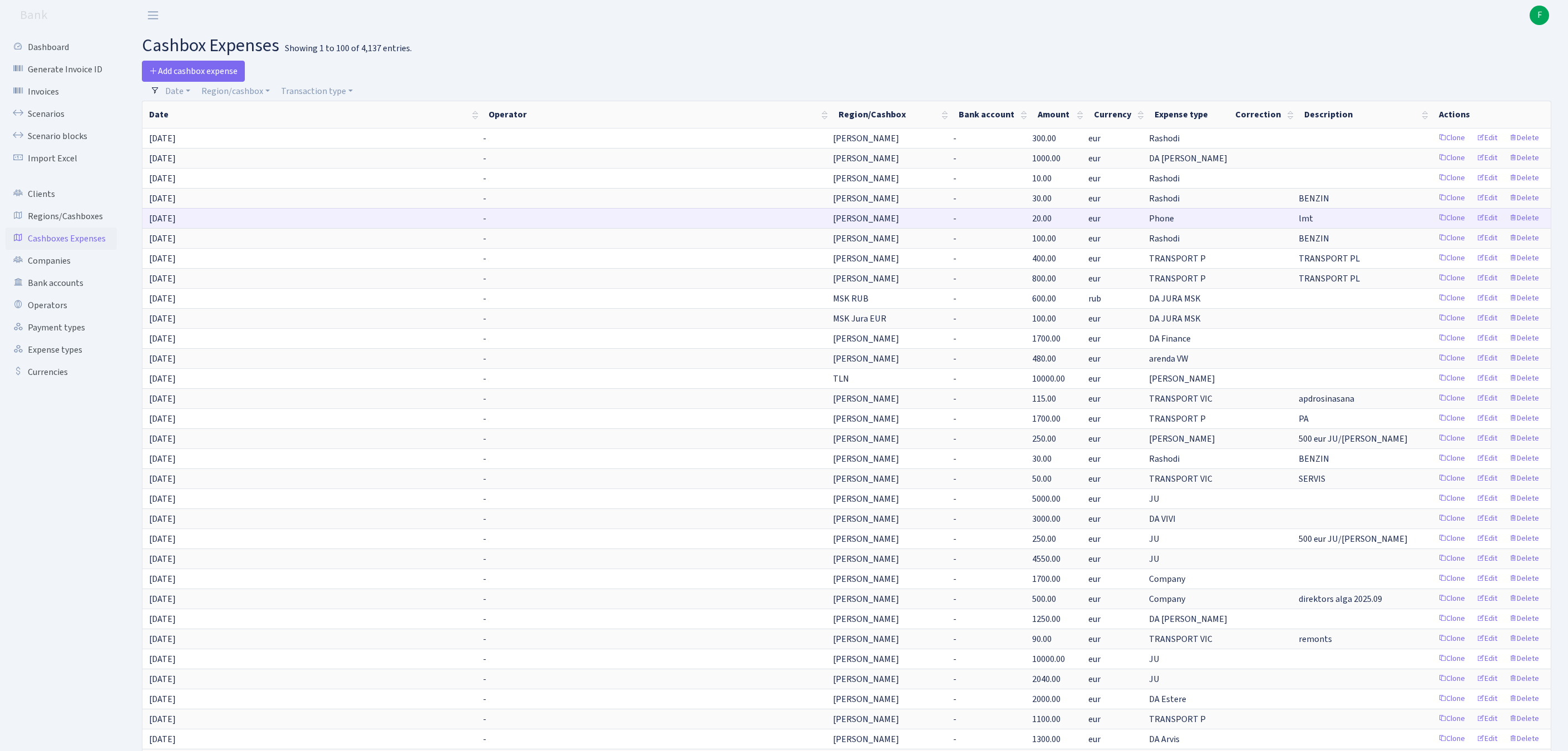
scroll to position [5, 0]
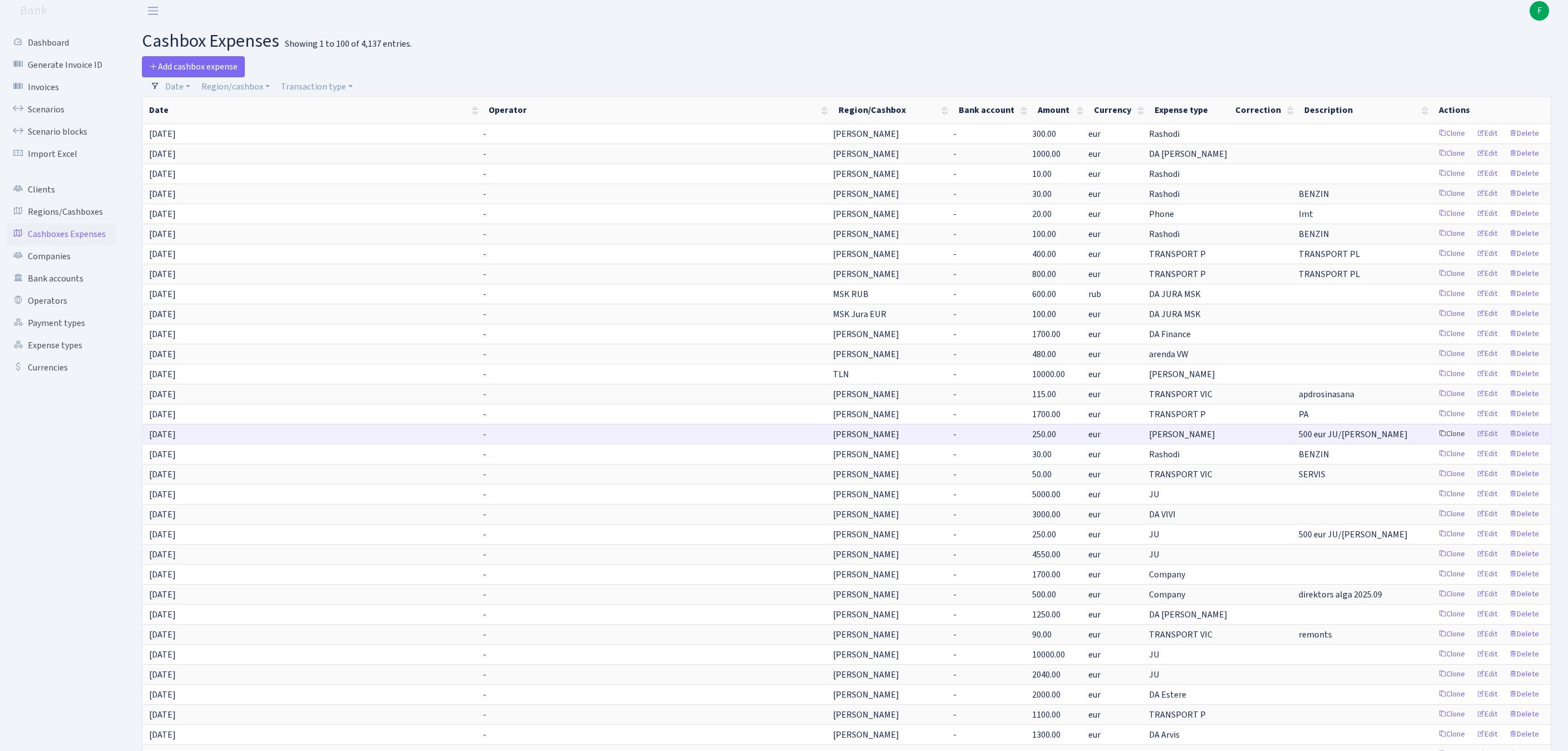
click at [1433, 443] on link "Clone" at bounding box center [1451, 434] width 37 height 17
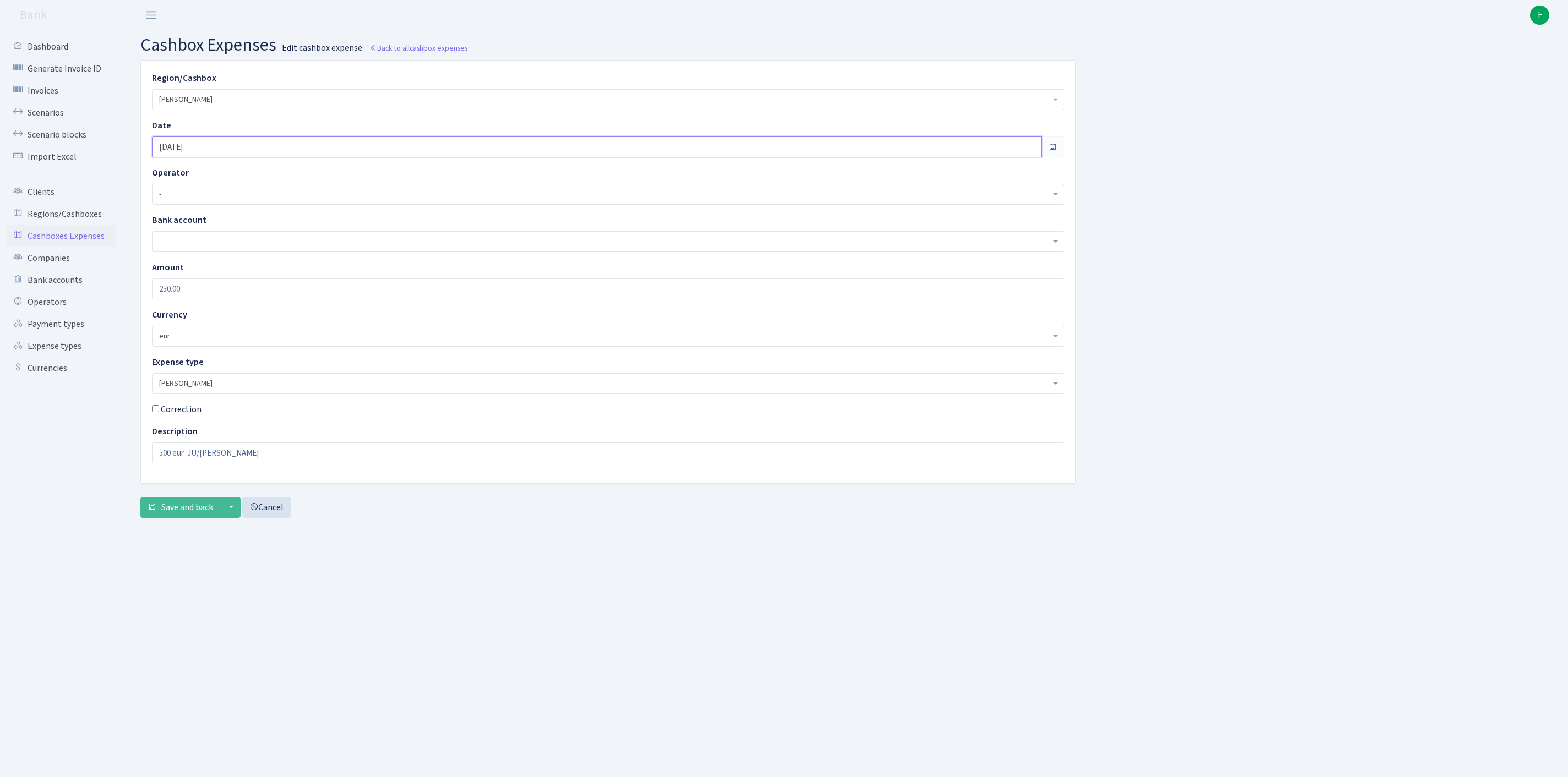
click at [235, 146] on input "[DATE]" at bounding box center [597, 147] width 890 height 21
click at [263, 181] on th "»" at bounding box center [264, 179] width 16 height 16
click at [169, 231] on td "6" at bounding box center [165, 229] width 16 height 16
type input "[DATE]"
drag, startPoint x: 212, startPoint y: 308, endPoint x: 113, endPoint y: 285, distance: 101.6
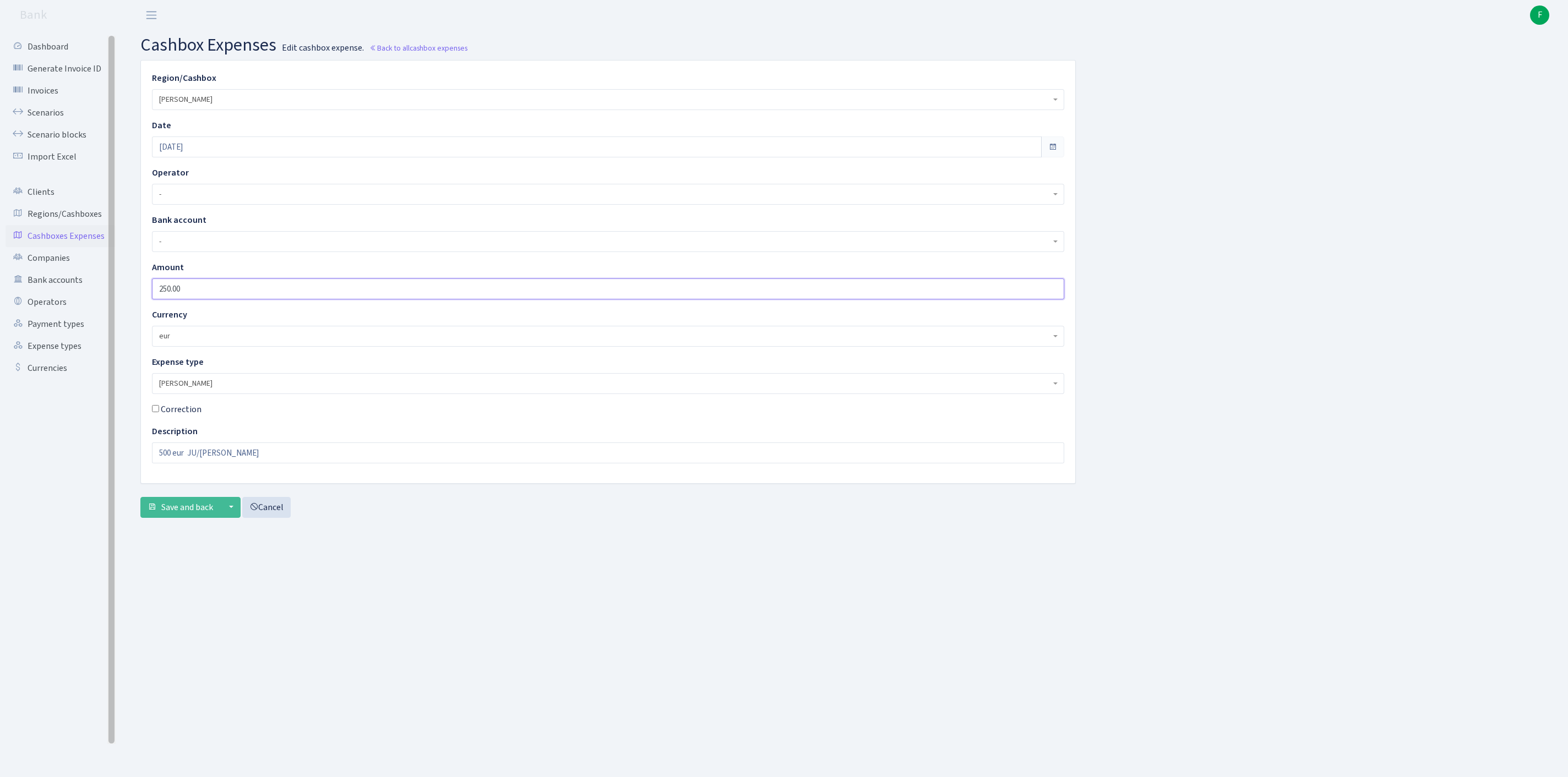
click at [113, 285] on div "Dashboard Generate Invoice ID Invoices Scenarios Scenario blocks Import Excel C…" at bounding box center [784, 390] width 1568 height 720
type input "3000"
drag, startPoint x: 235, startPoint y: 486, endPoint x: 82, endPoint y: 461, distance: 155.0
click at [82, 461] on div "Dashboard Generate Invoice ID Invoices Scenarios Scenario blocks Import Excel C…" at bounding box center [784, 390] width 1568 height 720
click at [183, 518] on button "Save and back" at bounding box center [180, 507] width 80 height 21
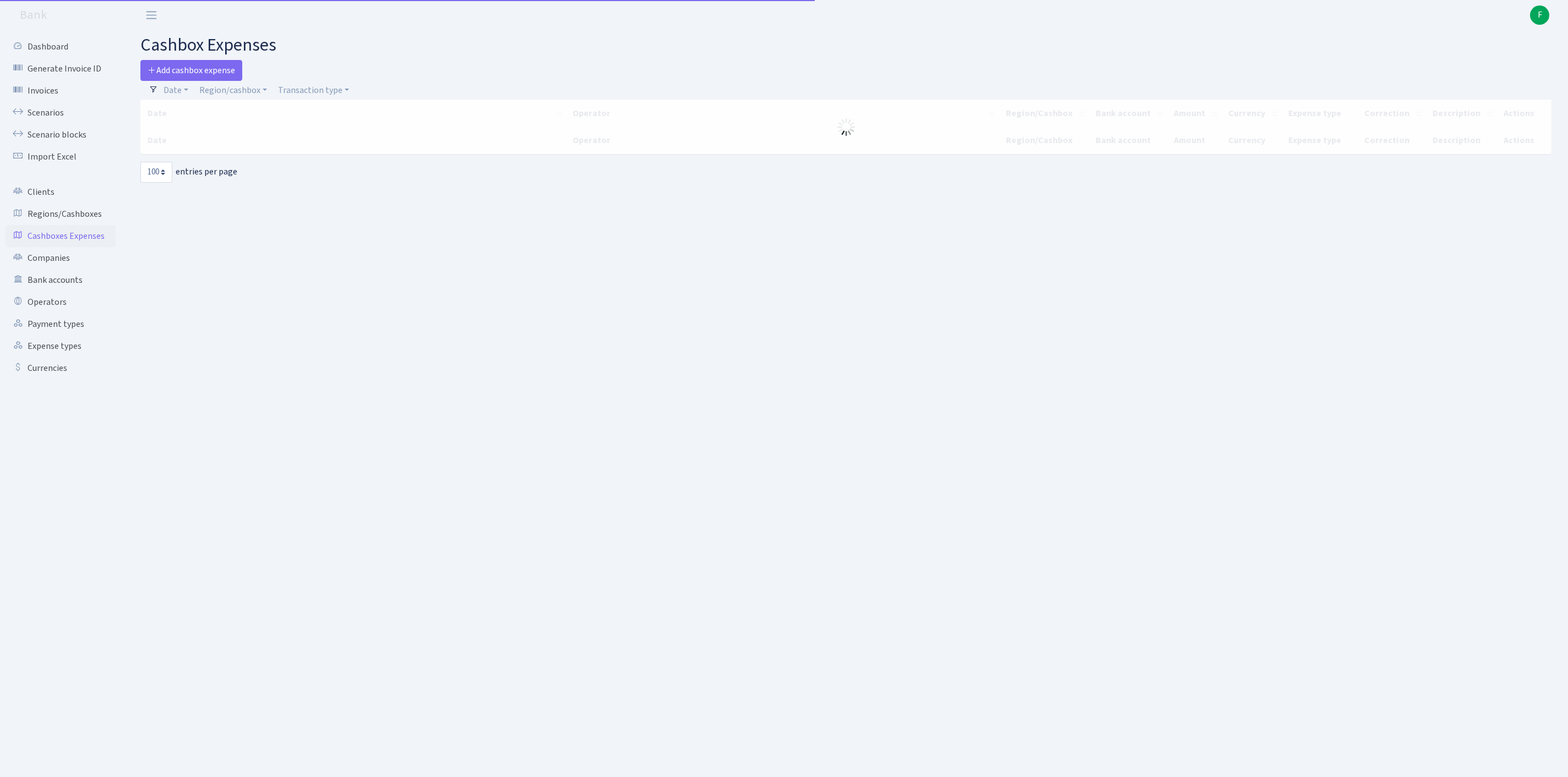
select select "100"
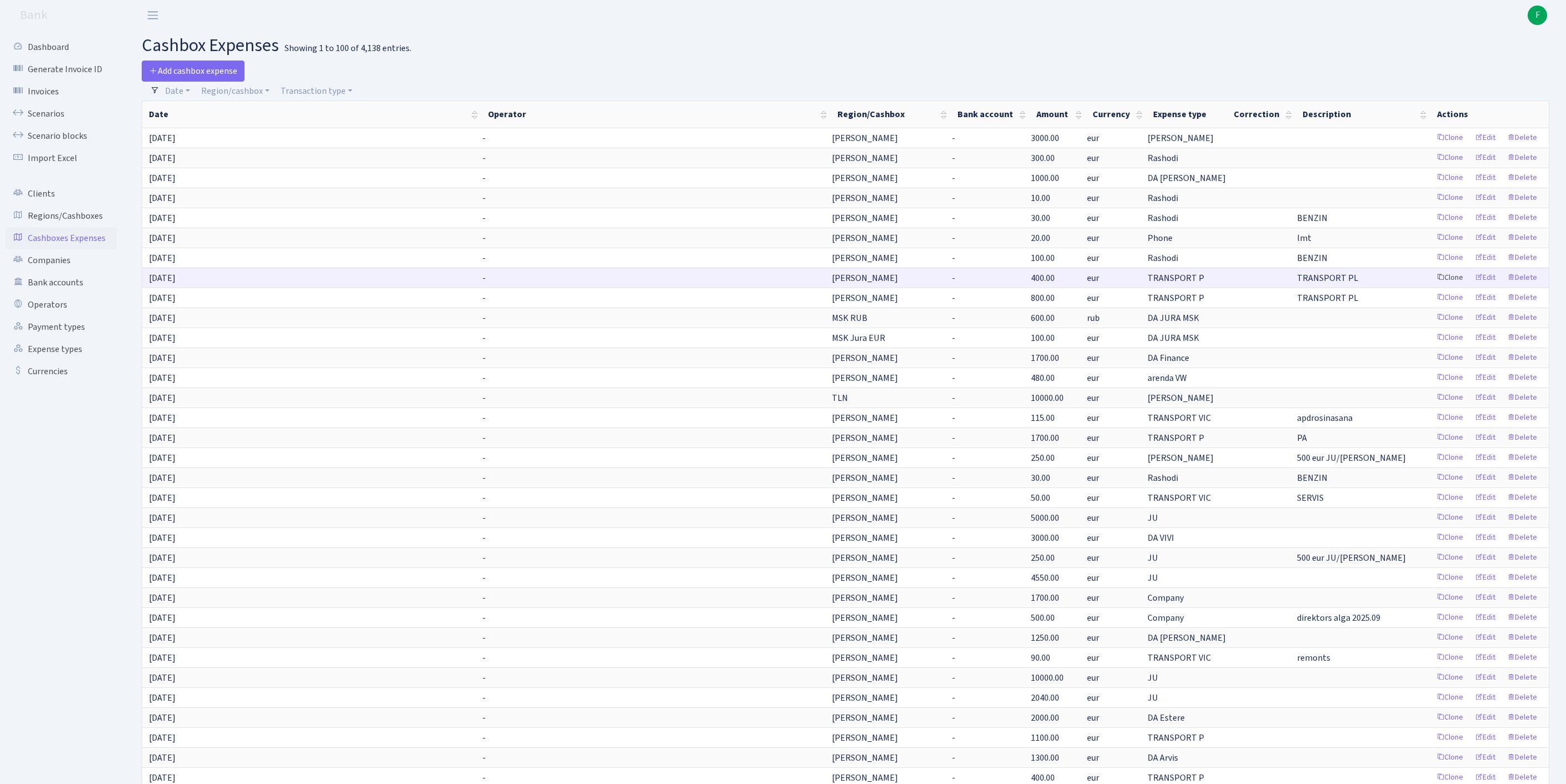
click at [1432, 287] on link "Clone" at bounding box center [1450, 278] width 37 height 17
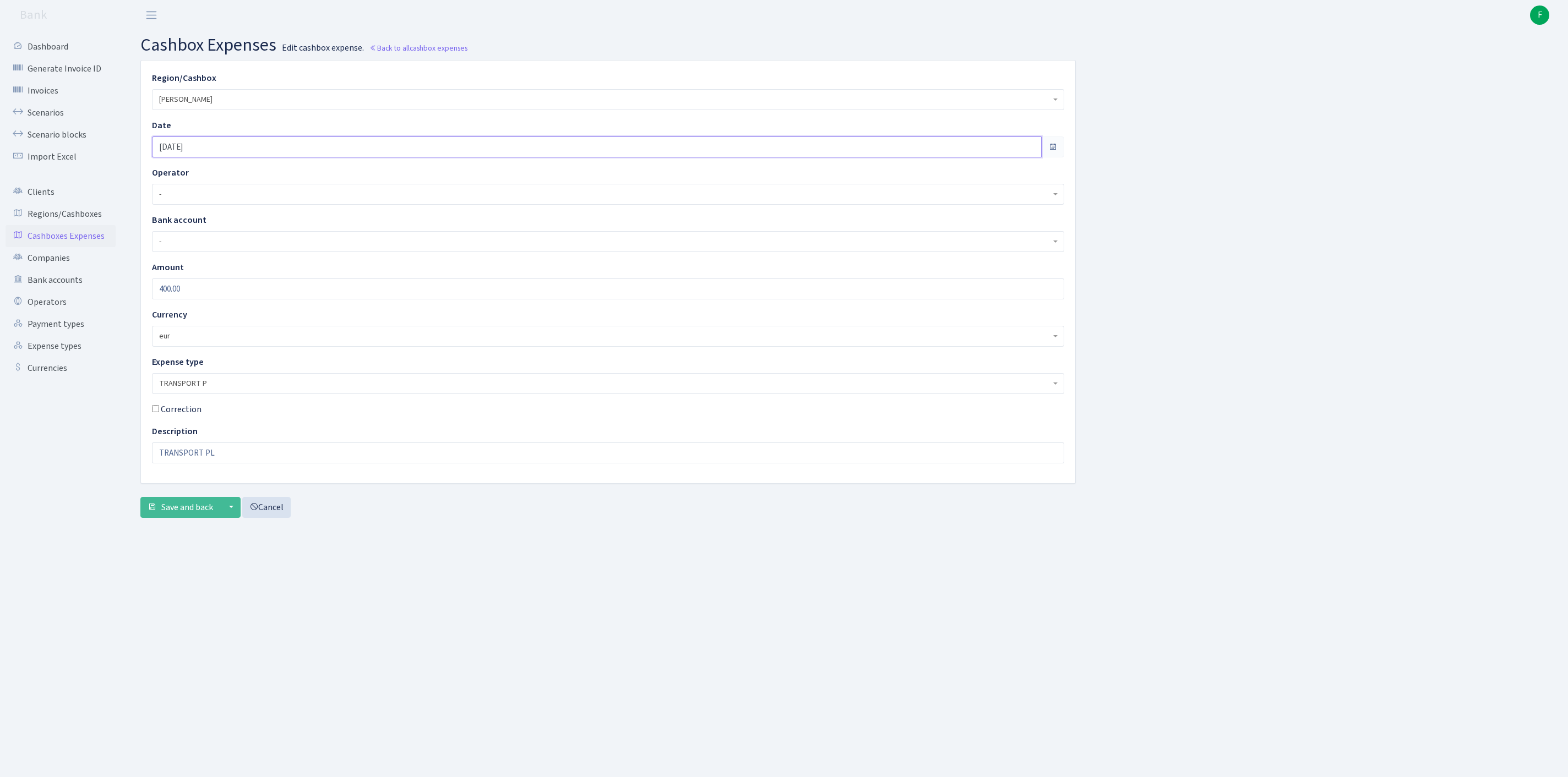
click at [238, 149] on input "[DATE]" at bounding box center [597, 147] width 890 height 21
click at [248, 212] on td "4" at bounding box center [247, 212] width 16 height 16
type input "[DATE]"
drag, startPoint x: 222, startPoint y: 304, endPoint x: 105, endPoint y: 299, distance: 117.1
click at [105, 297] on div "Dashboard Generate Invoice ID Invoices Scenarios Scenario blocks Import Excel C…" at bounding box center [784, 390] width 1568 height 720
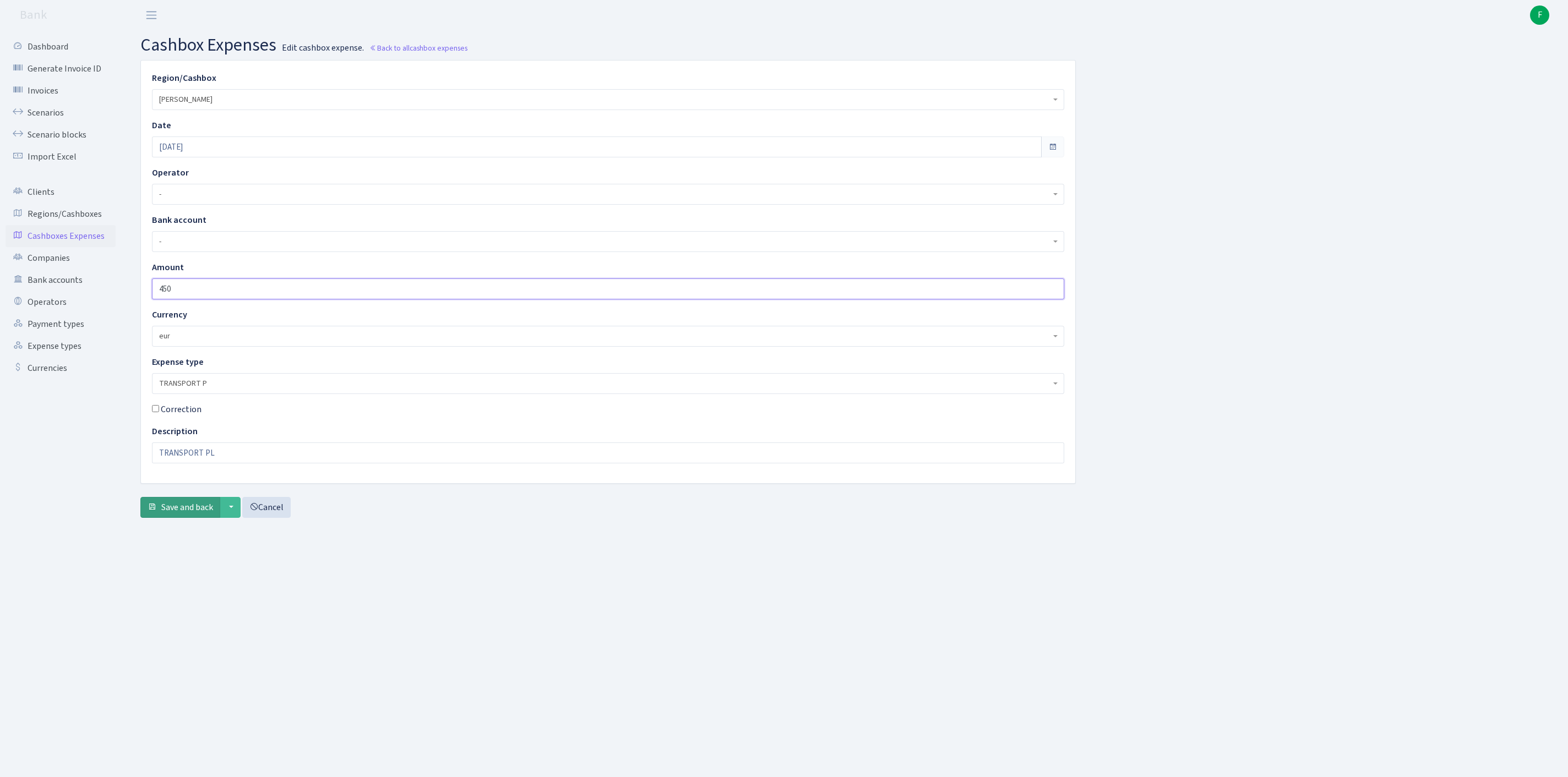
type input "450"
click at [189, 513] on span "Save and back" at bounding box center [187, 507] width 52 height 12
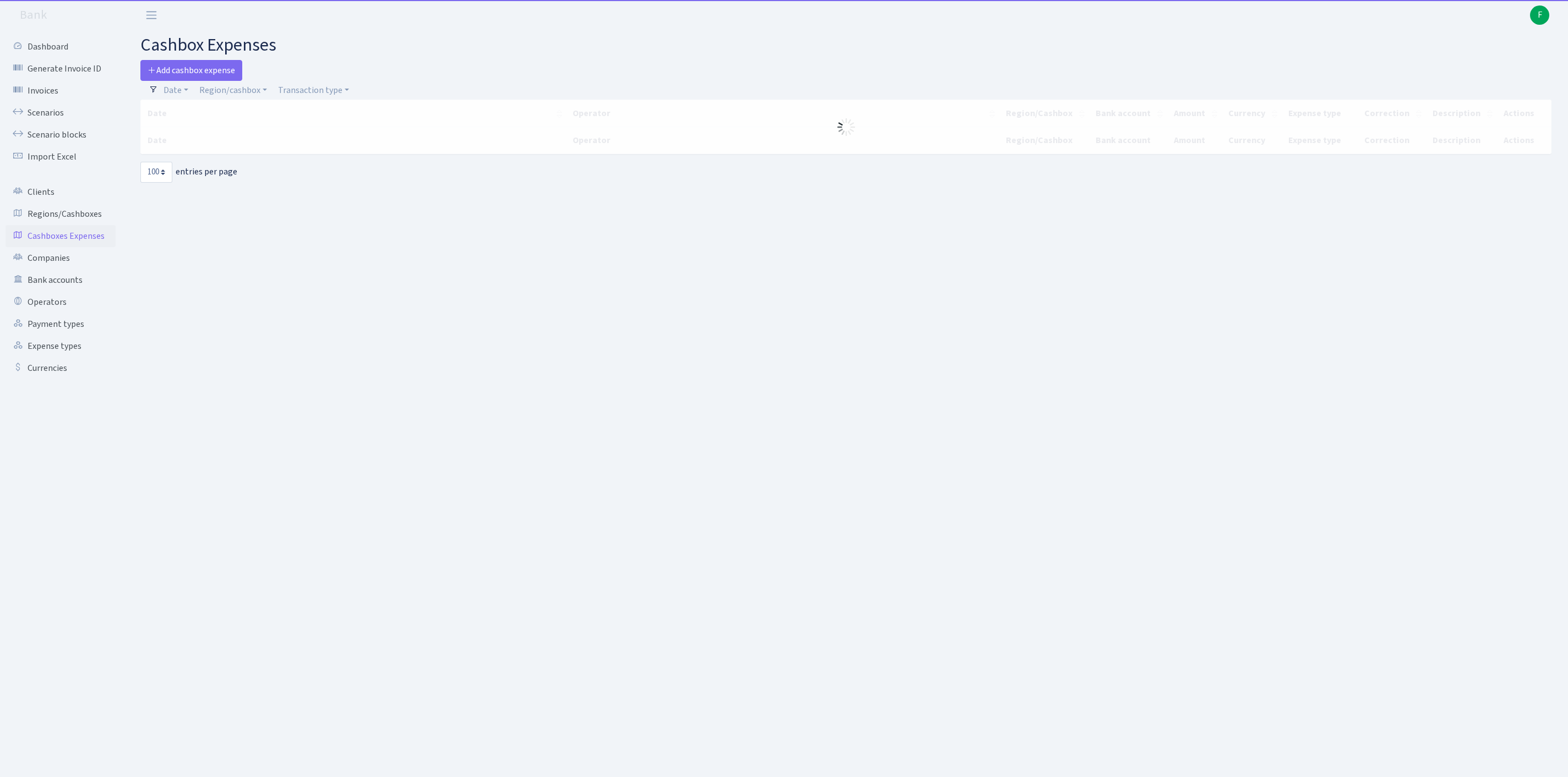
select select "100"
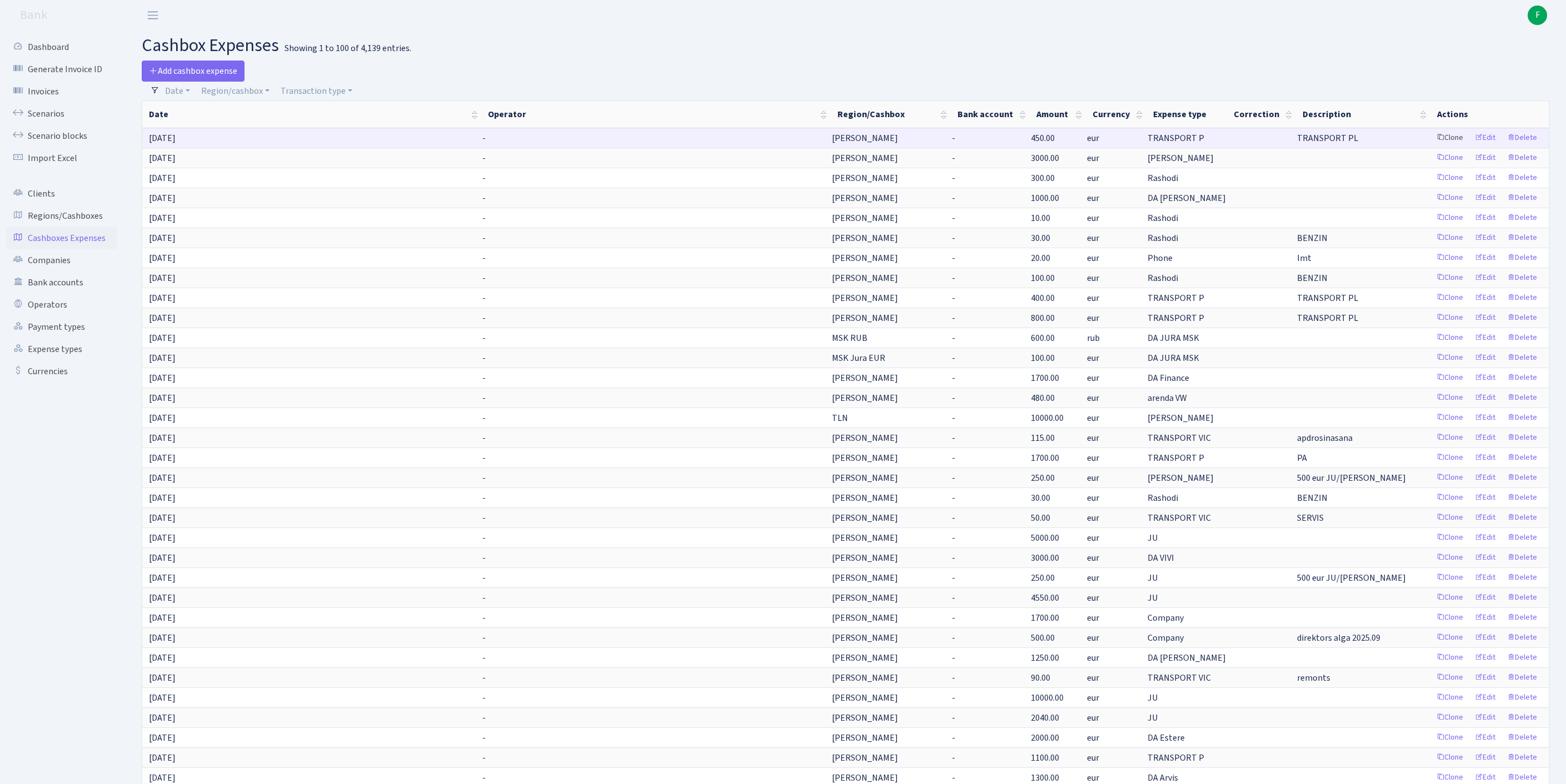
click at [1432, 144] on link "Clone" at bounding box center [1450, 138] width 37 height 17
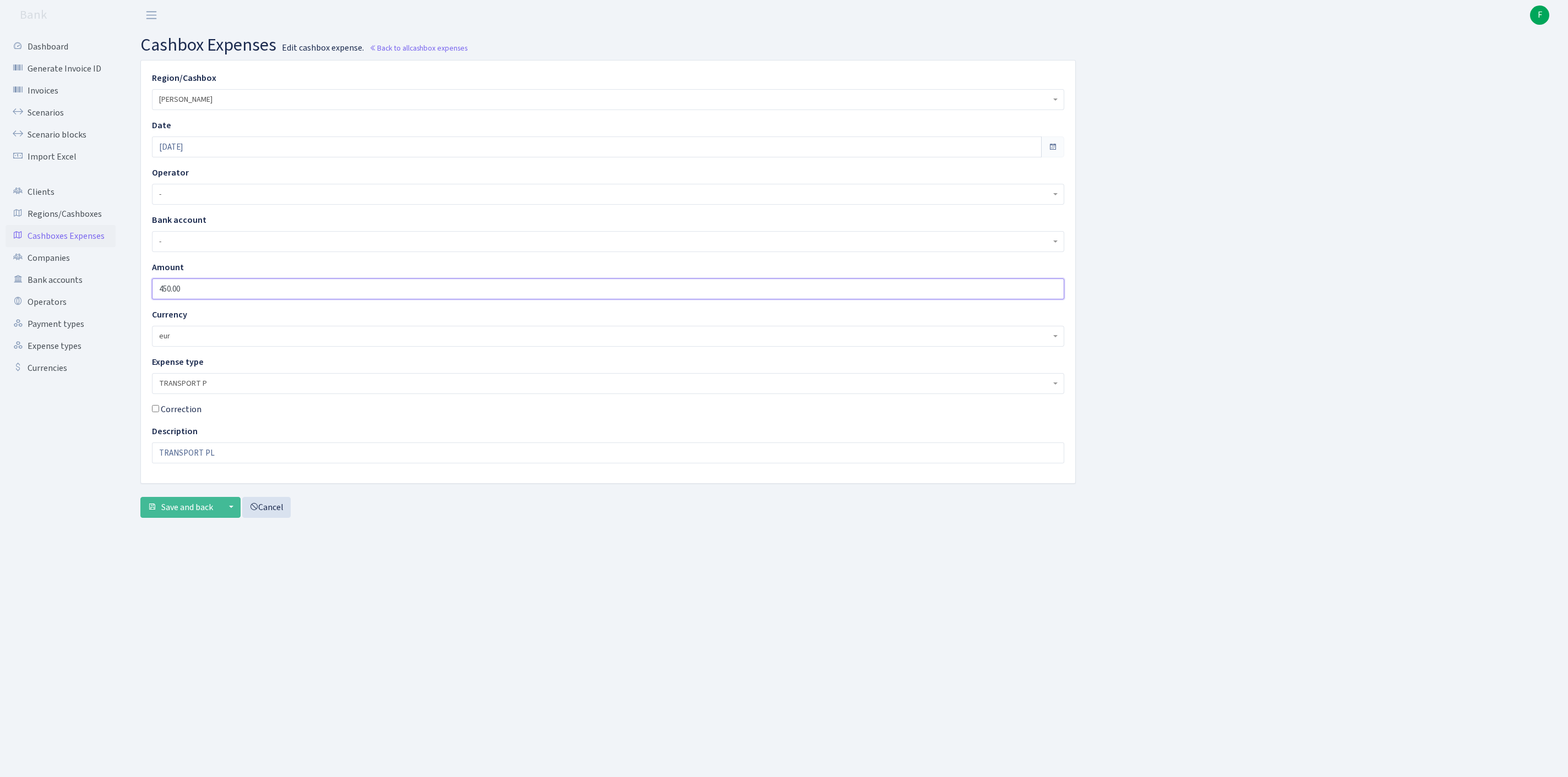
drag, startPoint x: 227, startPoint y: 302, endPoint x: 148, endPoint y: 312, distance: 79.6
click at [151, 299] on div "Amount 450.00" at bounding box center [608, 280] width 929 height 38
type input "1000"
click at [179, 513] on span "Save and back" at bounding box center [187, 507] width 52 height 12
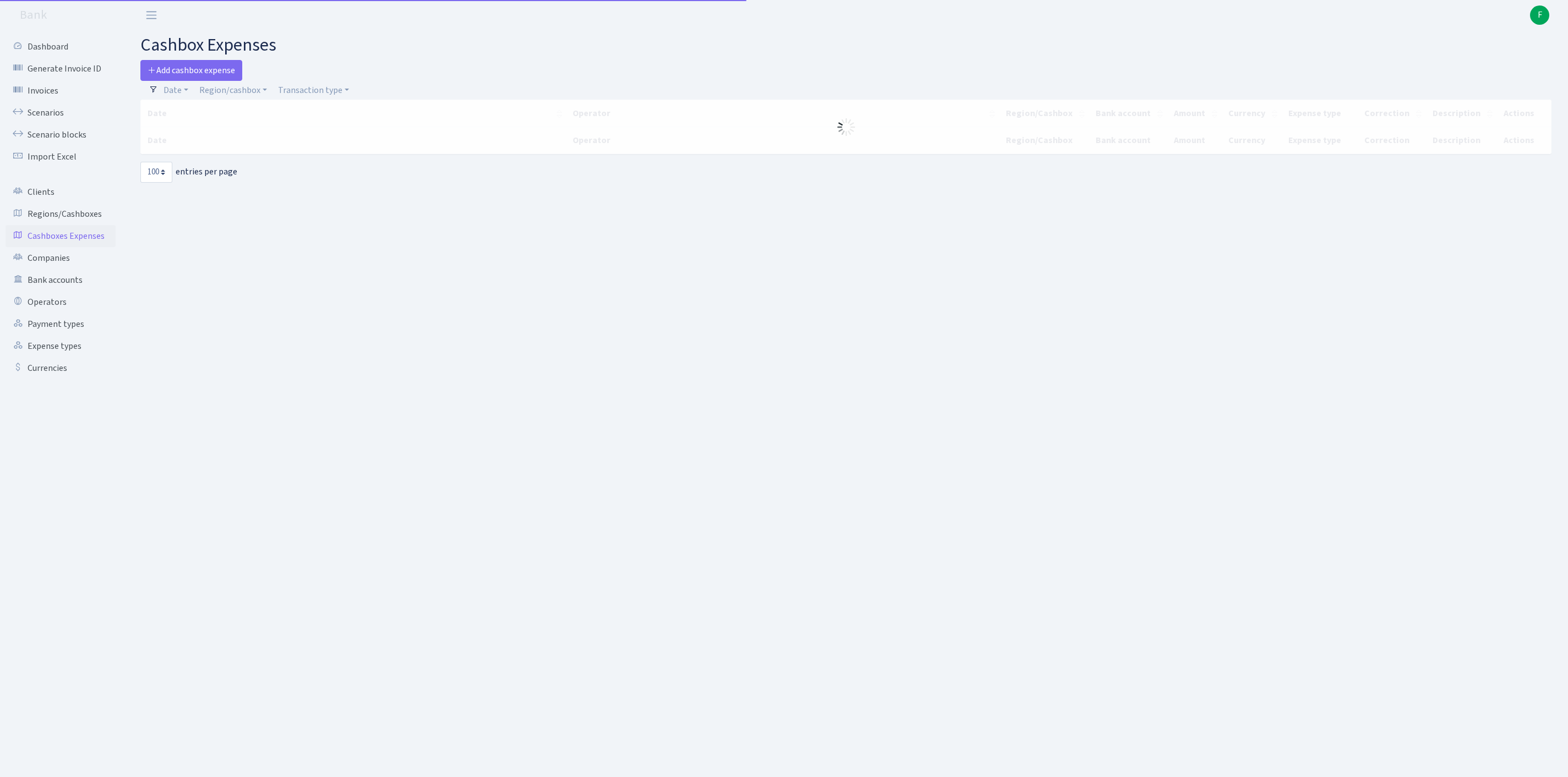
select select "100"
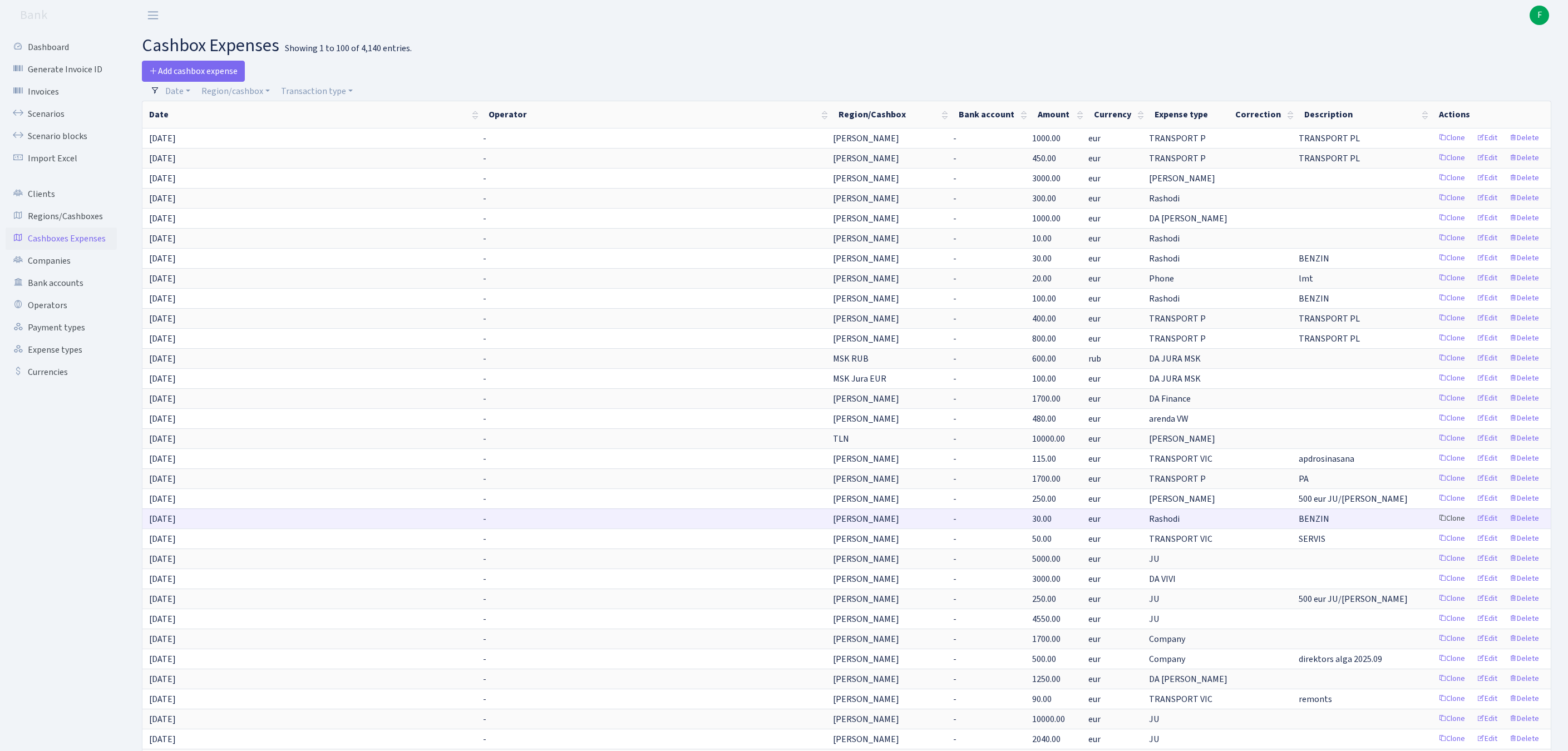
click at [1433, 527] on link "Clone" at bounding box center [1451, 519] width 37 height 17
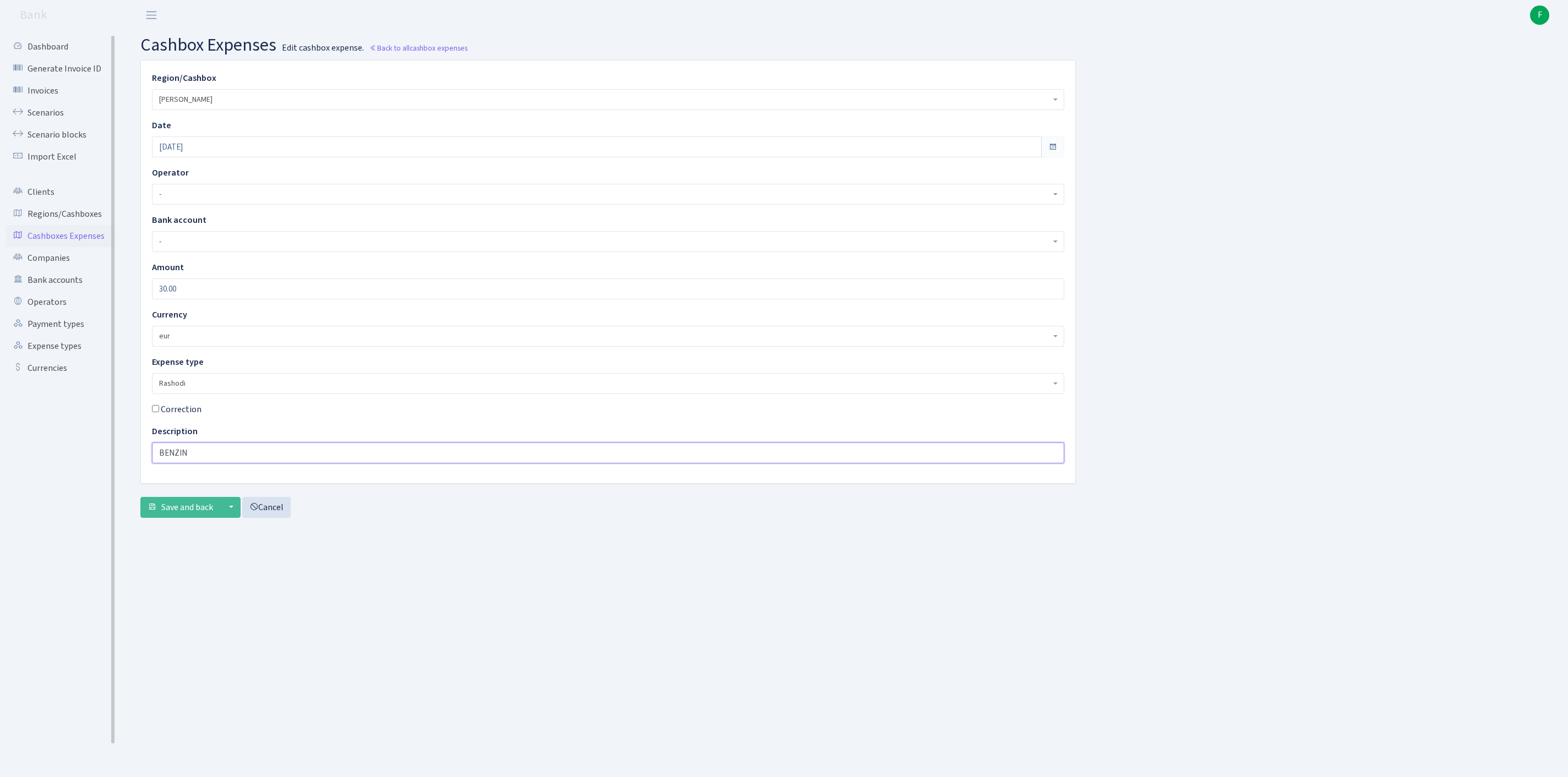
drag, startPoint x: 212, startPoint y: 486, endPoint x: 77, endPoint y: 461, distance: 137.3
click at [77, 461] on div "Dashboard Generate Invoice ID Invoices Scenarios Scenario blocks Import Excel C…" at bounding box center [784, 390] width 1568 height 720
type input "lmt"
click at [196, 158] on input "[DATE]" at bounding box center [597, 147] width 890 height 21
click at [270, 184] on th "»" at bounding box center [264, 179] width 16 height 16
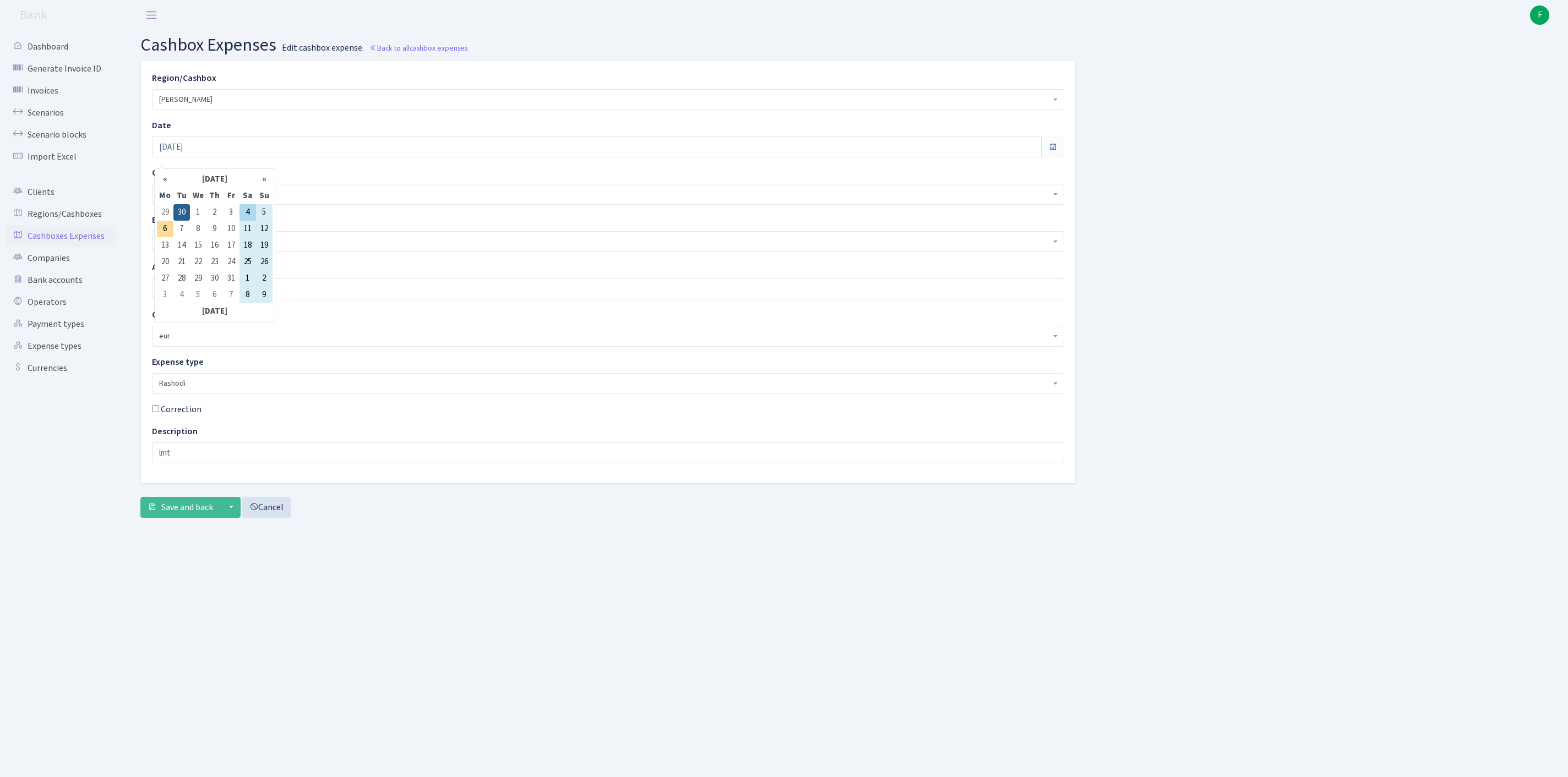
click at [247, 212] on td "4" at bounding box center [247, 212] width 16 height 16
type input "[DATE]"
click at [177, 518] on button "Save and back" at bounding box center [180, 507] width 80 height 21
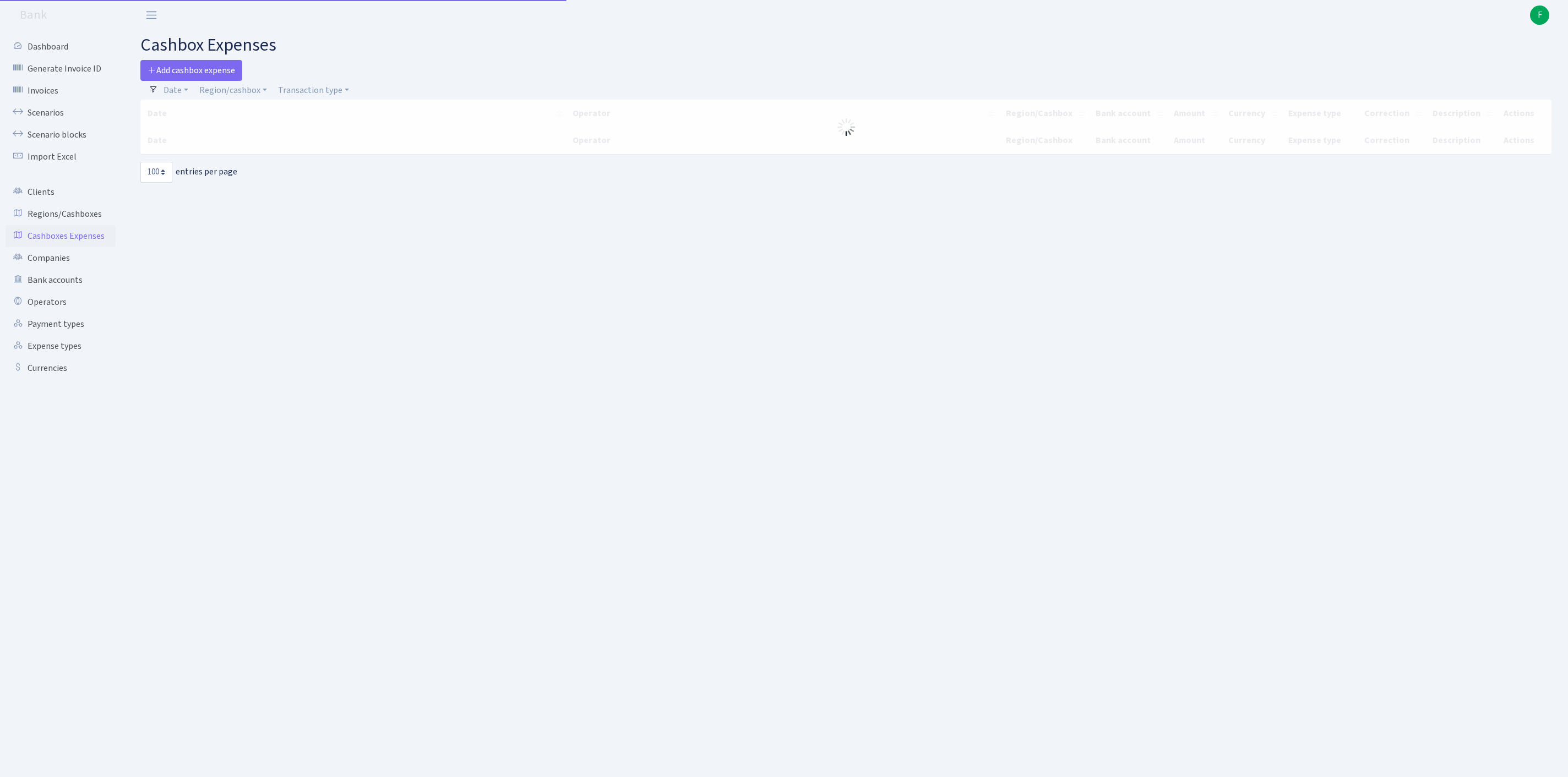
select select "100"
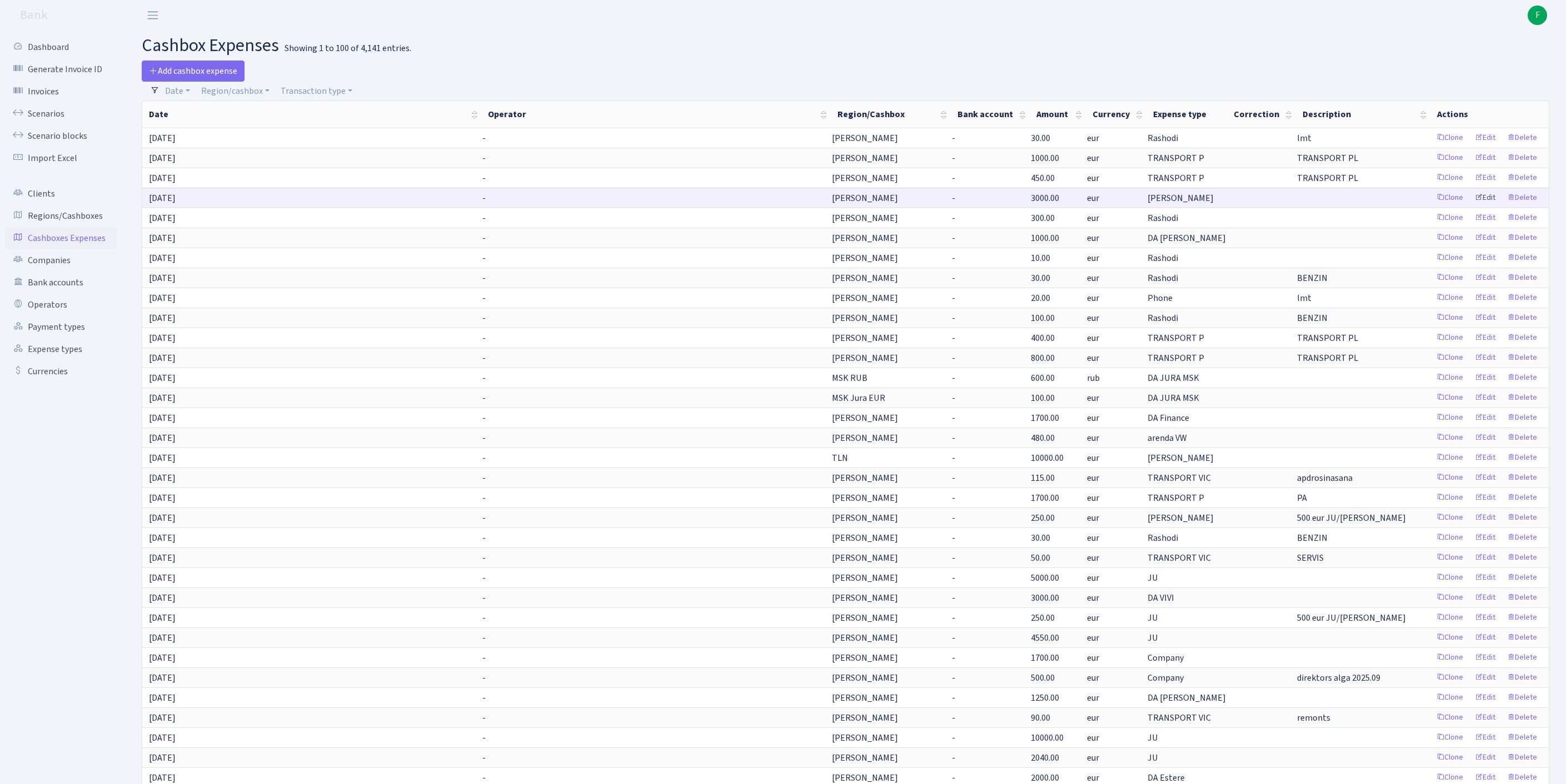
click at [1472, 207] on link "Edit" at bounding box center [1485, 198] width 31 height 17
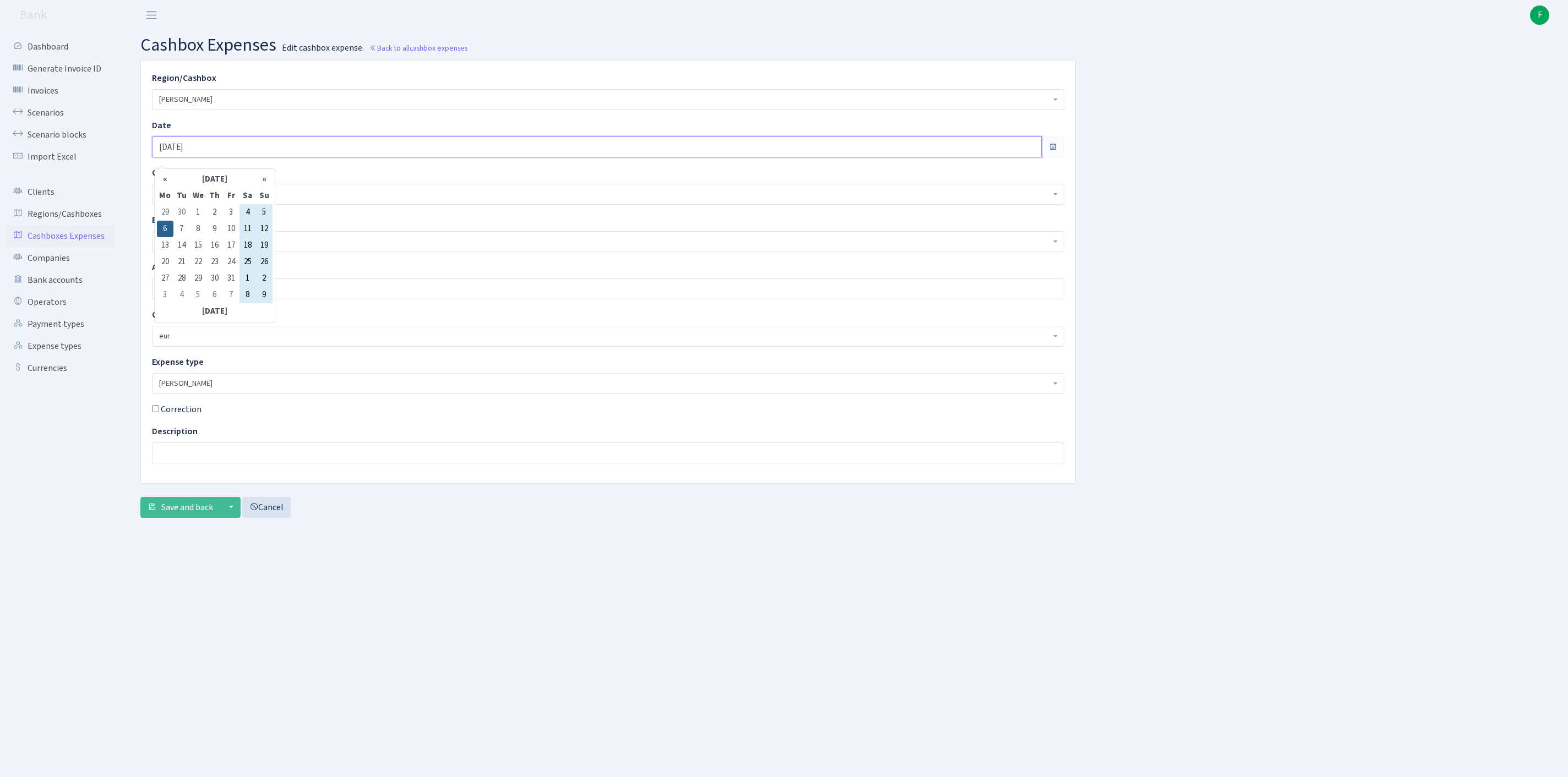
click at [259, 156] on input "[DATE]" at bounding box center [597, 147] width 890 height 21
click at [247, 212] on td "4" at bounding box center [247, 212] width 16 height 16
type input "[DATE]"
click at [187, 513] on span "Save and back" at bounding box center [187, 507] width 52 height 12
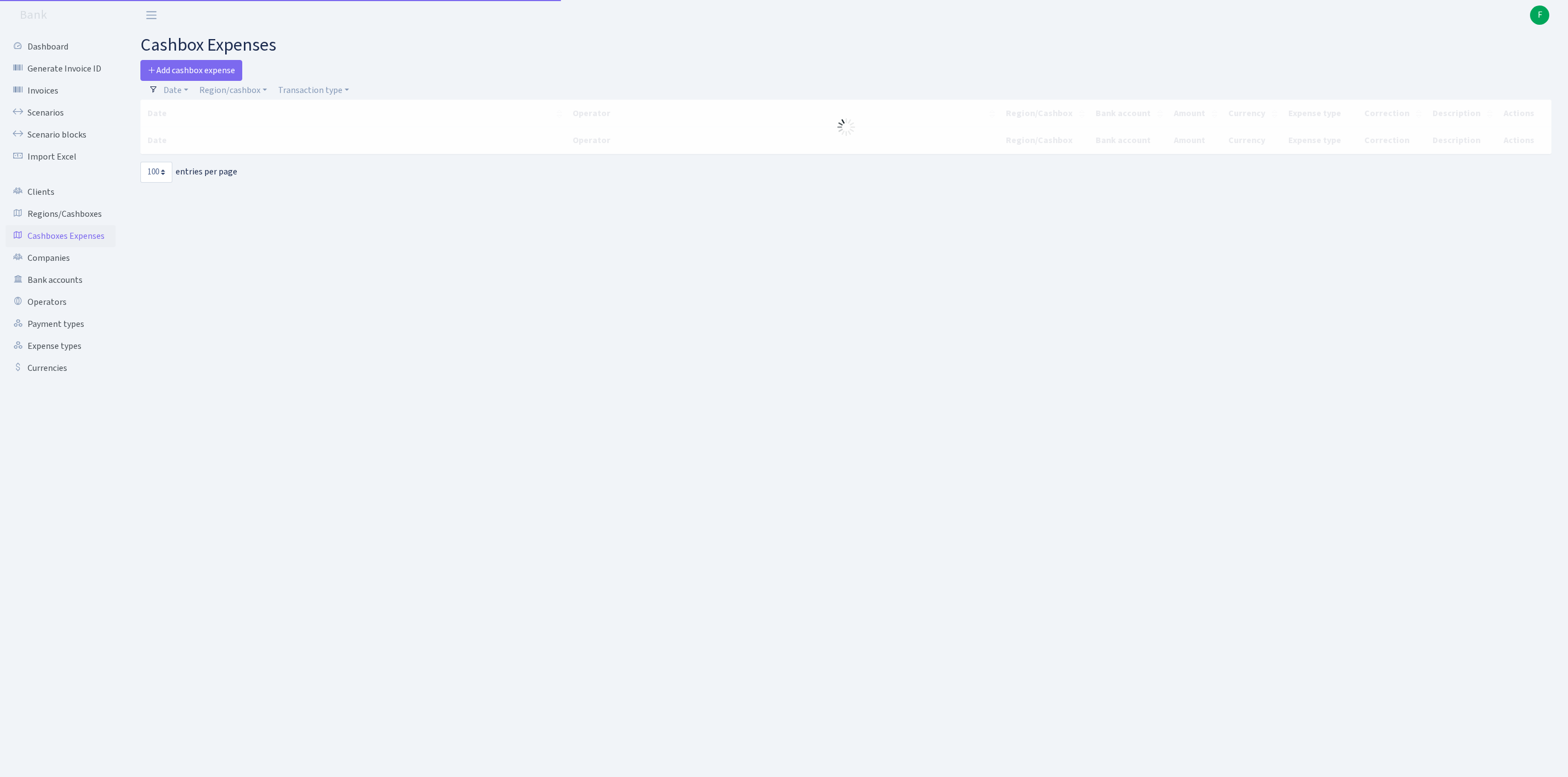
select select "100"
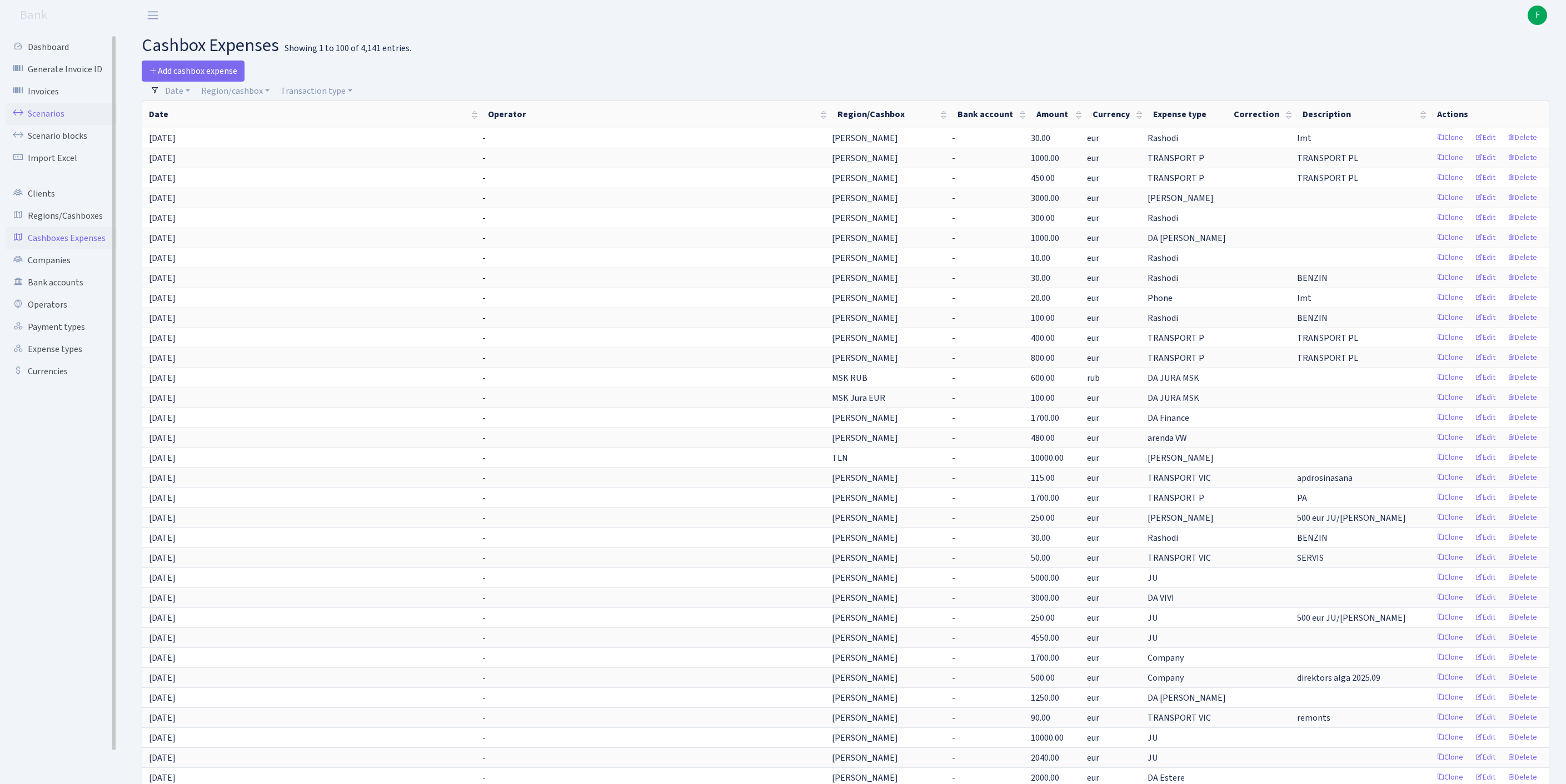
click at [55, 120] on link "Scenarios" at bounding box center [61, 114] width 111 height 22
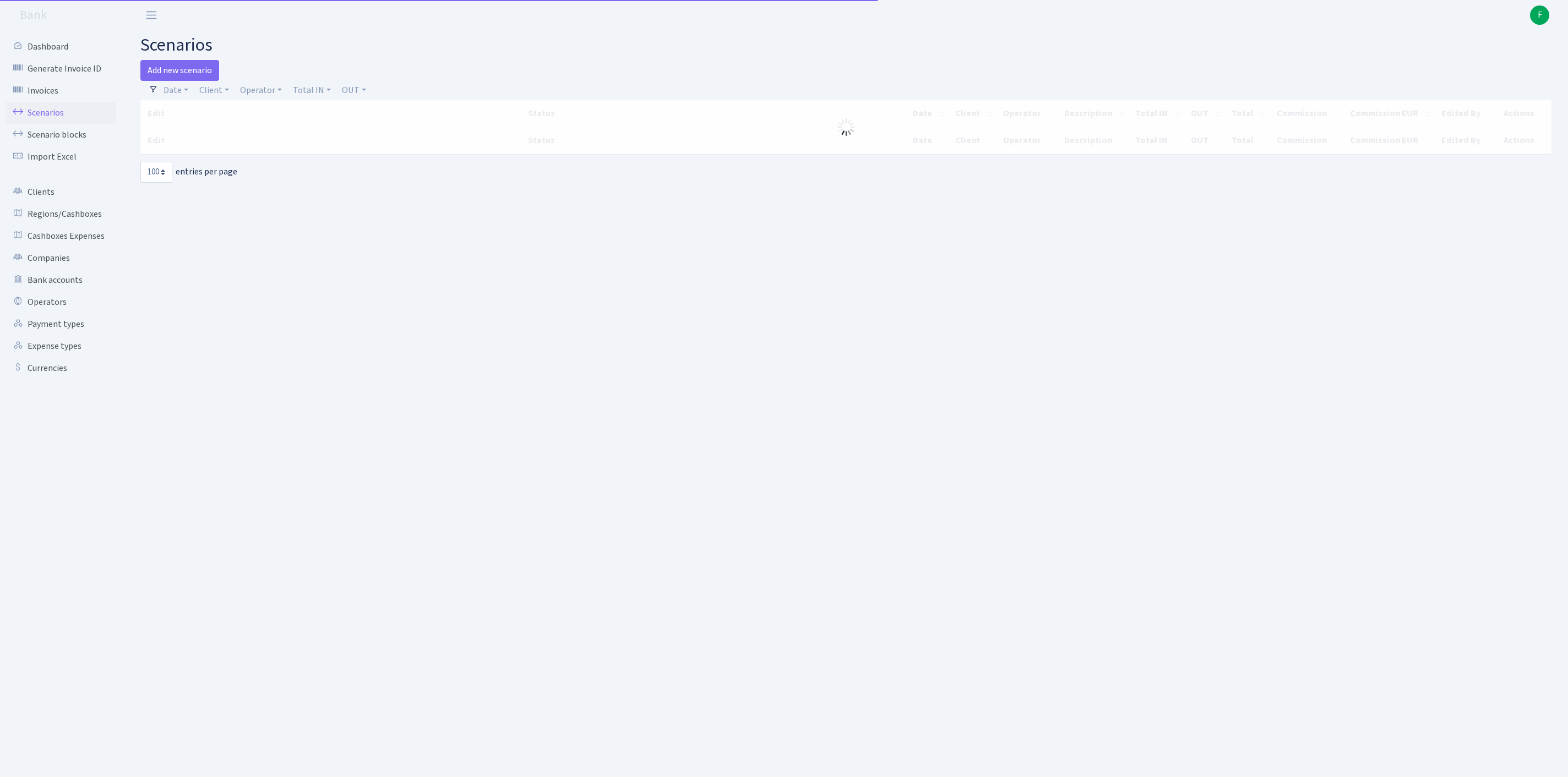
select select "100"
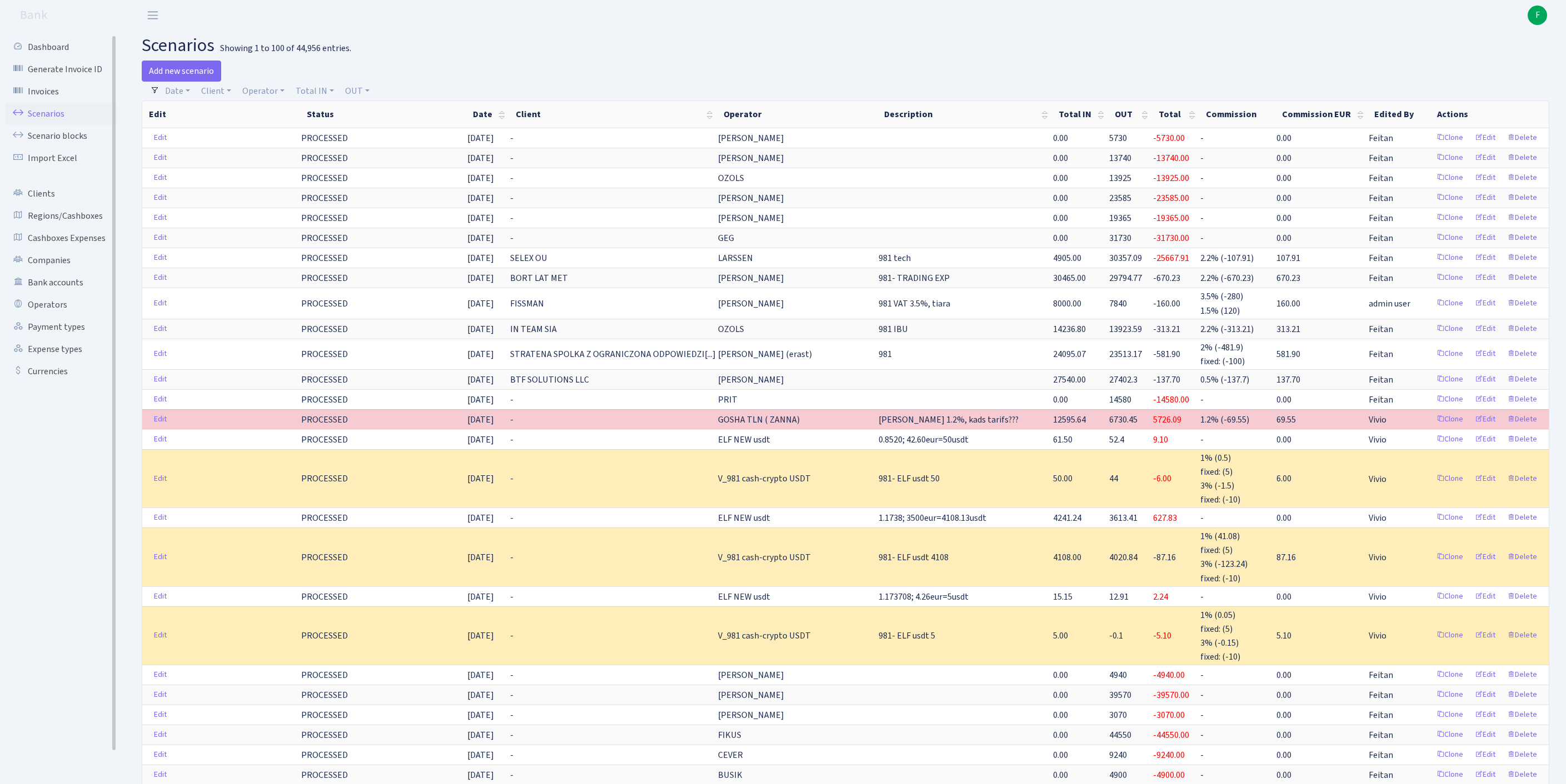
click at [51, 123] on link "Scenarios" at bounding box center [61, 114] width 111 height 22
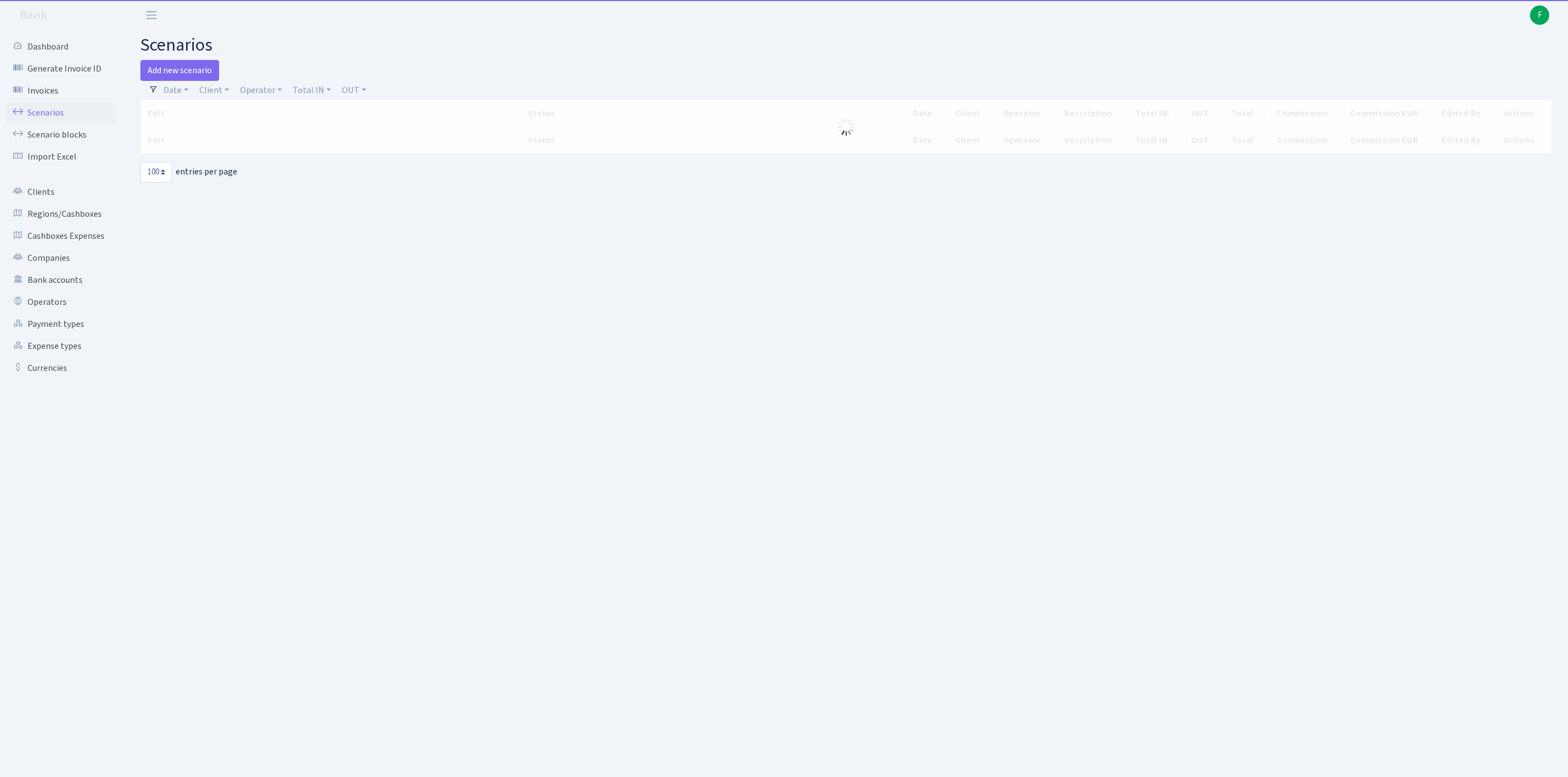
select select "100"
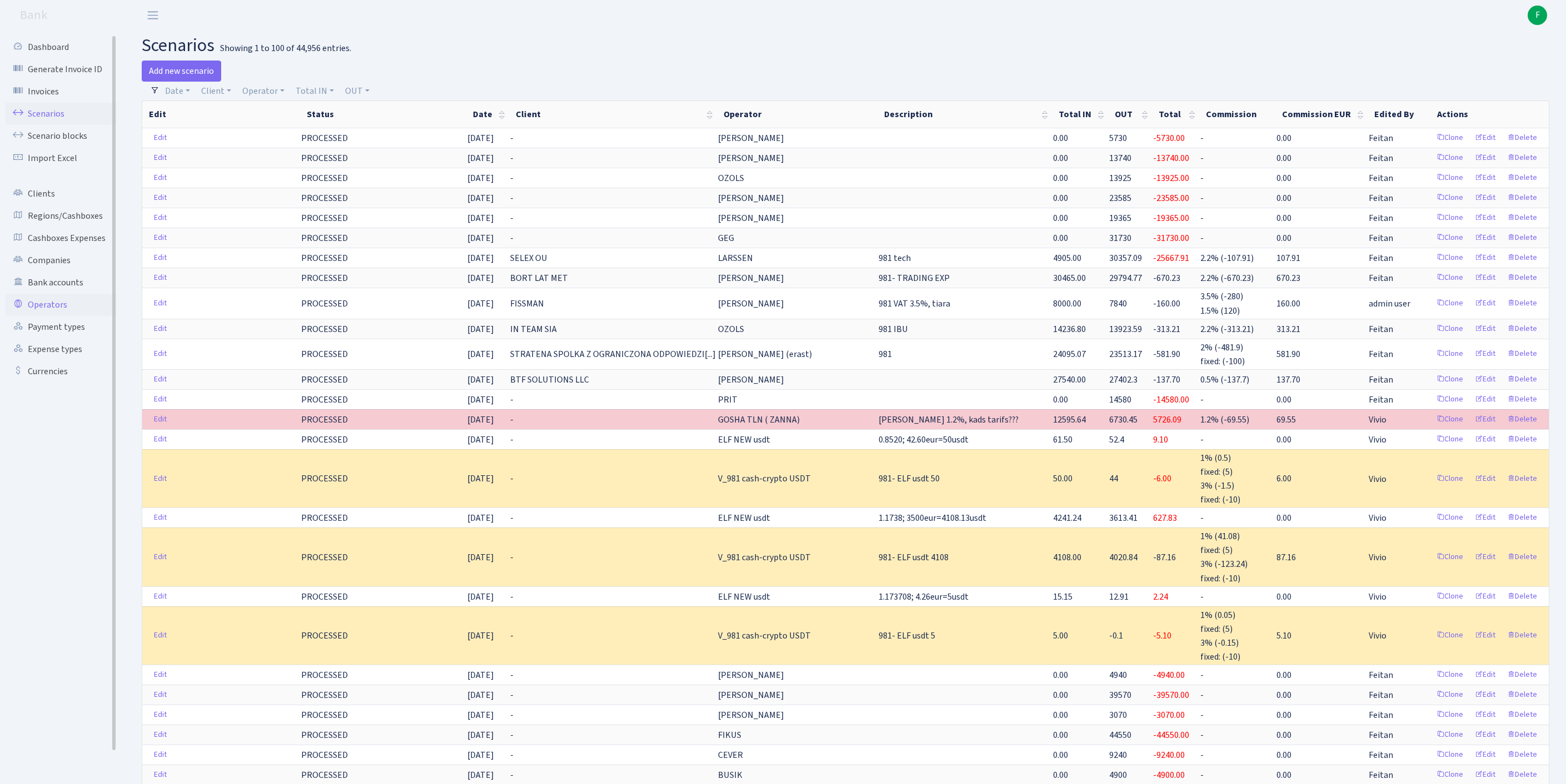
click at [57, 316] on link "Operators" at bounding box center [61, 305] width 111 height 22
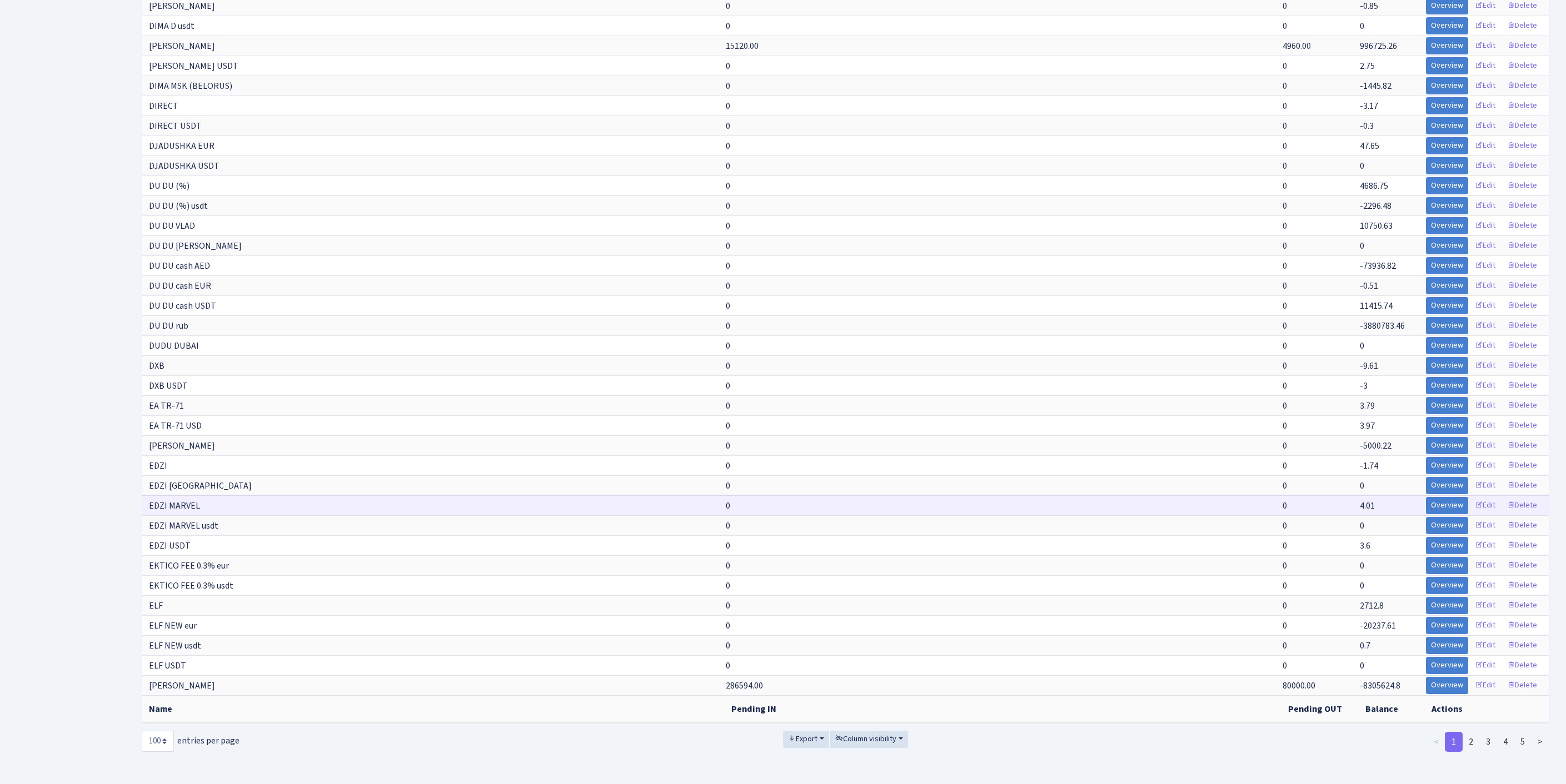
scroll to position [1945, 0]
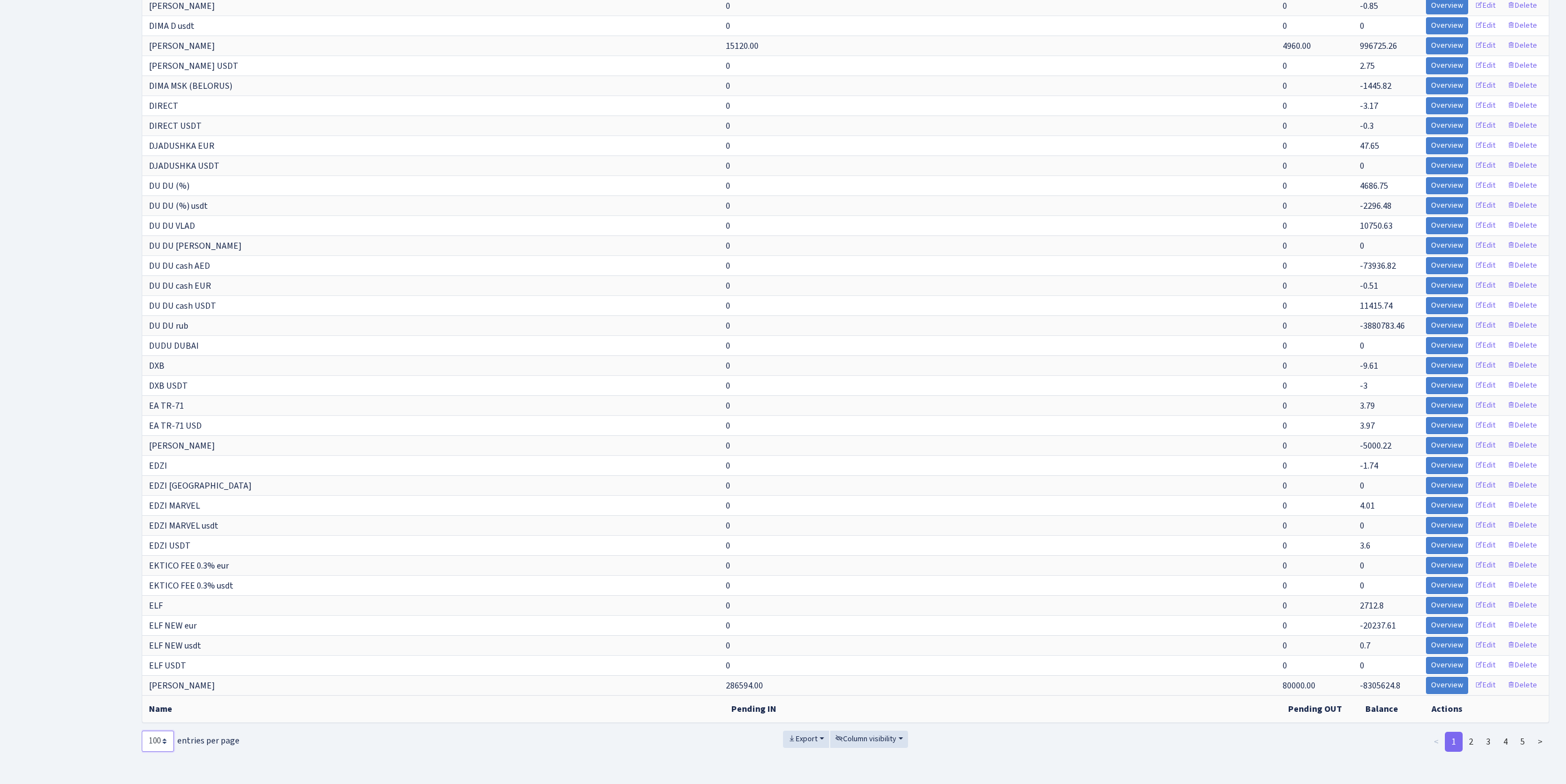
select select "-1"
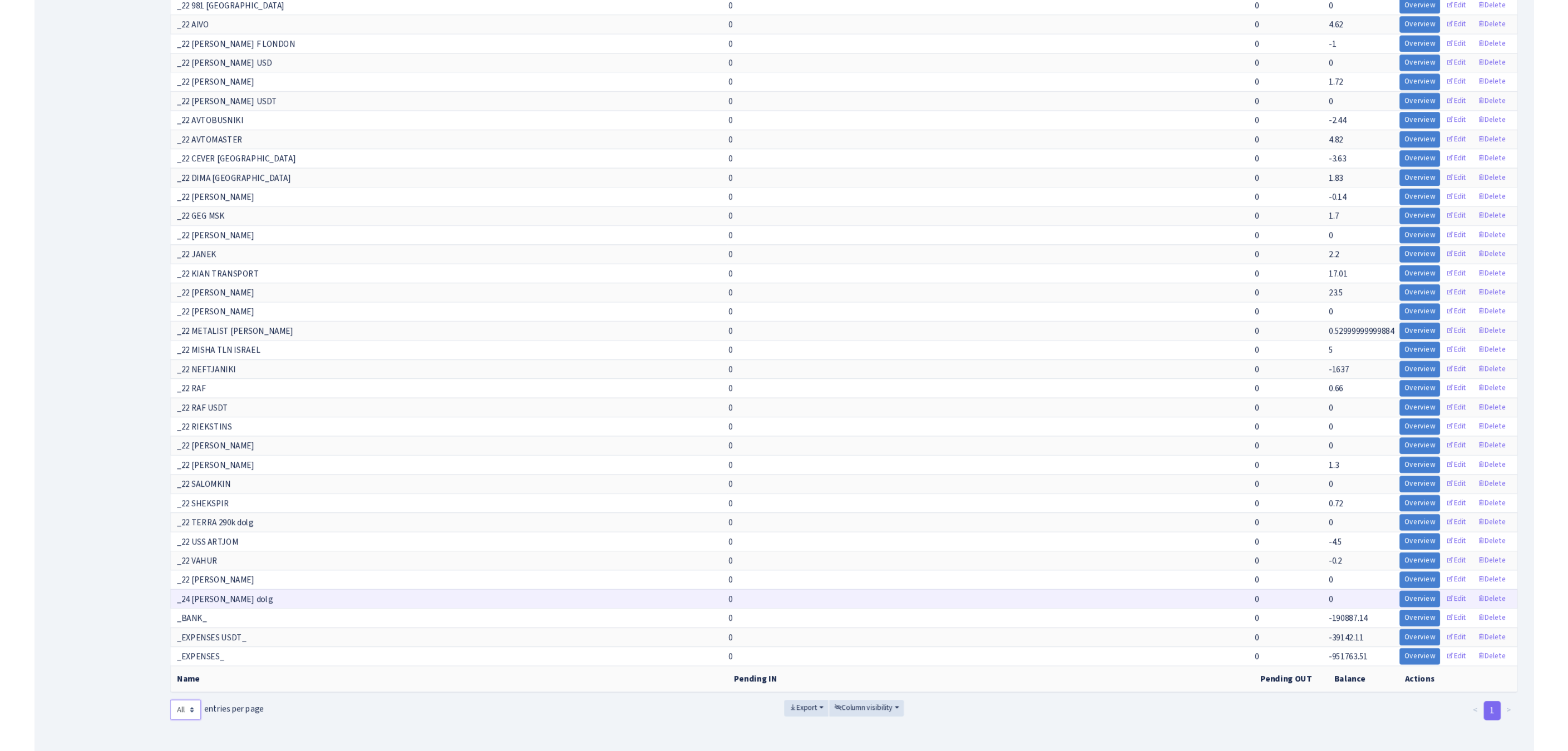
scroll to position [10380, 0]
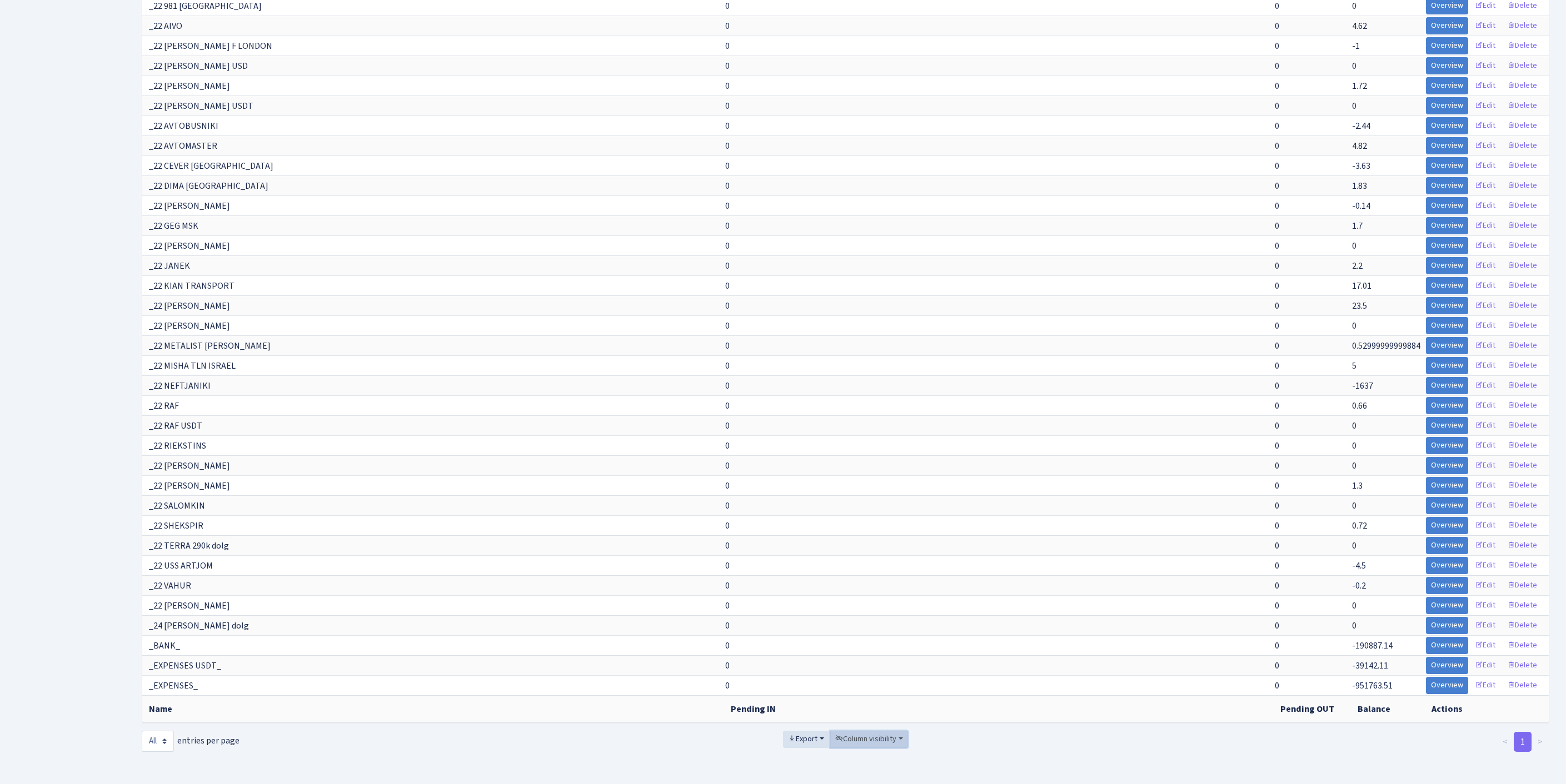
click at [891, 733] on span "Column visibility" at bounding box center [865, 739] width 61 height 11
click at [862, 671] on span "Pending IN" at bounding box center [863, 677] width 39 height 12
click at [862, 686] on link "Pending OUT" at bounding box center [875, 694] width 89 height 17
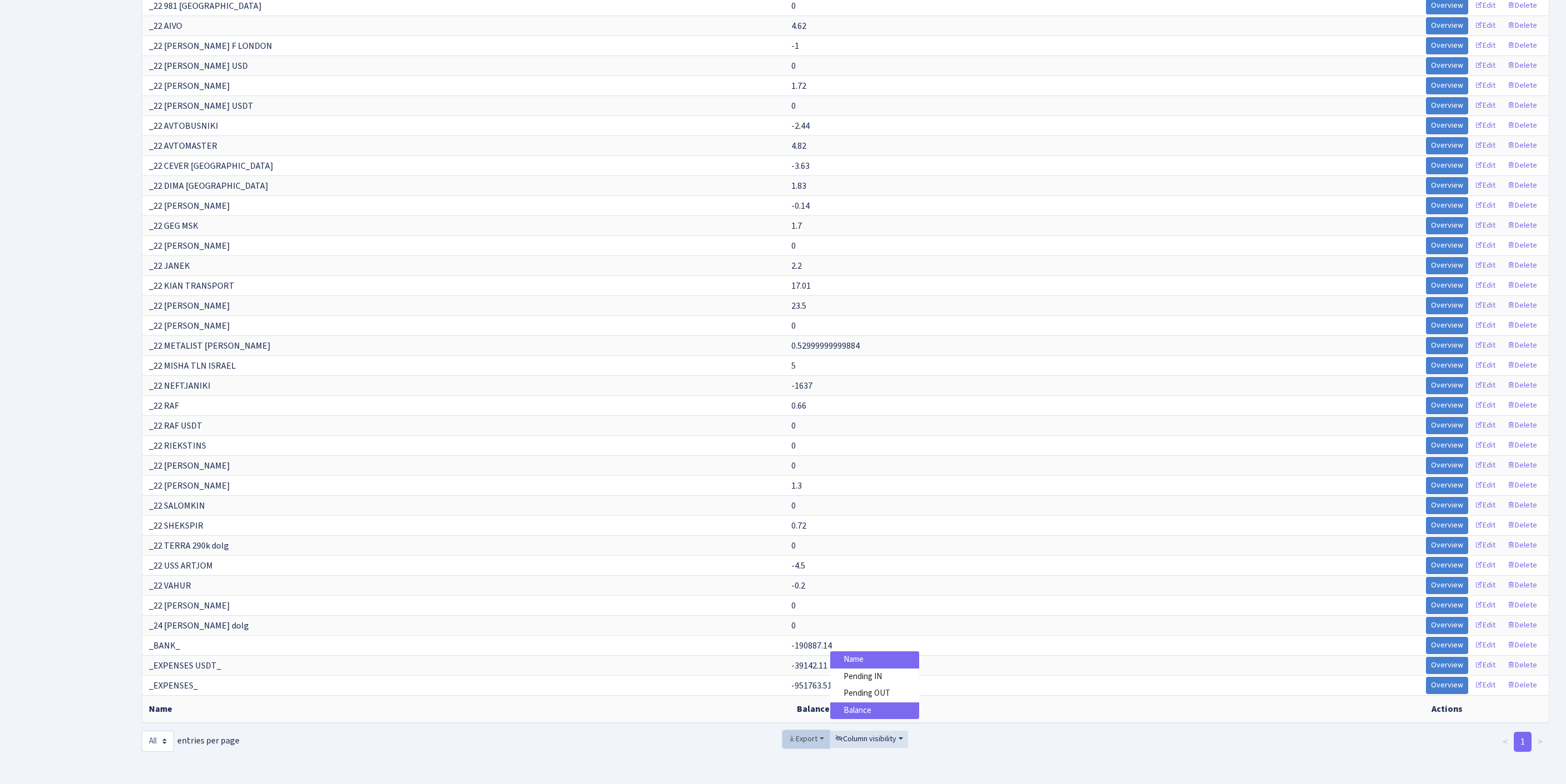
click at [802, 733] on span "Export" at bounding box center [802, 739] width 29 height 11
click at [796, 652] on span "Excel" at bounding box center [806, 658] width 19 height 12
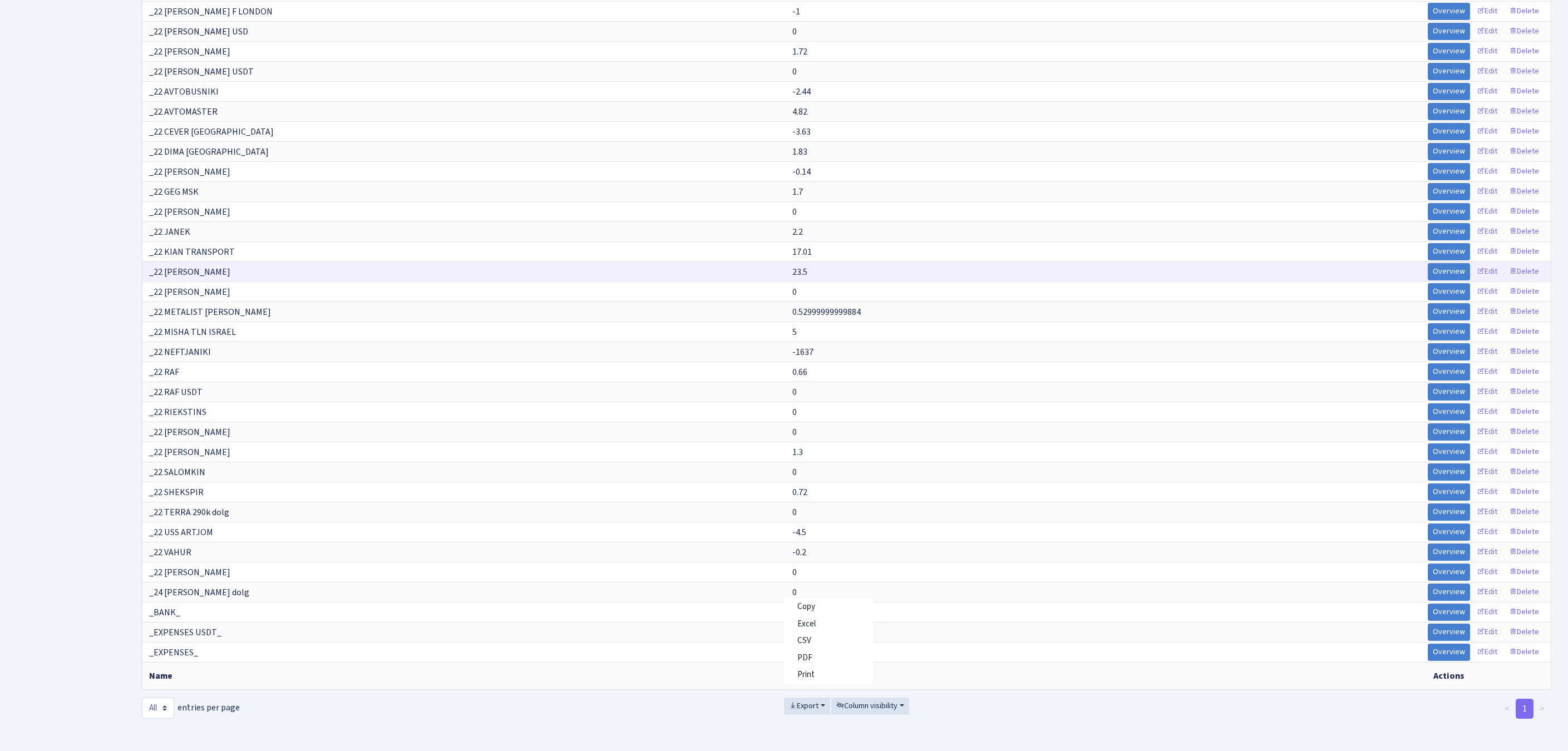
scroll to position [5610, 0]
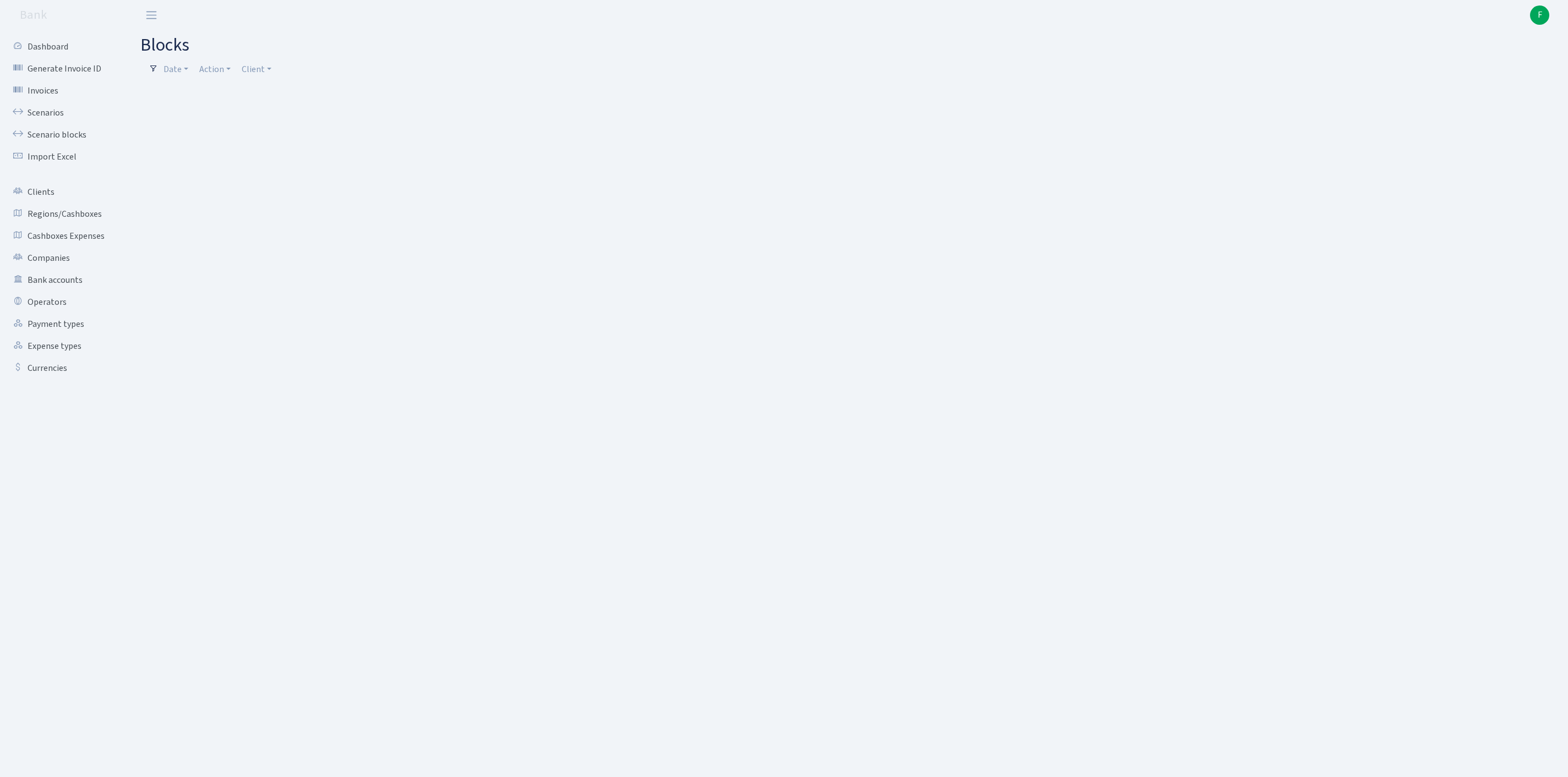
select select "100"
